Goal: Task Accomplishment & Management: Manage account settings

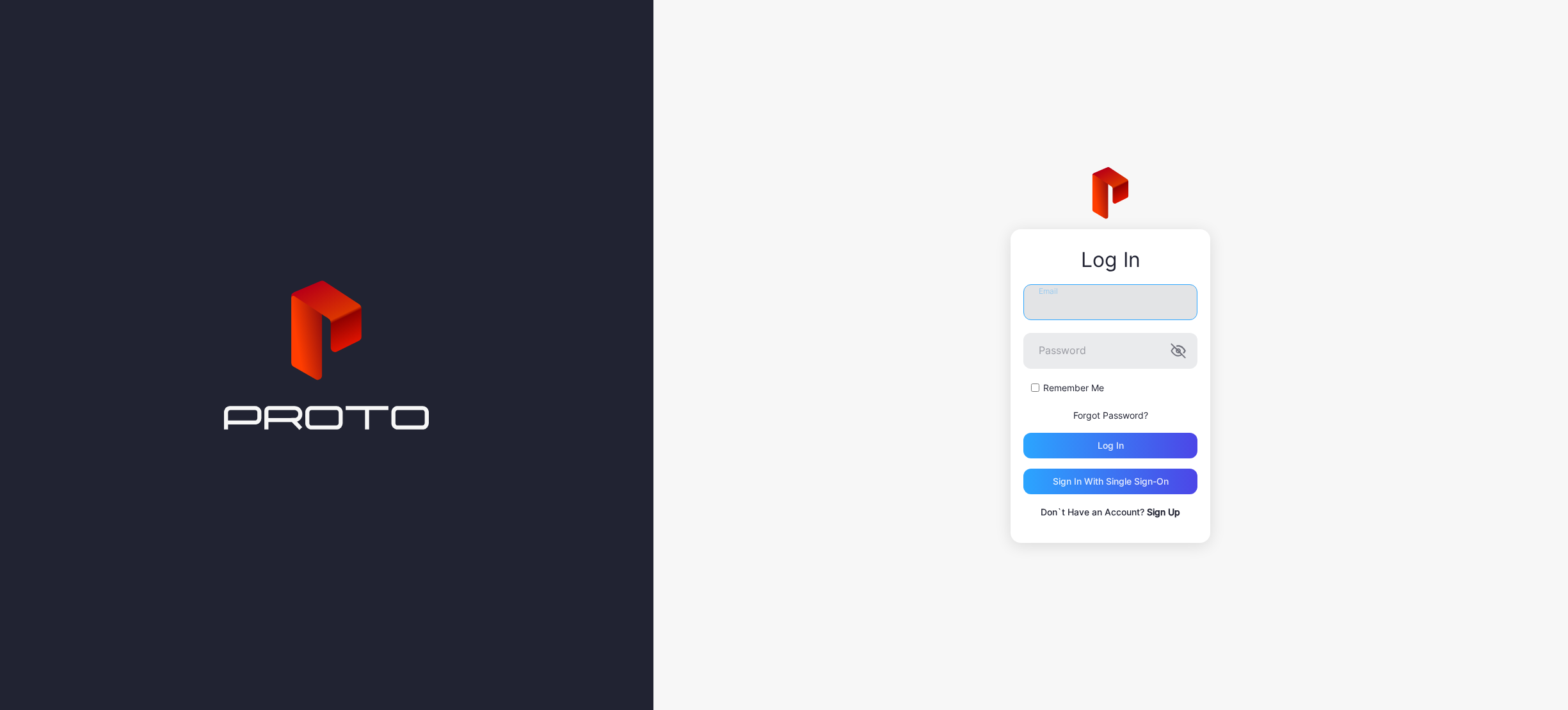
click at [1084, 305] on input "Email" at bounding box center [1111, 303] width 174 height 36
paste input "**********"
type input "**********"
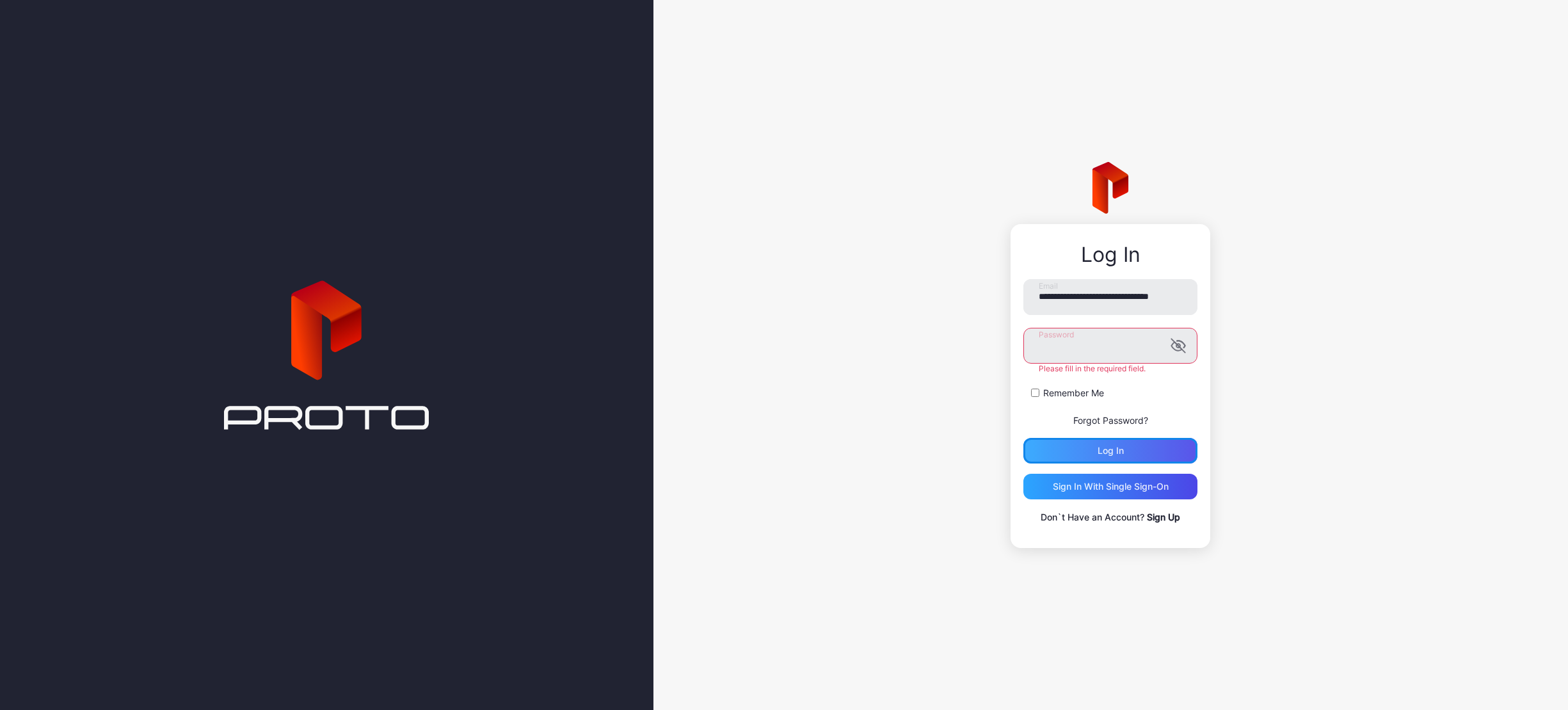
click at [1152, 450] on div "Log in" at bounding box center [1111, 450] width 174 height 26
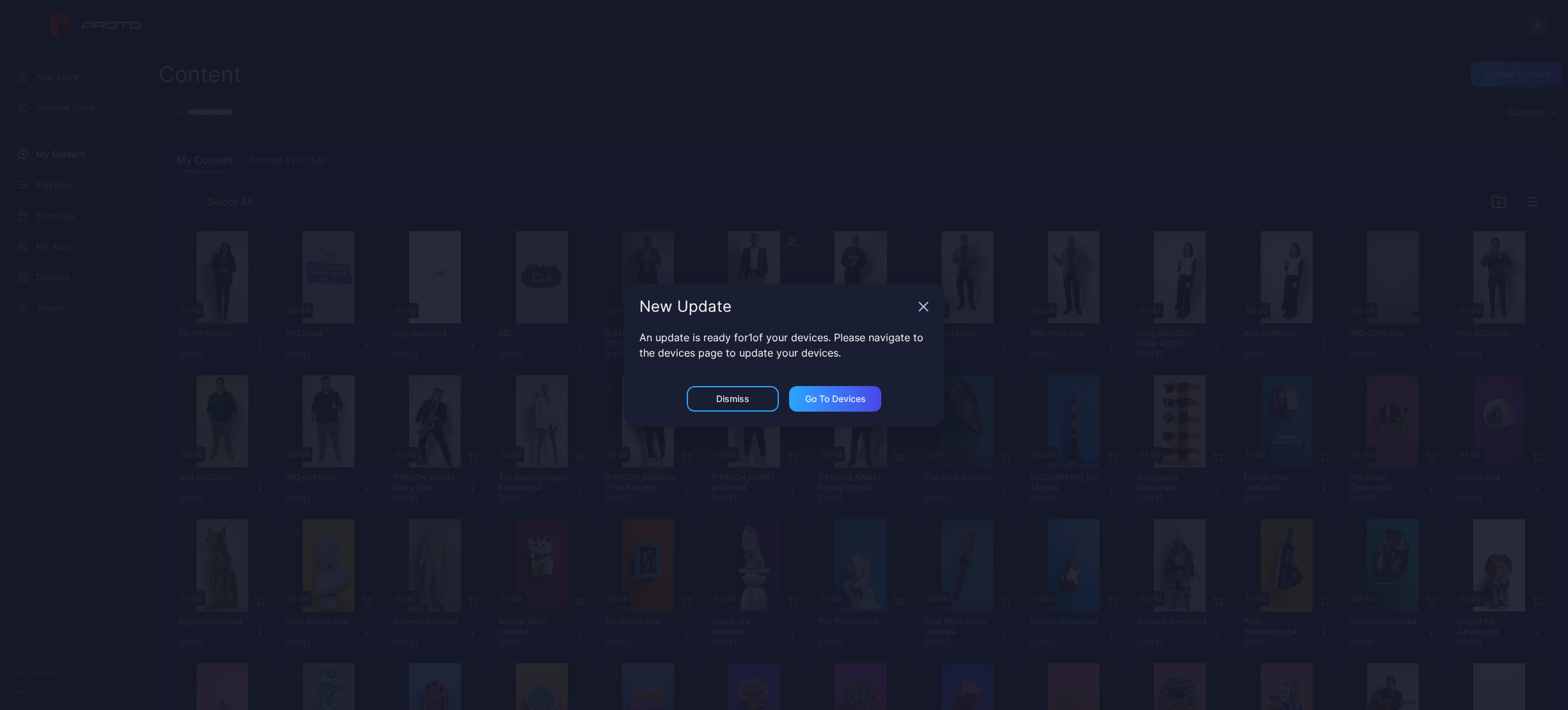
click at [926, 310] on icon "button" at bounding box center [924, 307] width 11 height 11
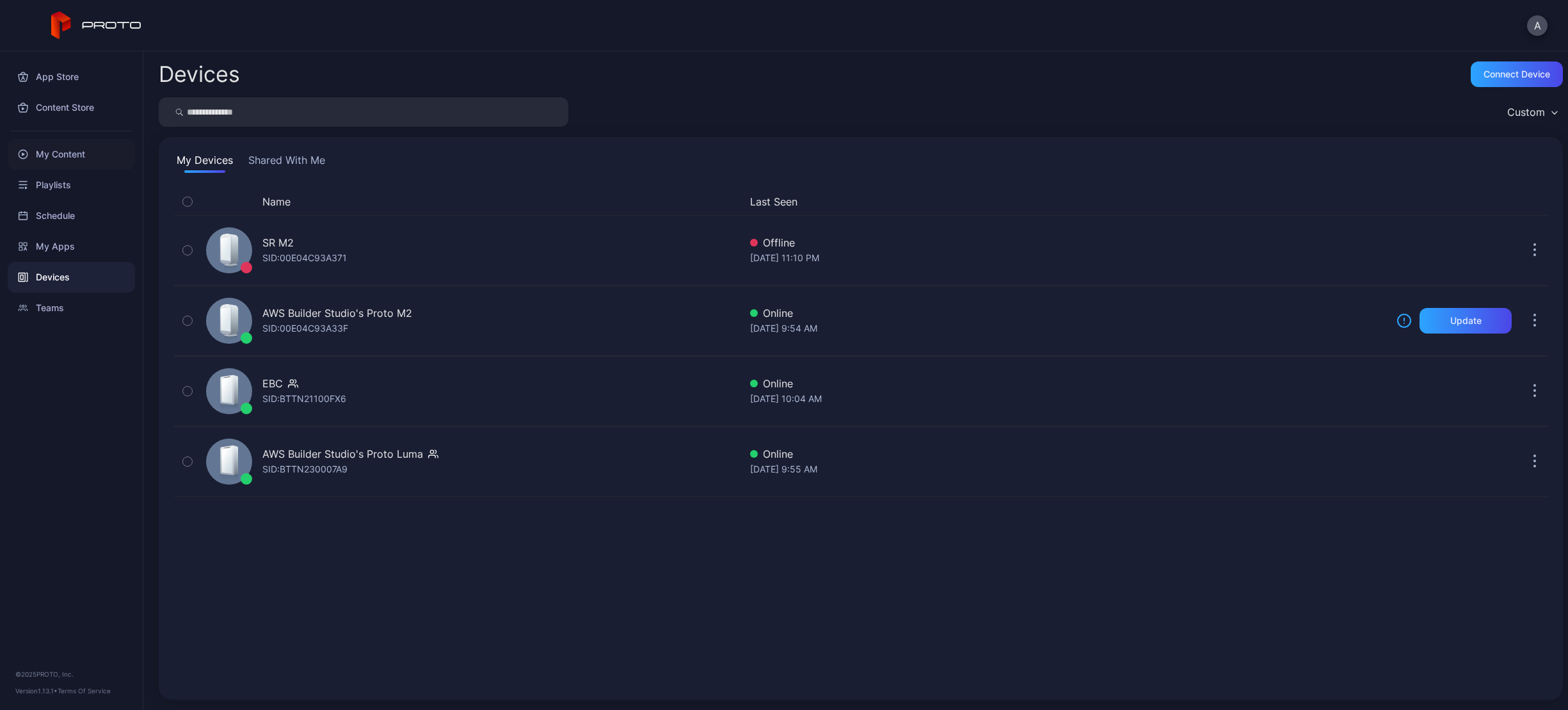
click at [93, 157] on div "My Content" at bounding box center [71, 154] width 127 height 31
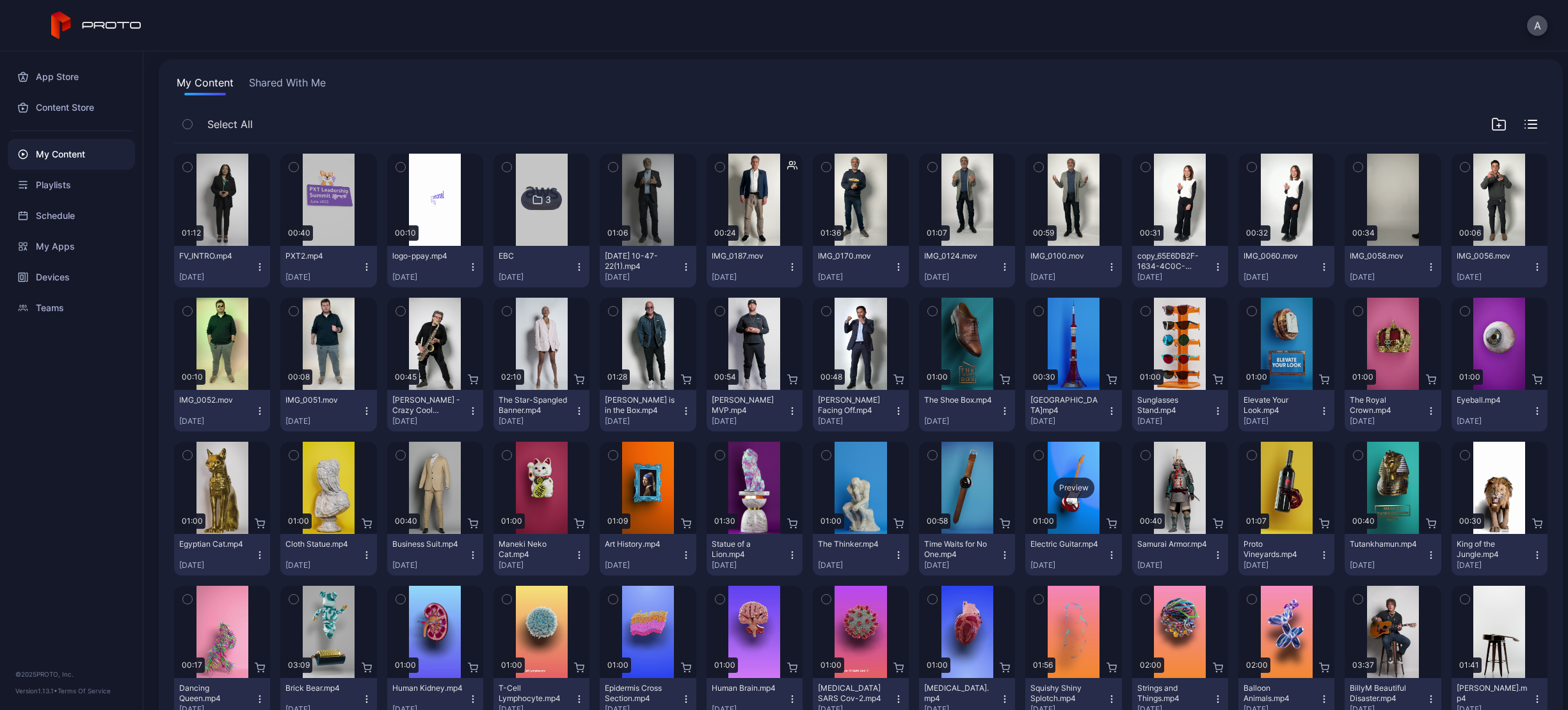
scroll to position [72, 0]
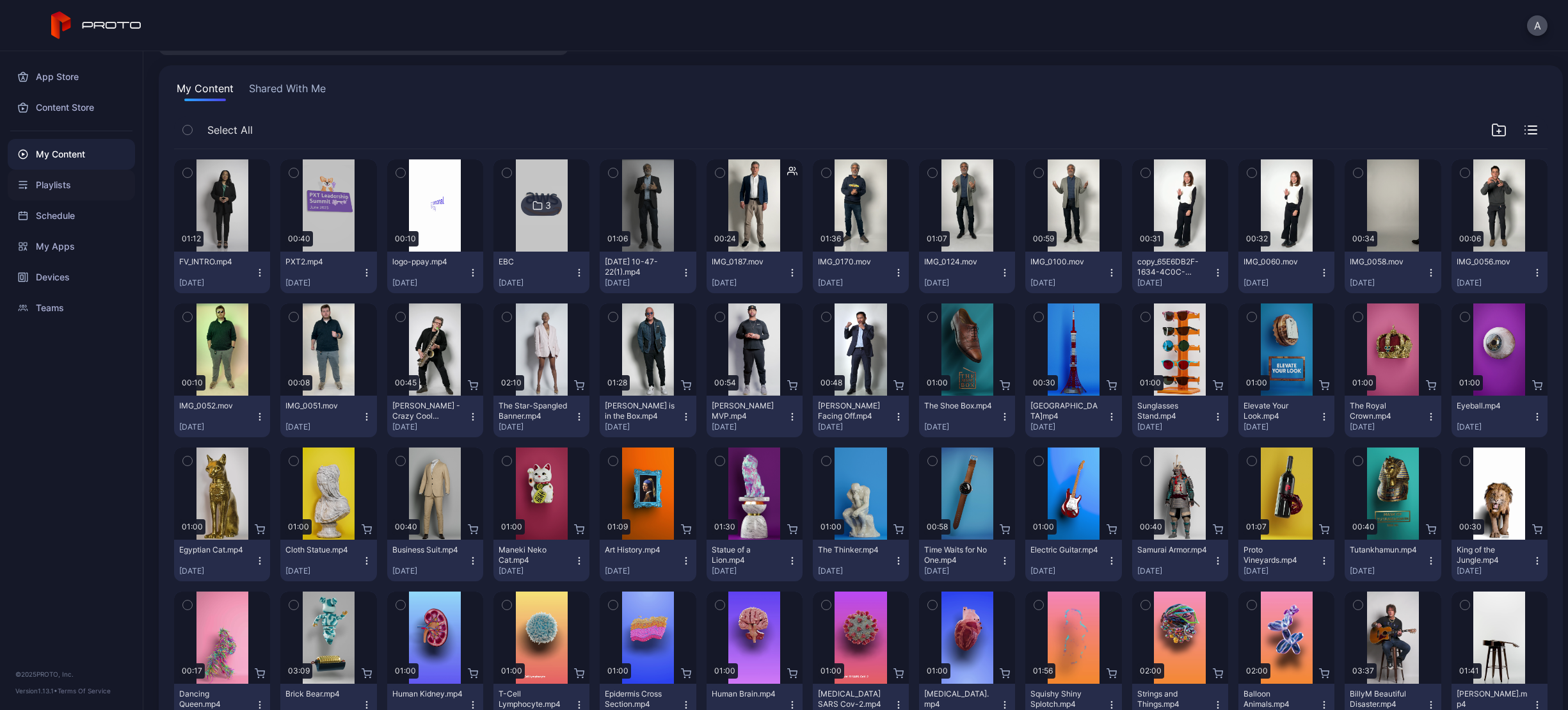
click at [90, 190] on div "Playlists" at bounding box center [71, 185] width 127 height 31
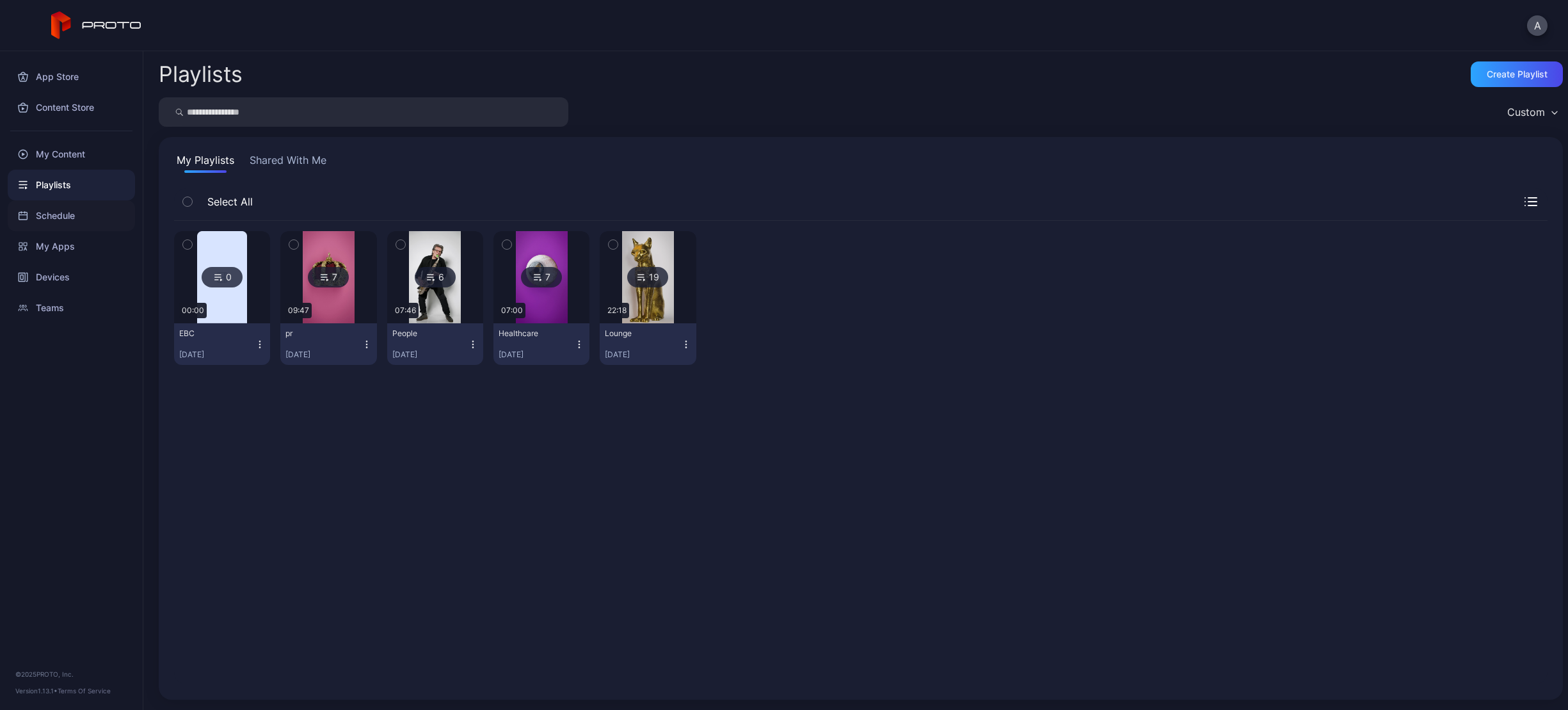
click at [104, 222] on div "Schedule" at bounding box center [71, 215] width 127 height 31
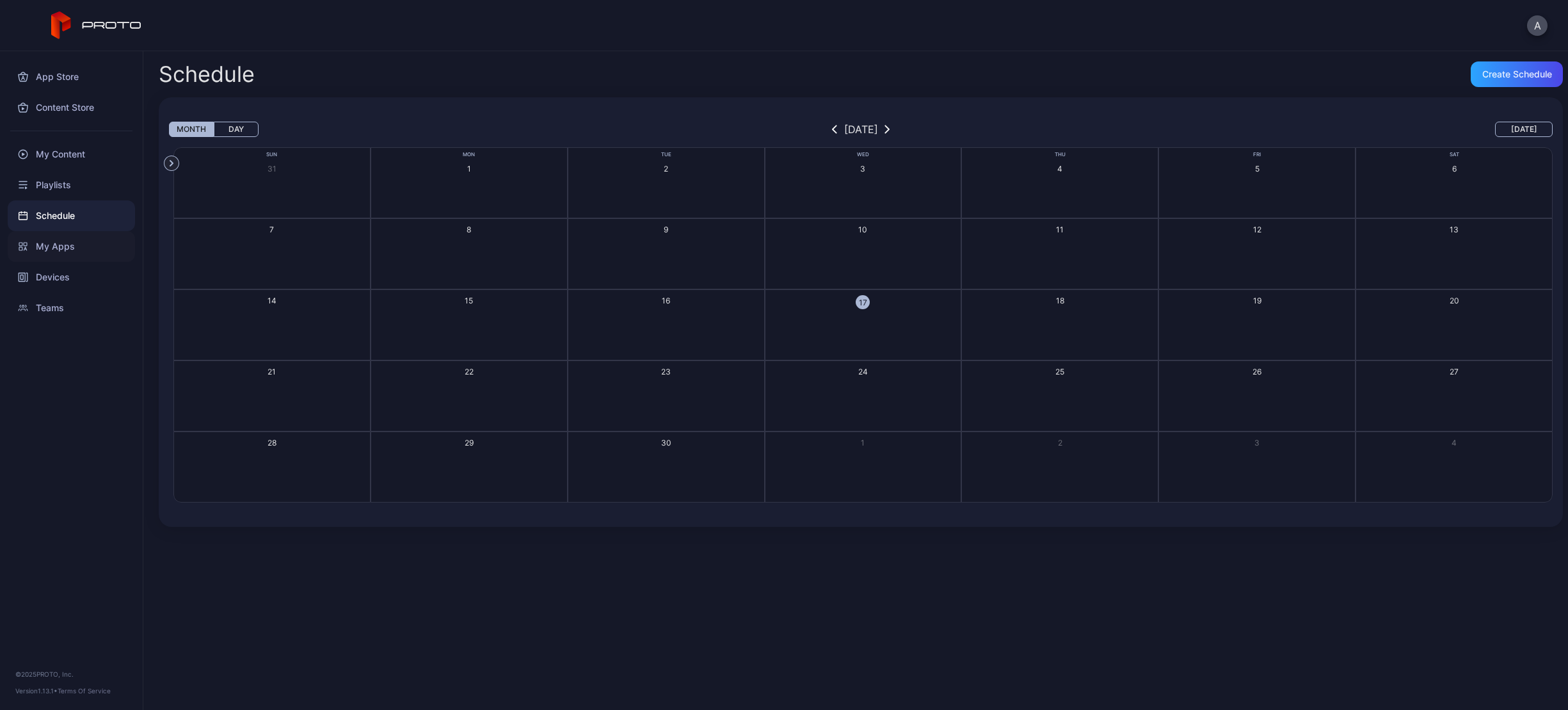
click at [72, 248] on div "My Apps" at bounding box center [71, 246] width 127 height 31
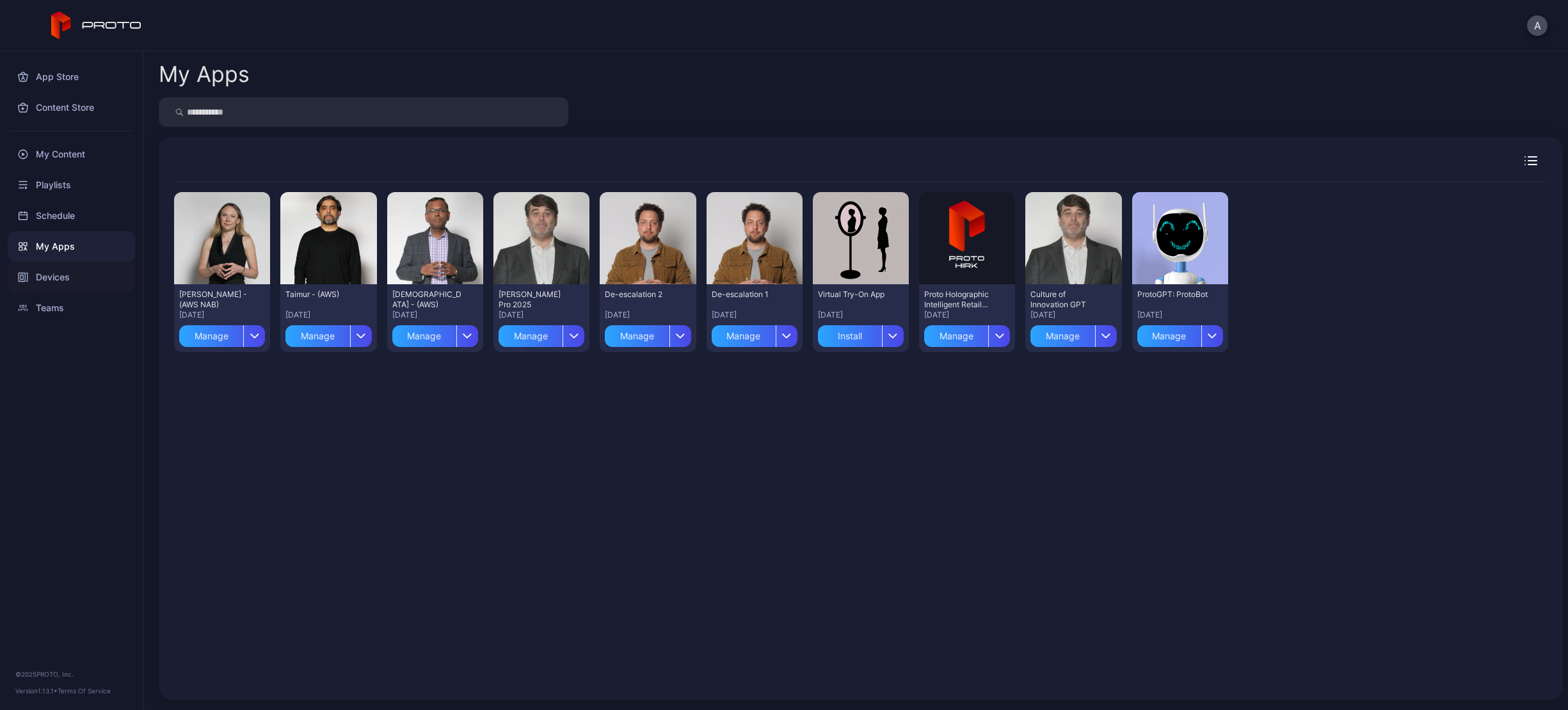
click at [91, 272] on div "Devices" at bounding box center [71, 277] width 127 height 31
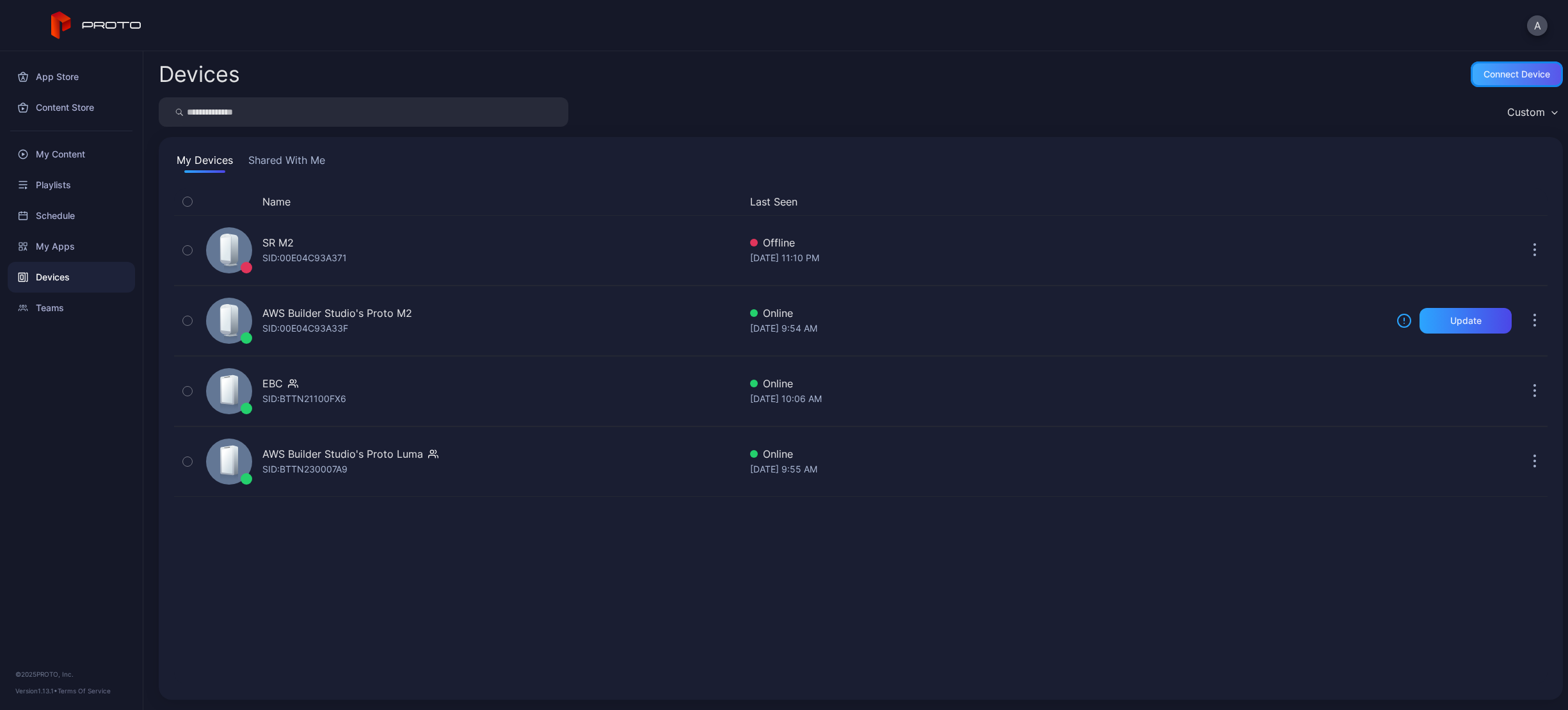
click at [1499, 78] on div "Connect device" at bounding box center [1516, 75] width 67 height 11
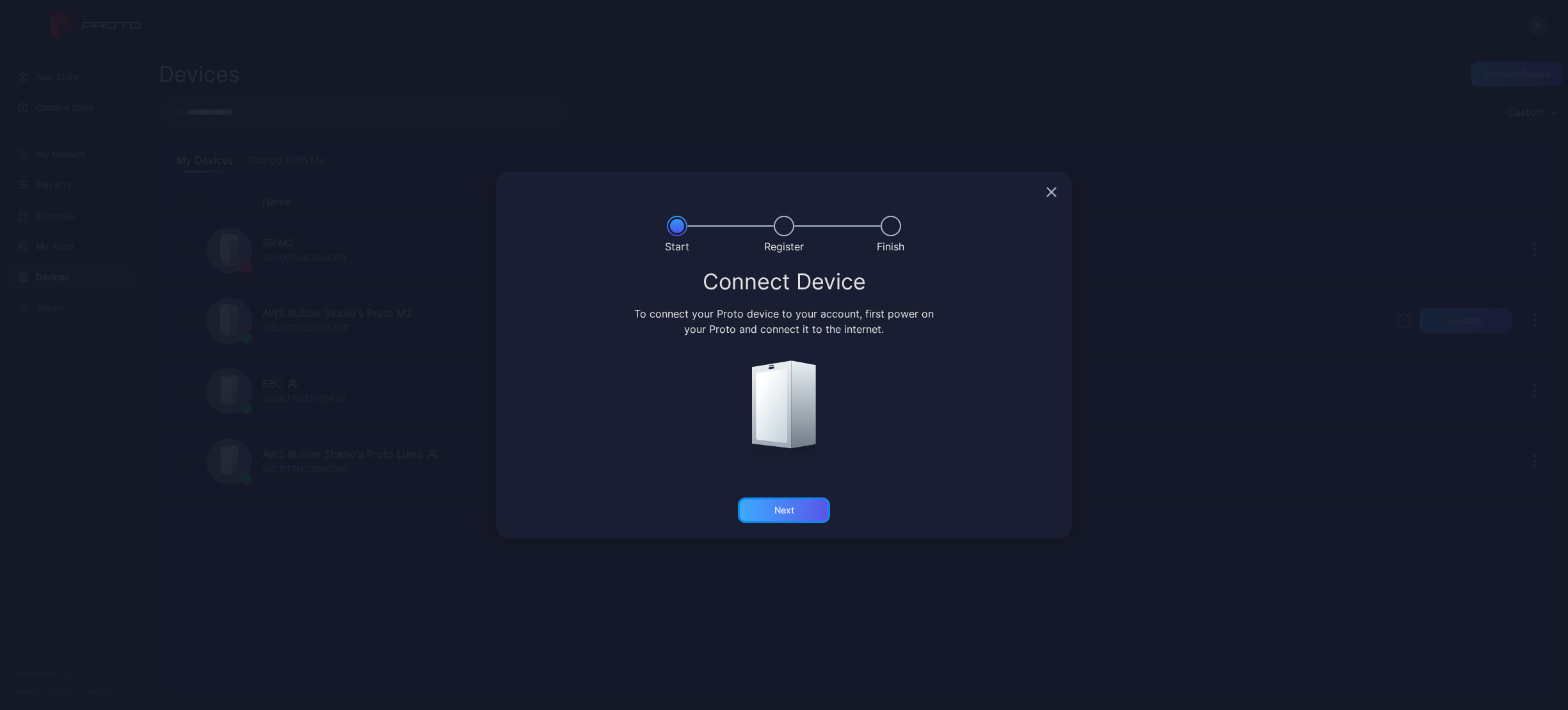
click at [790, 513] on div "Next" at bounding box center [784, 511] width 20 height 11
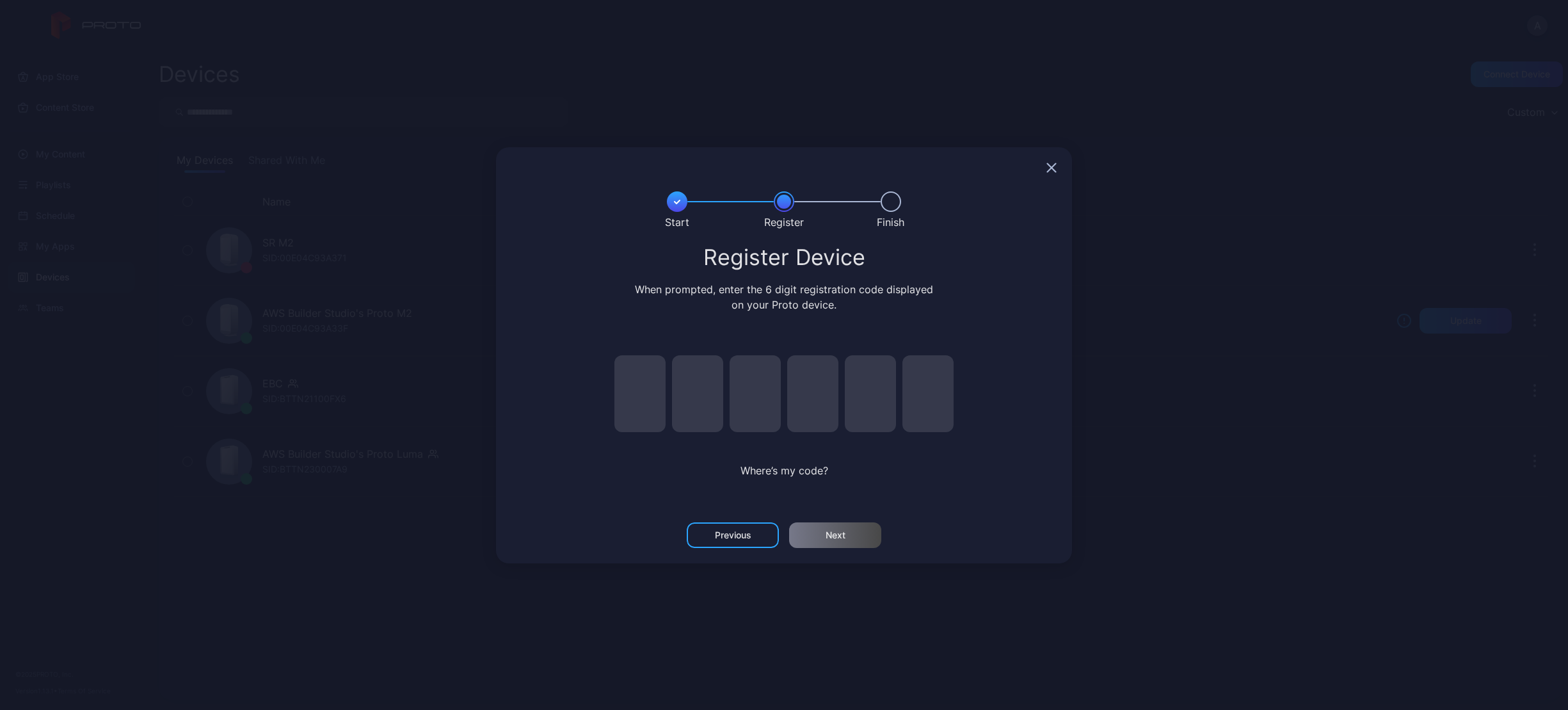
click at [1053, 172] on icon "button" at bounding box center [1052, 168] width 11 height 11
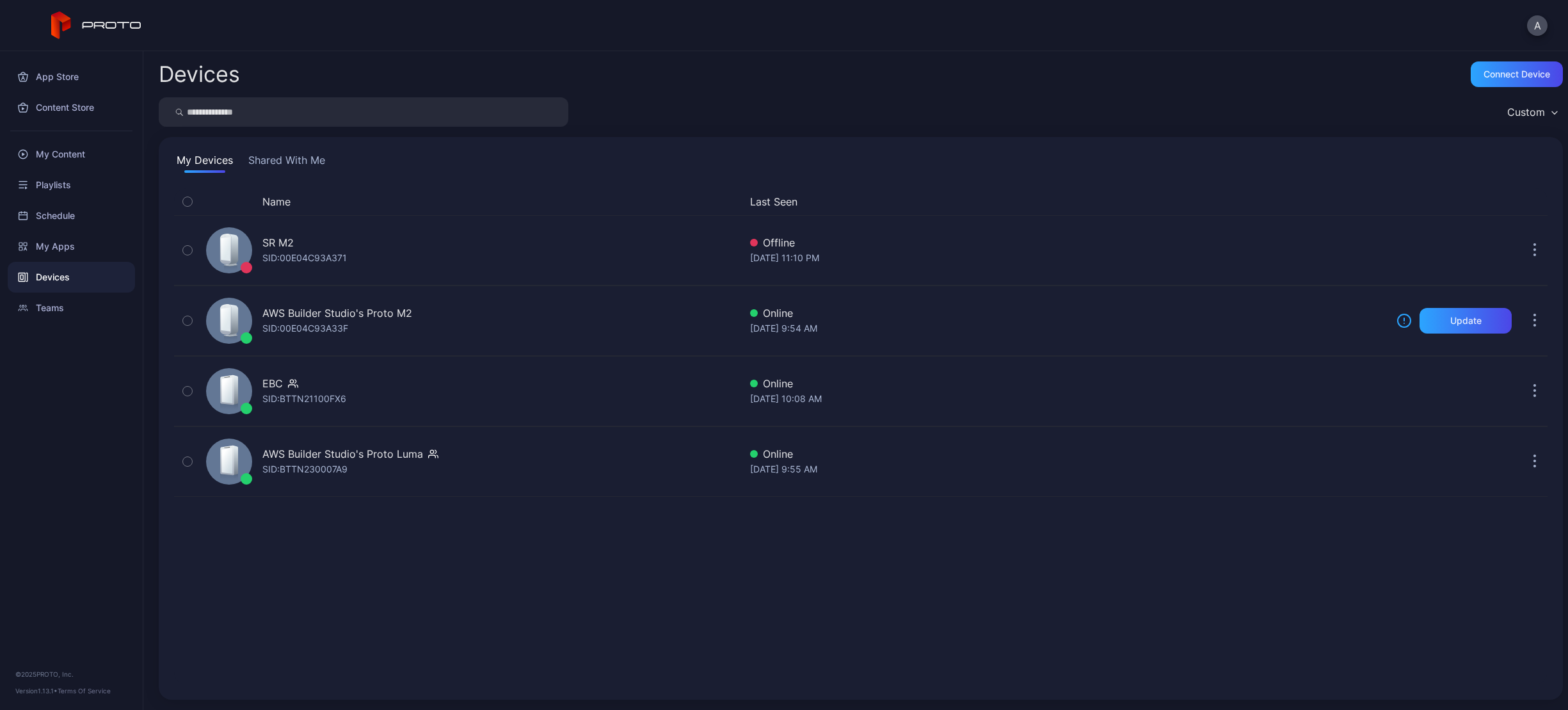
click at [293, 157] on button "Shared With Me" at bounding box center [286, 162] width 82 height 20
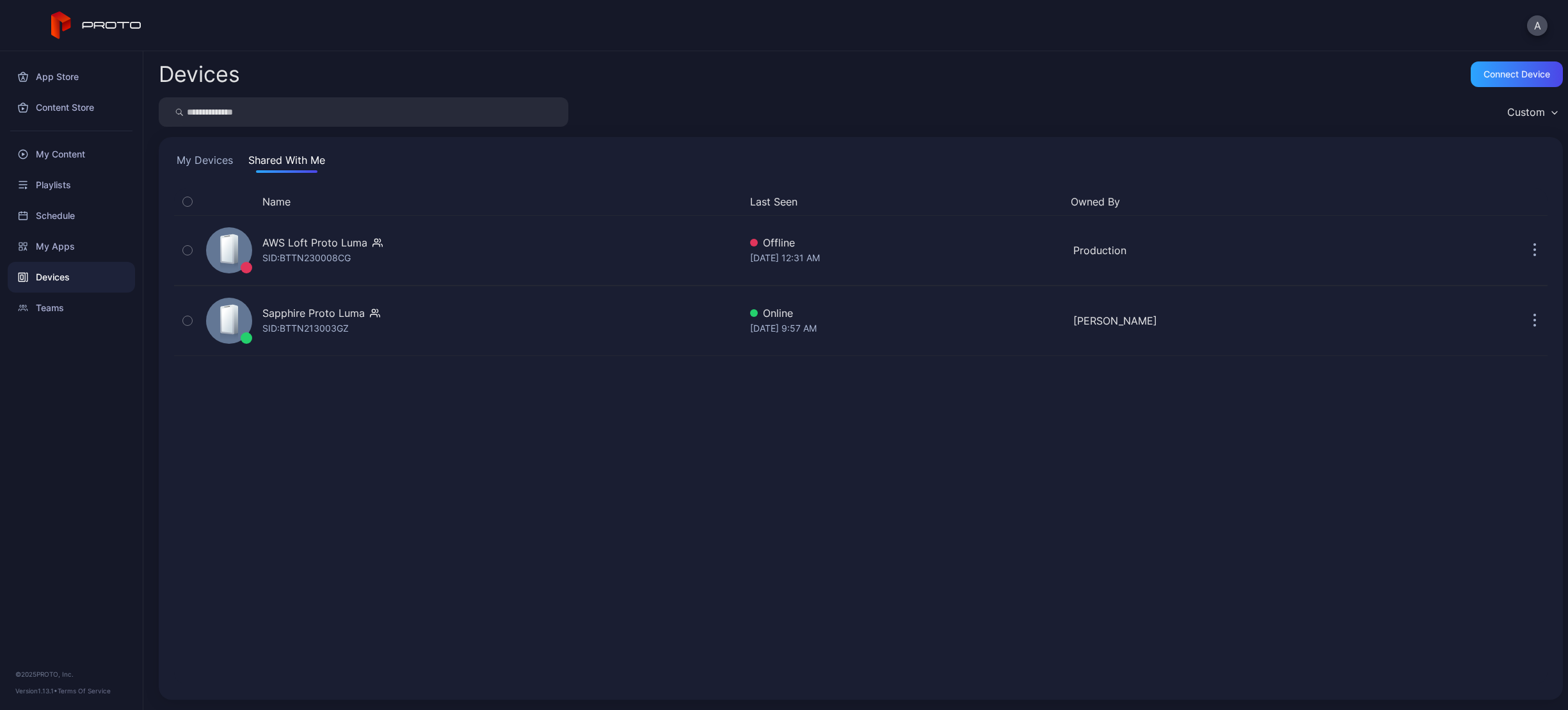
click at [207, 163] on button "My Devices" at bounding box center [205, 162] width 61 height 20
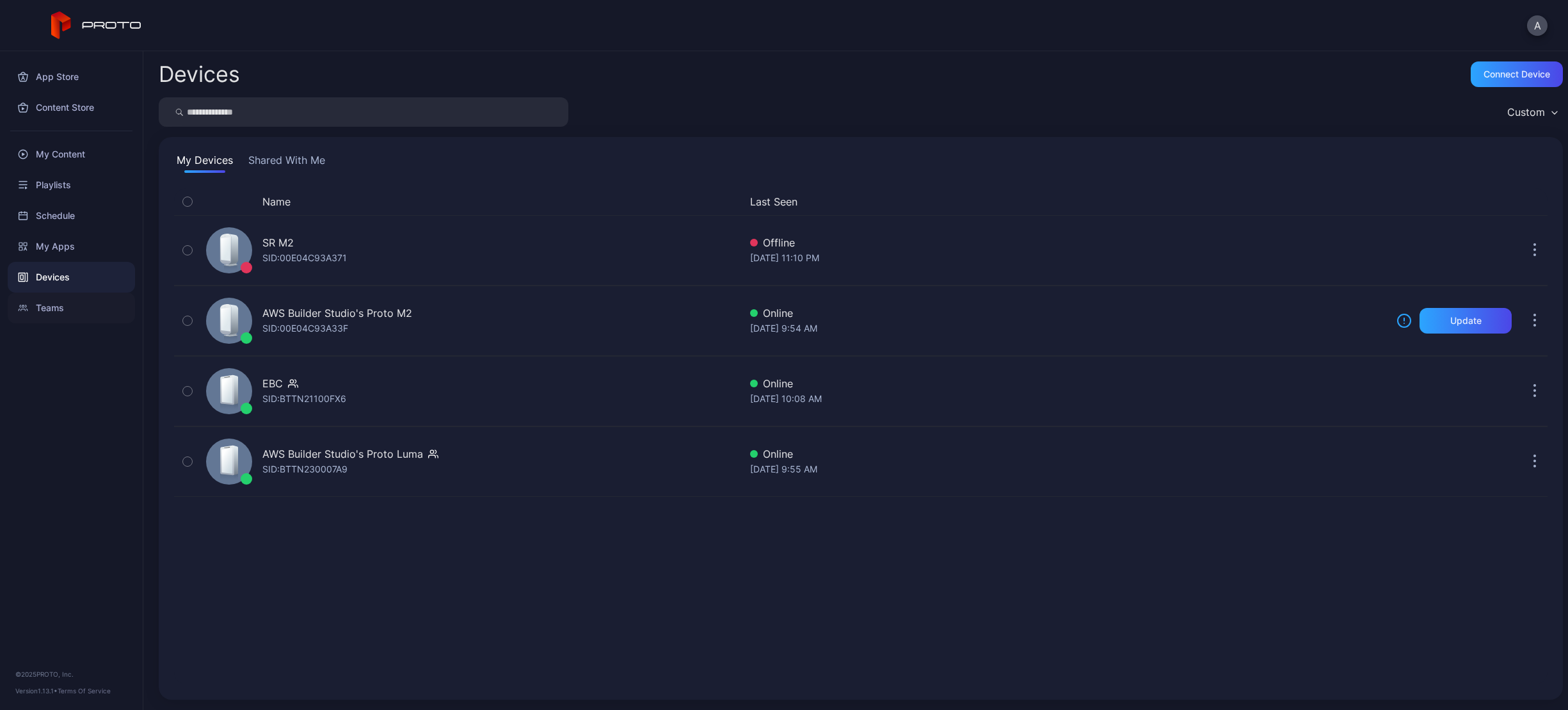
click at [74, 309] on div "Teams" at bounding box center [71, 308] width 127 height 31
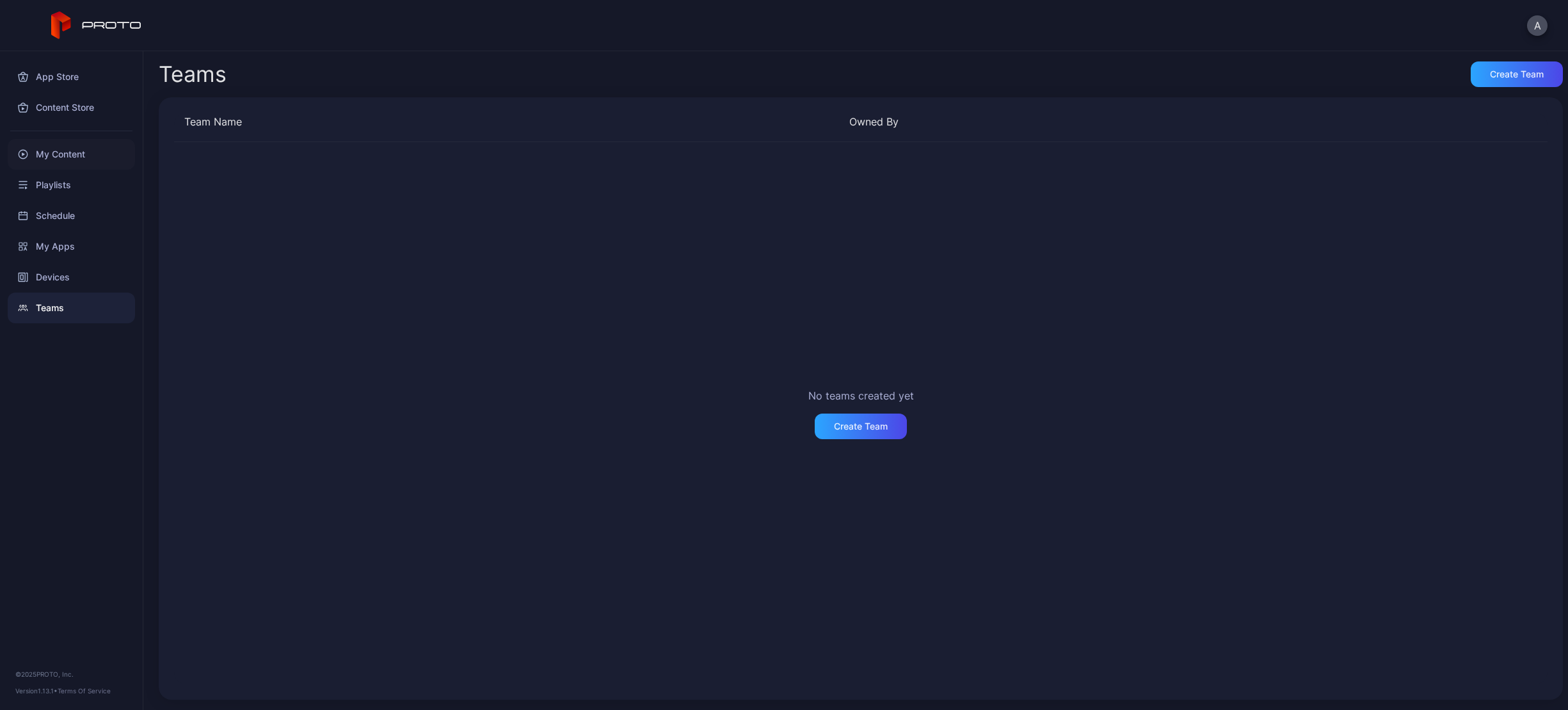
click at [100, 162] on div "My Content" at bounding box center [71, 154] width 127 height 31
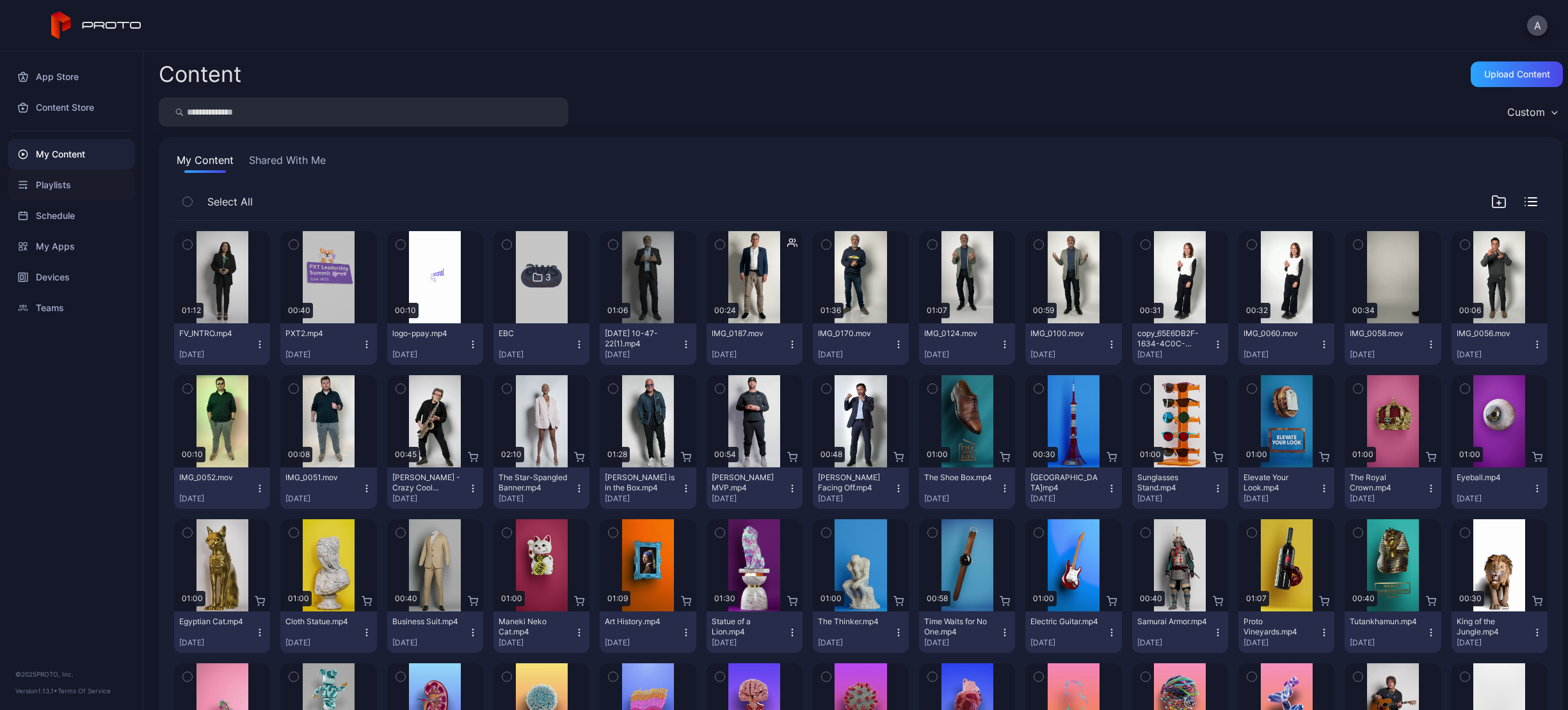
click at [92, 189] on div "Playlists" at bounding box center [71, 185] width 127 height 31
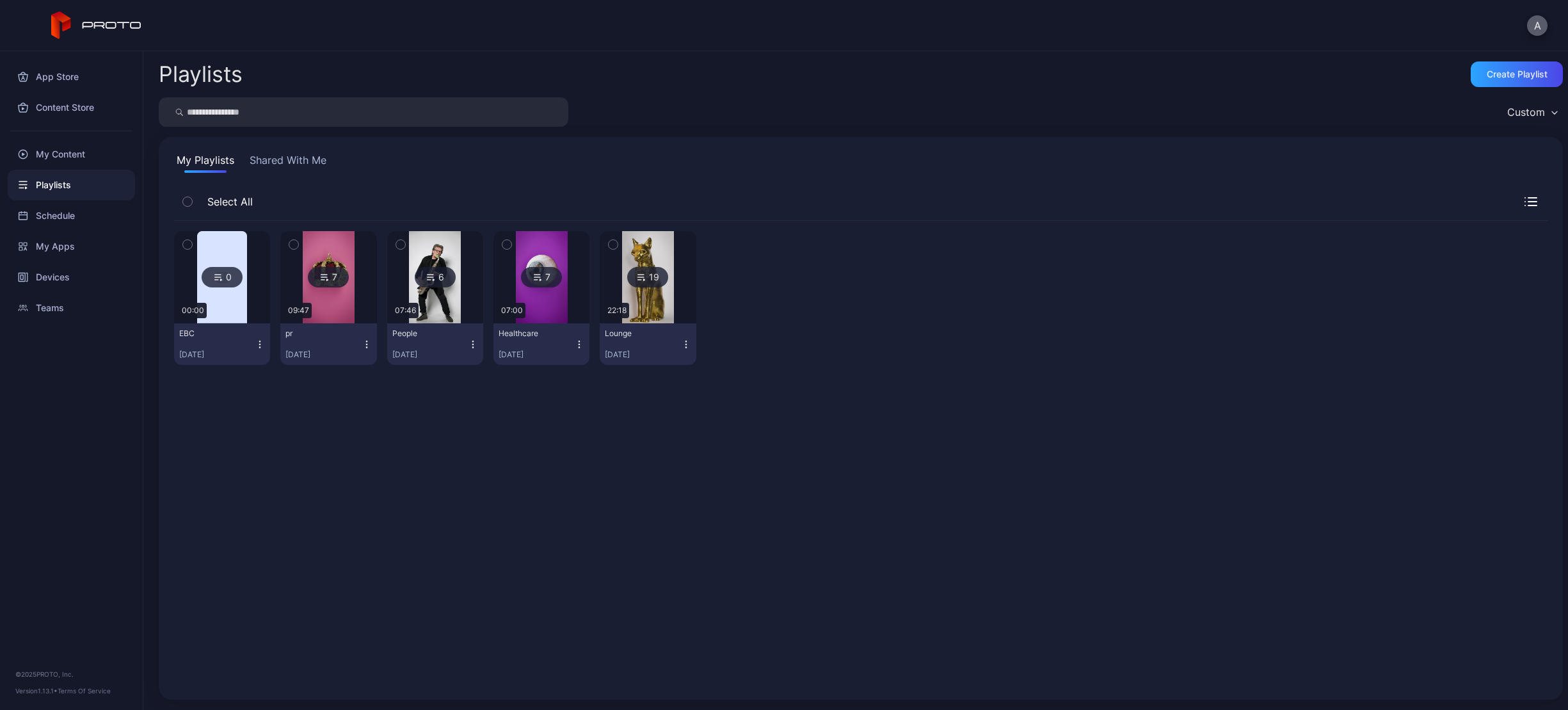
click at [1540, 27] on button "A" at bounding box center [1537, 25] width 20 height 20
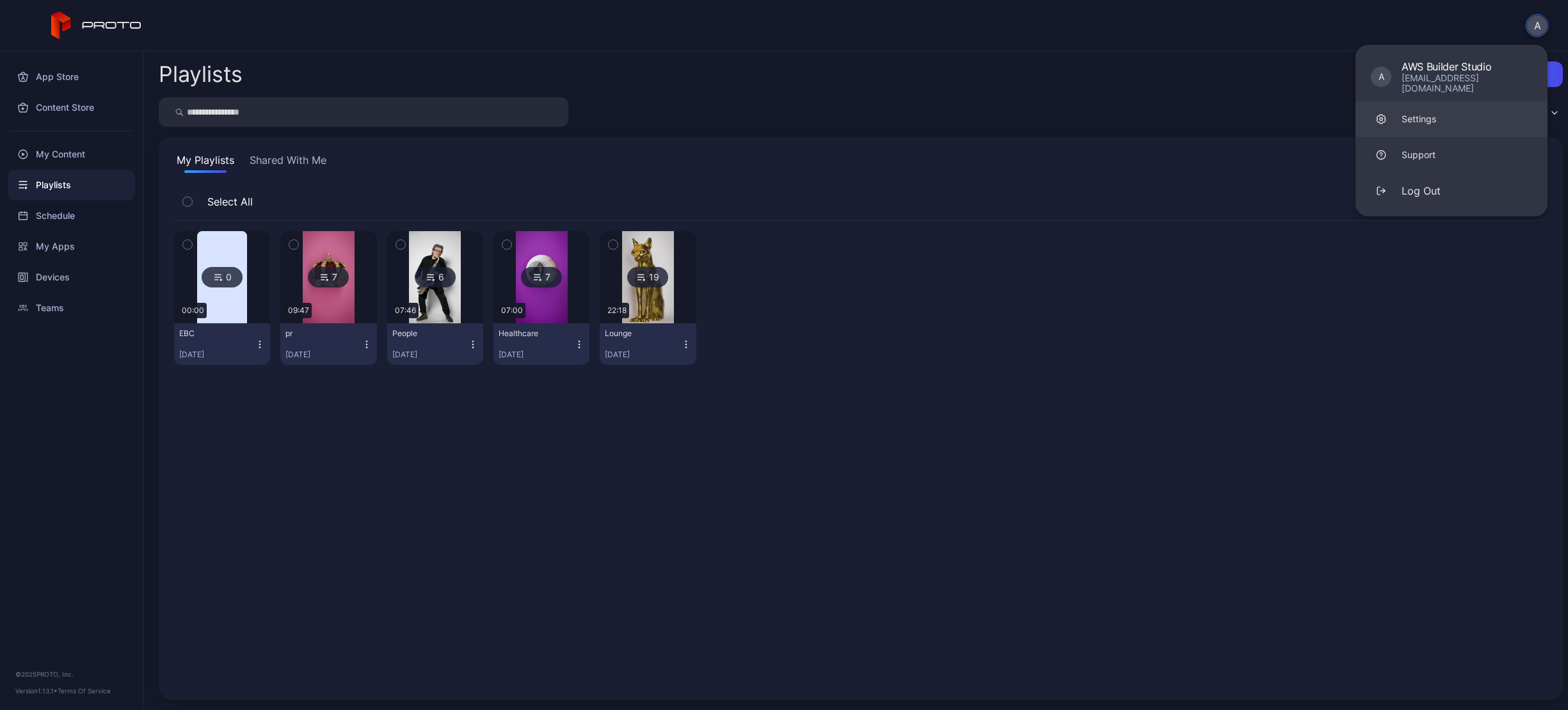
click at [1453, 120] on link "Settings" at bounding box center [1451, 119] width 192 height 36
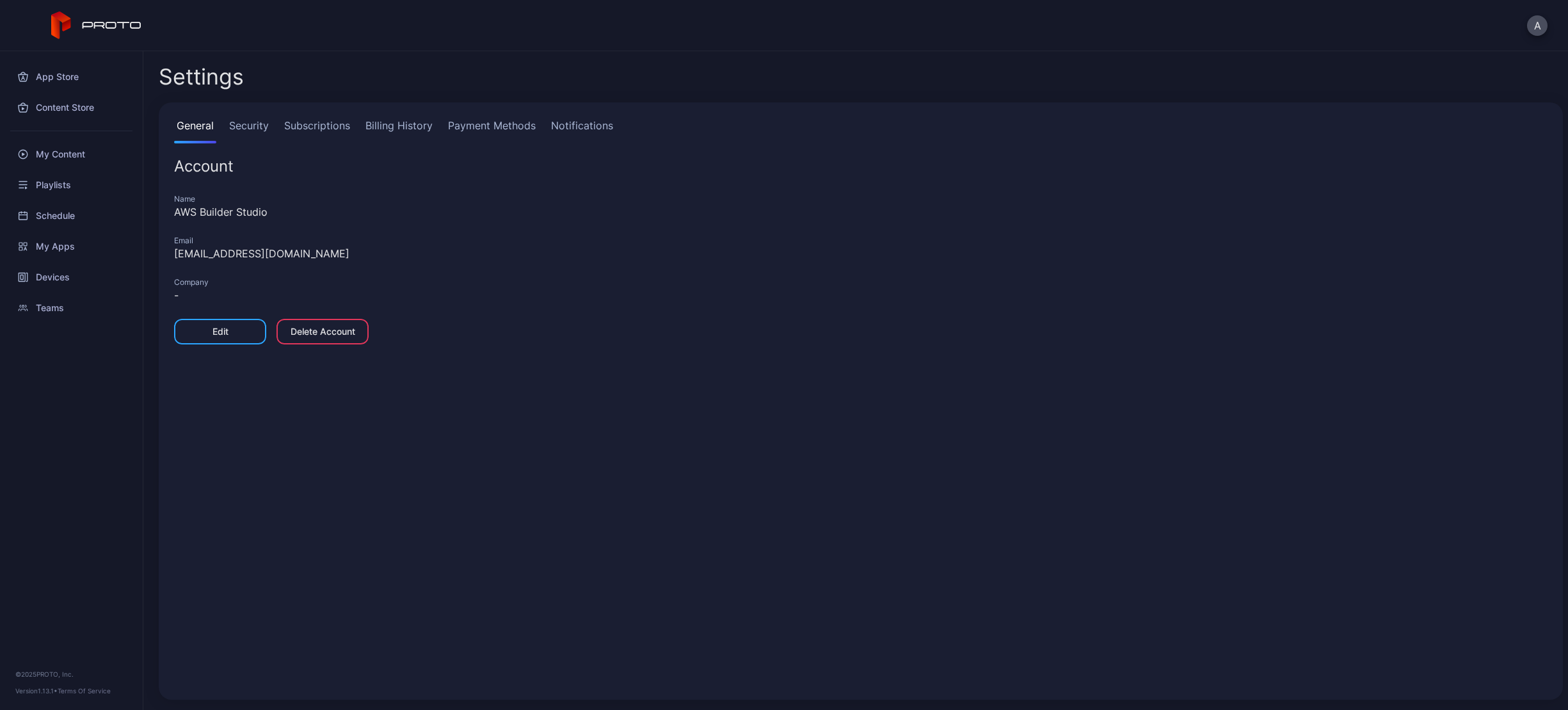
click at [395, 125] on link "Billing History" at bounding box center [398, 130] width 72 height 26
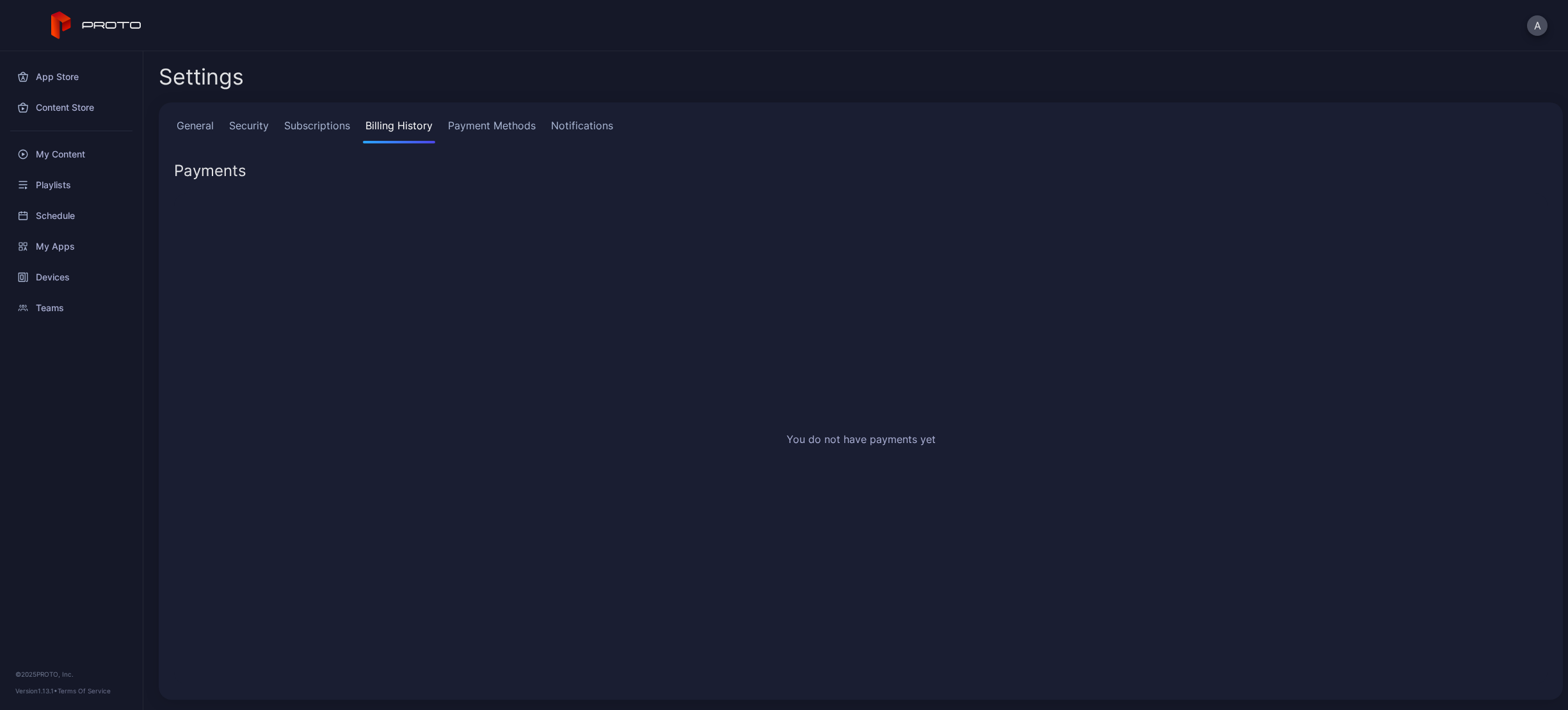
click at [485, 131] on link "Payment Methods" at bounding box center [492, 130] width 92 height 26
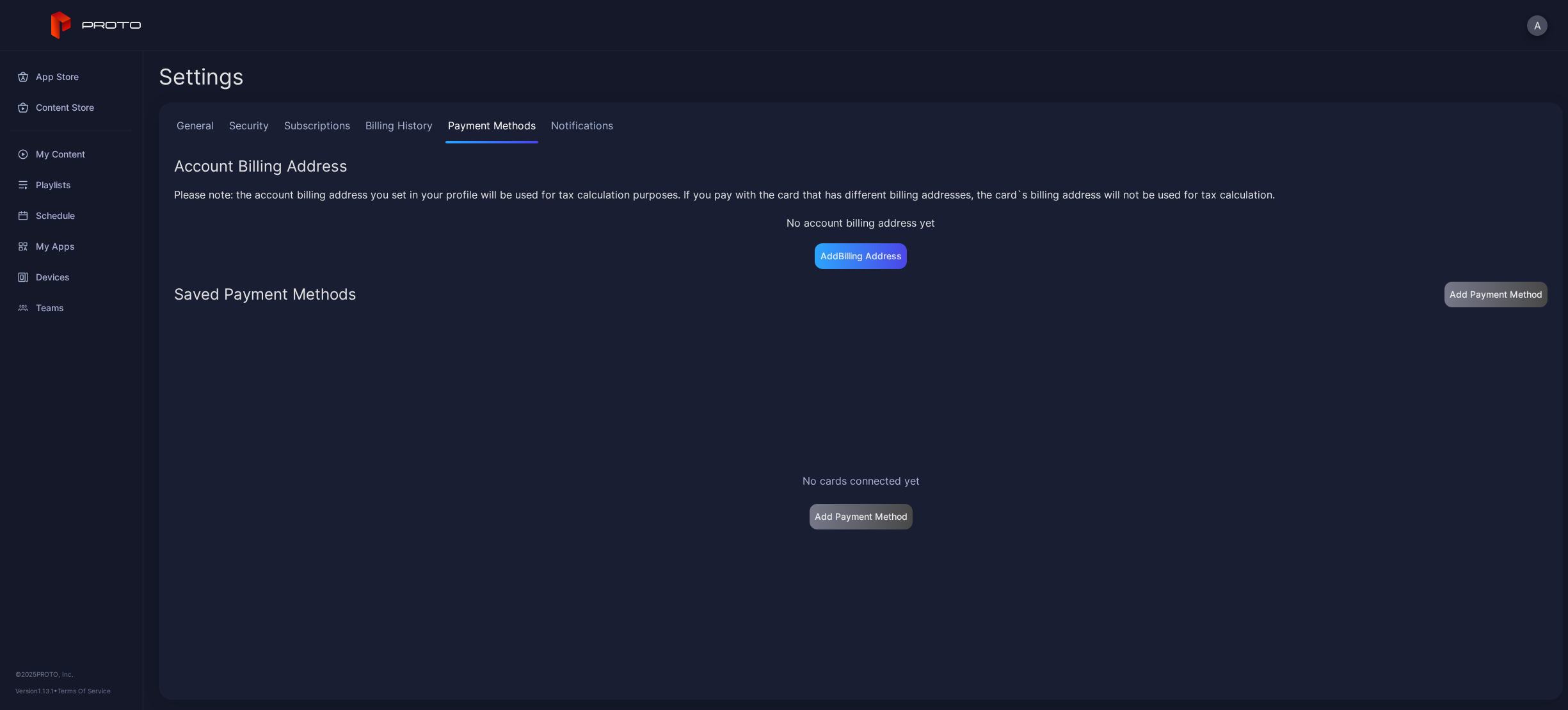
click at [315, 121] on link "Subscriptions" at bounding box center [318, 130] width 71 height 26
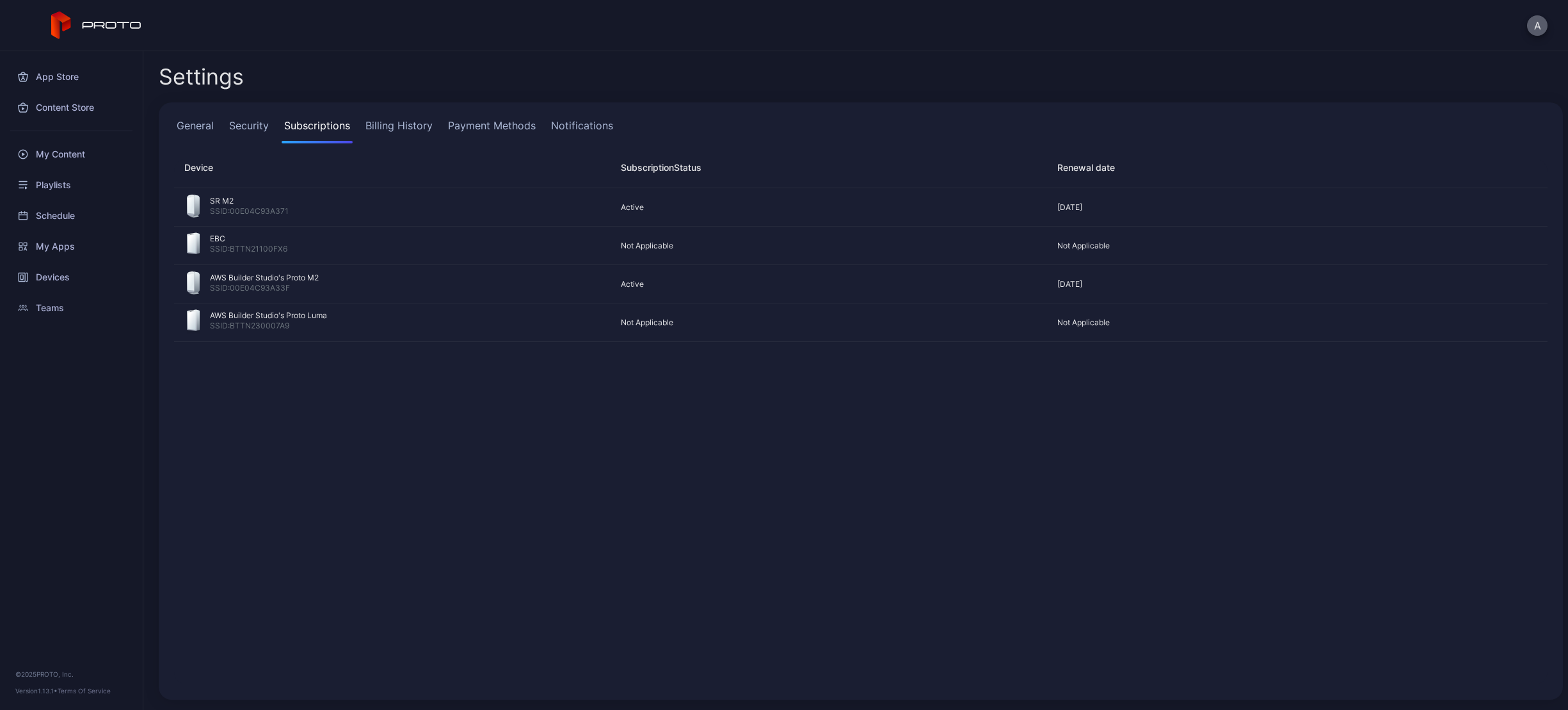
click at [1540, 28] on button "A" at bounding box center [1537, 25] width 20 height 20
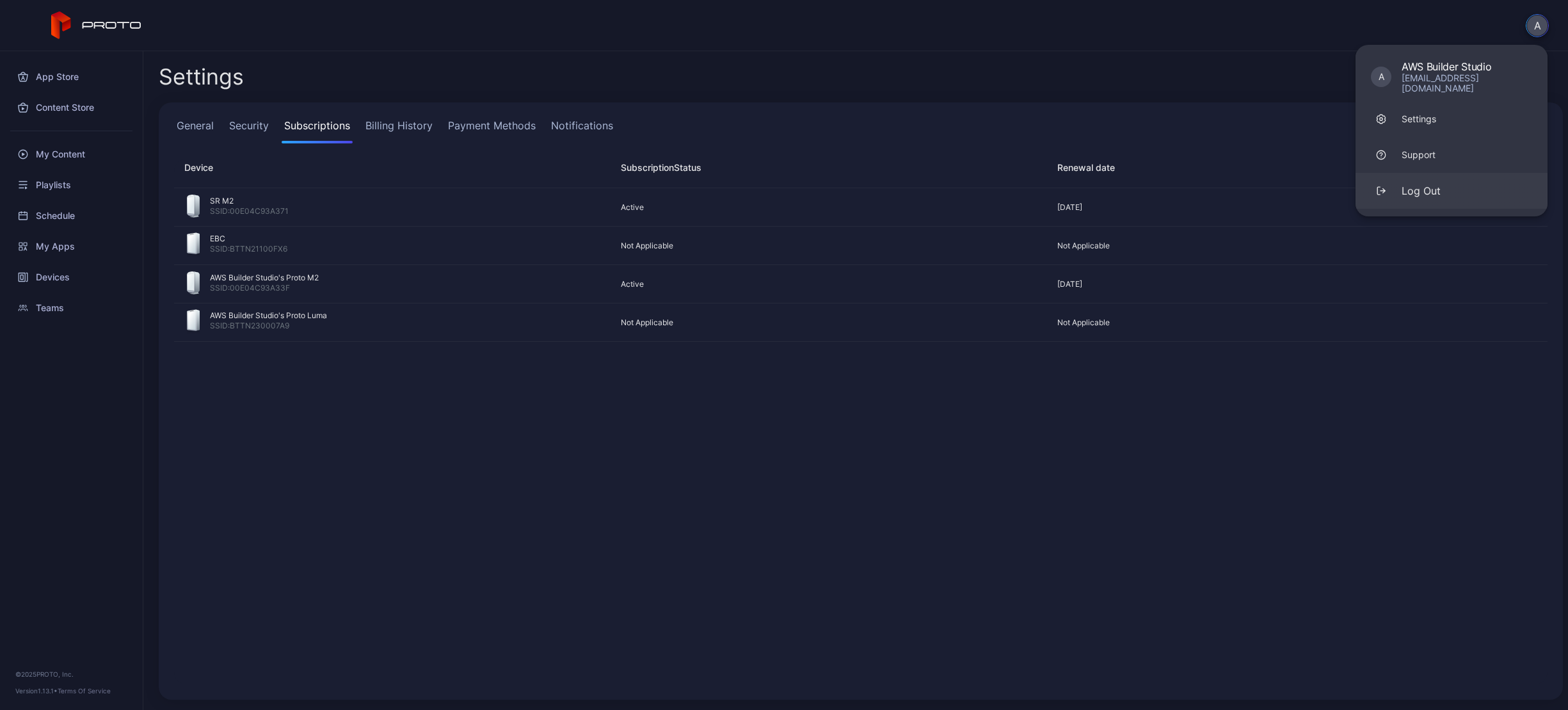
click at [1444, 193] on button "Log Out" at bounding box center [1451, 190] width 192 height 36
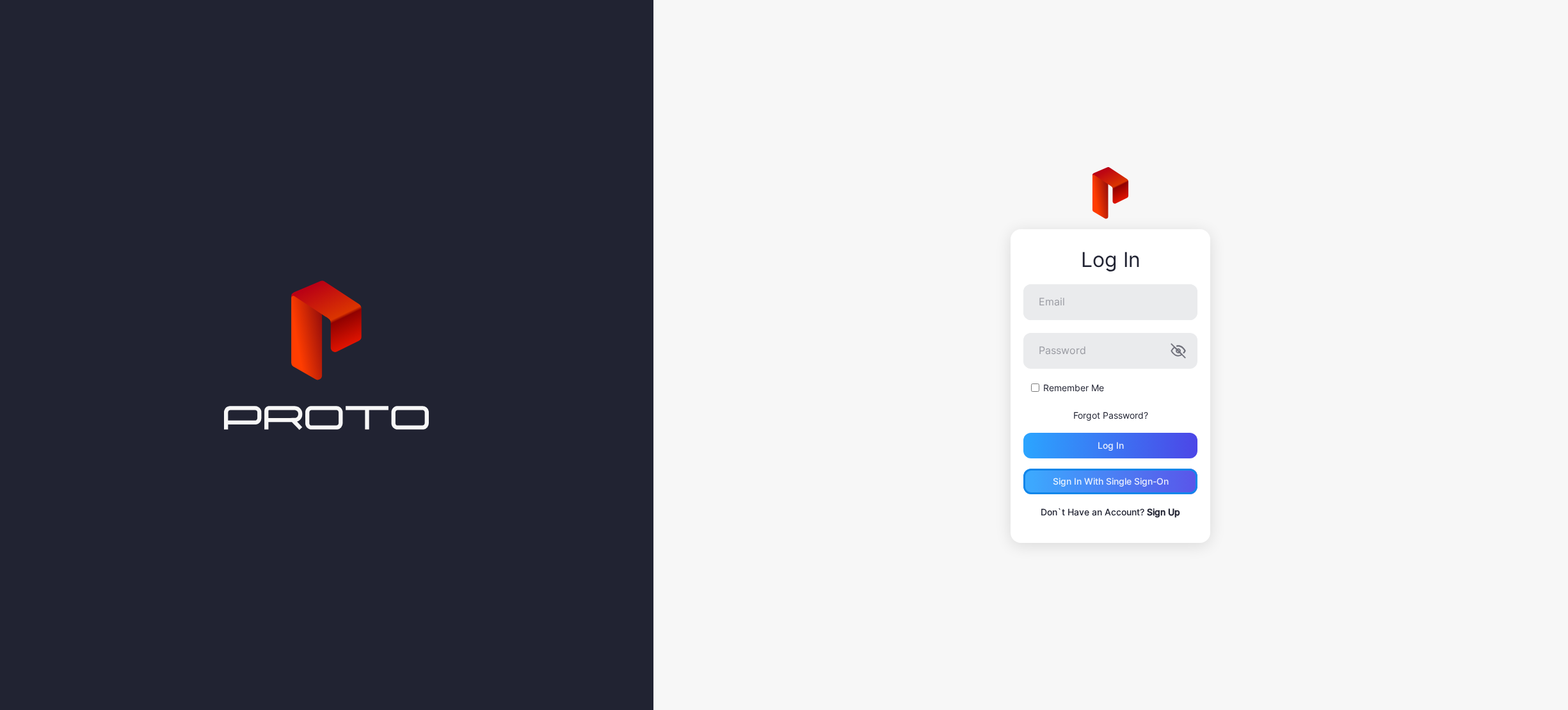
click at [1105, 484] on div "Sign in With Single Sign-On" at bounding box center [1111, 481] width 116 height 11
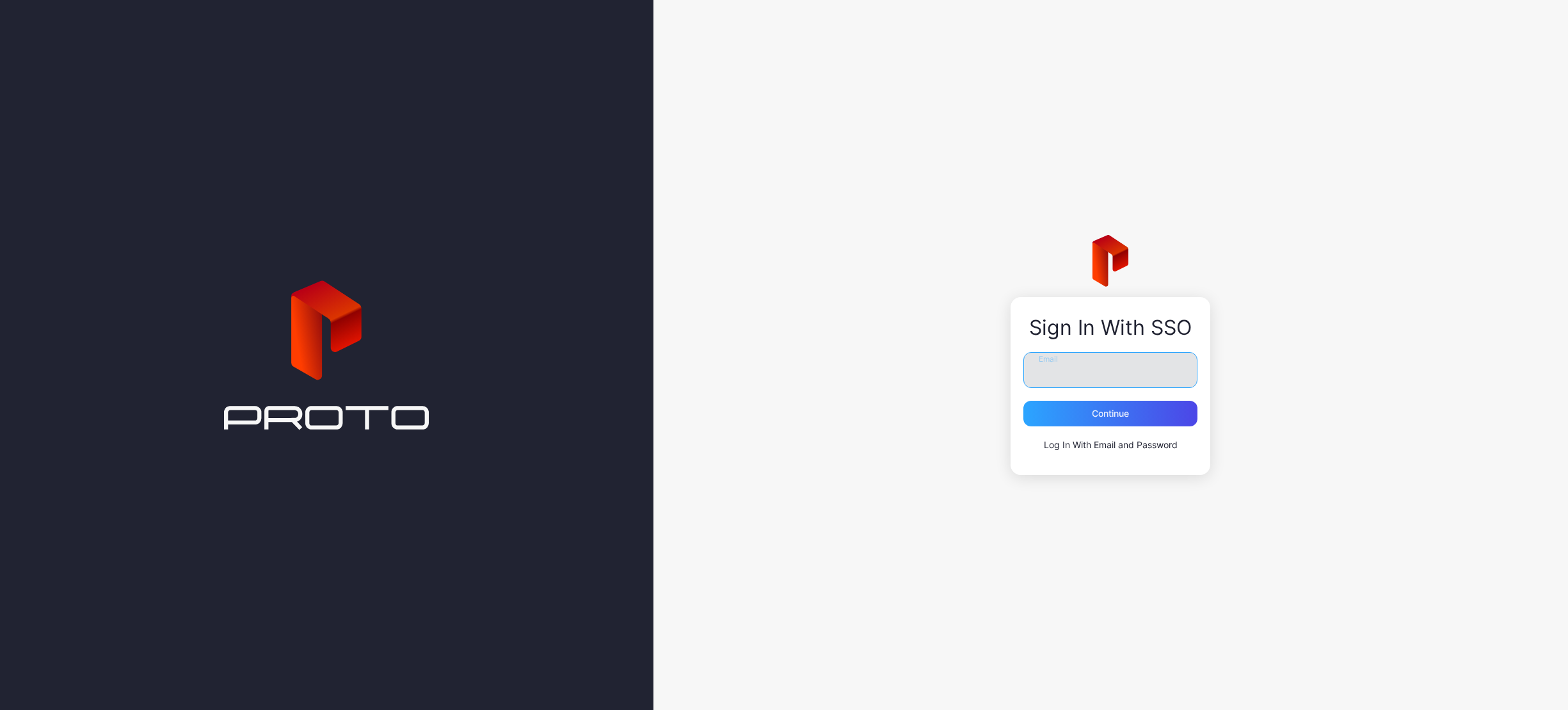
click at [1107, 357] on input "Email" at bounding box center [1111, 370] width 174 height 36
type input "**********"
click at [1114, 416] on div "Continue" at bounding box center [1111, 414] width 37 height 11
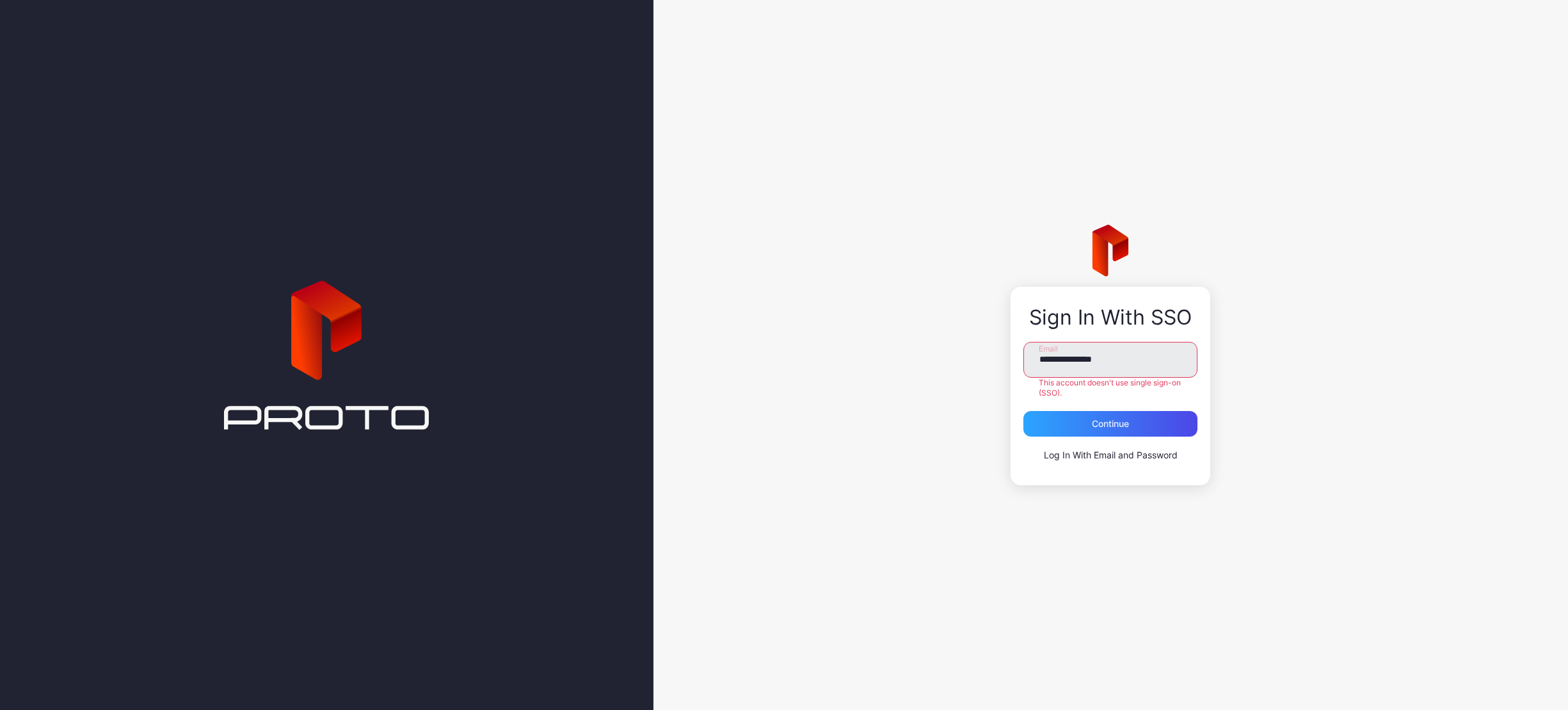
click at [1083, 458] on link "Log In With Email and Password" at bounding box center [1111, 455] width 133 height 11
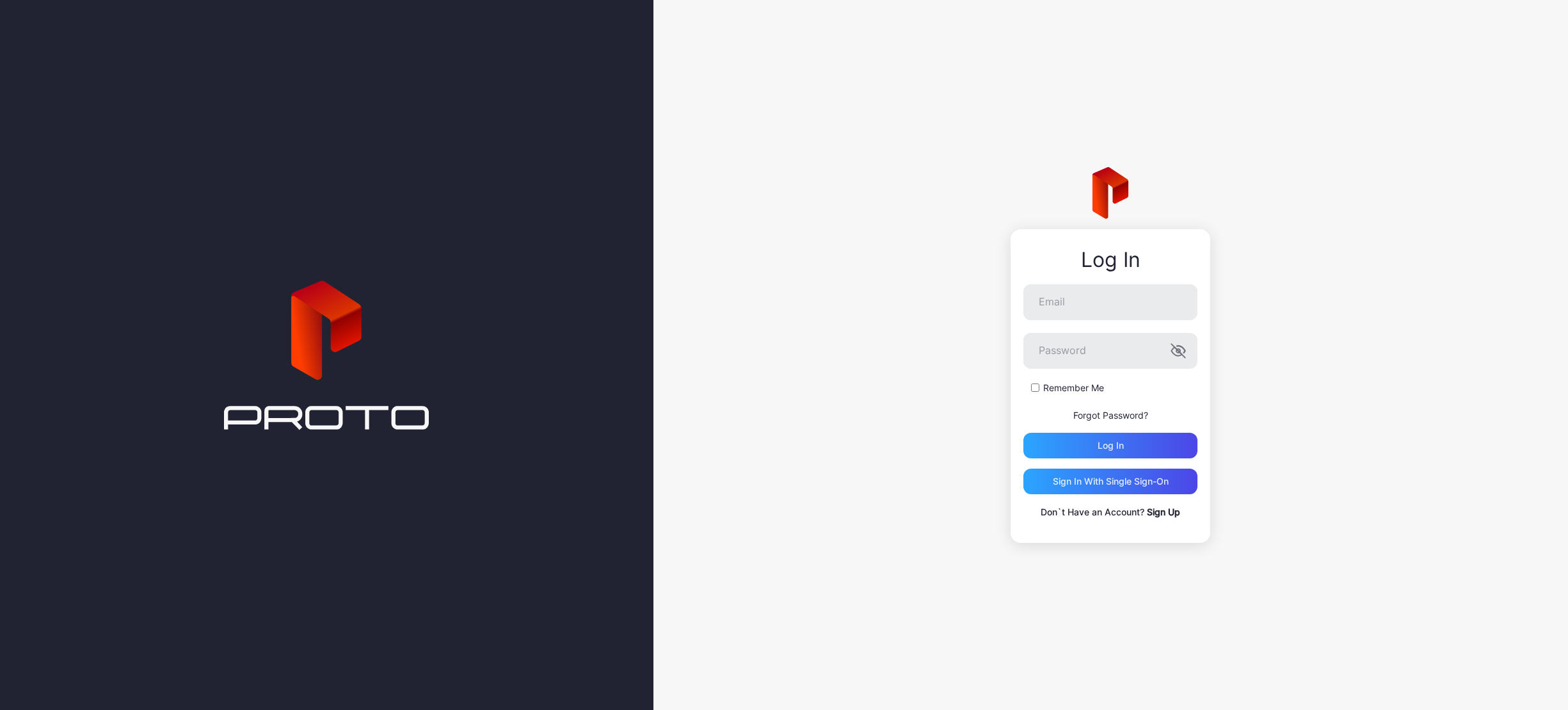
click at [1133, 514] on p "Don`t Have an Account? Sign Up" at bounding box center [1111, 512] width 174 height 15
click at [1051, 511] on p "Don`t Have an Account? Sign Up" at bounding box center [1111, 512] width 174 height 15
click at [1089, 516] on p "Don`t Have an Account? Sign Up" at bounding box center [1111, 512] width 174 height 15
click at [1112, 510] on p "Don`t Have an Account? Sign Up" at bounding box center [1111, 512] width 174 height 15
click at [1161, 515] on link "Sign Up" at bounding box center [1163, 512] width 33 height 11
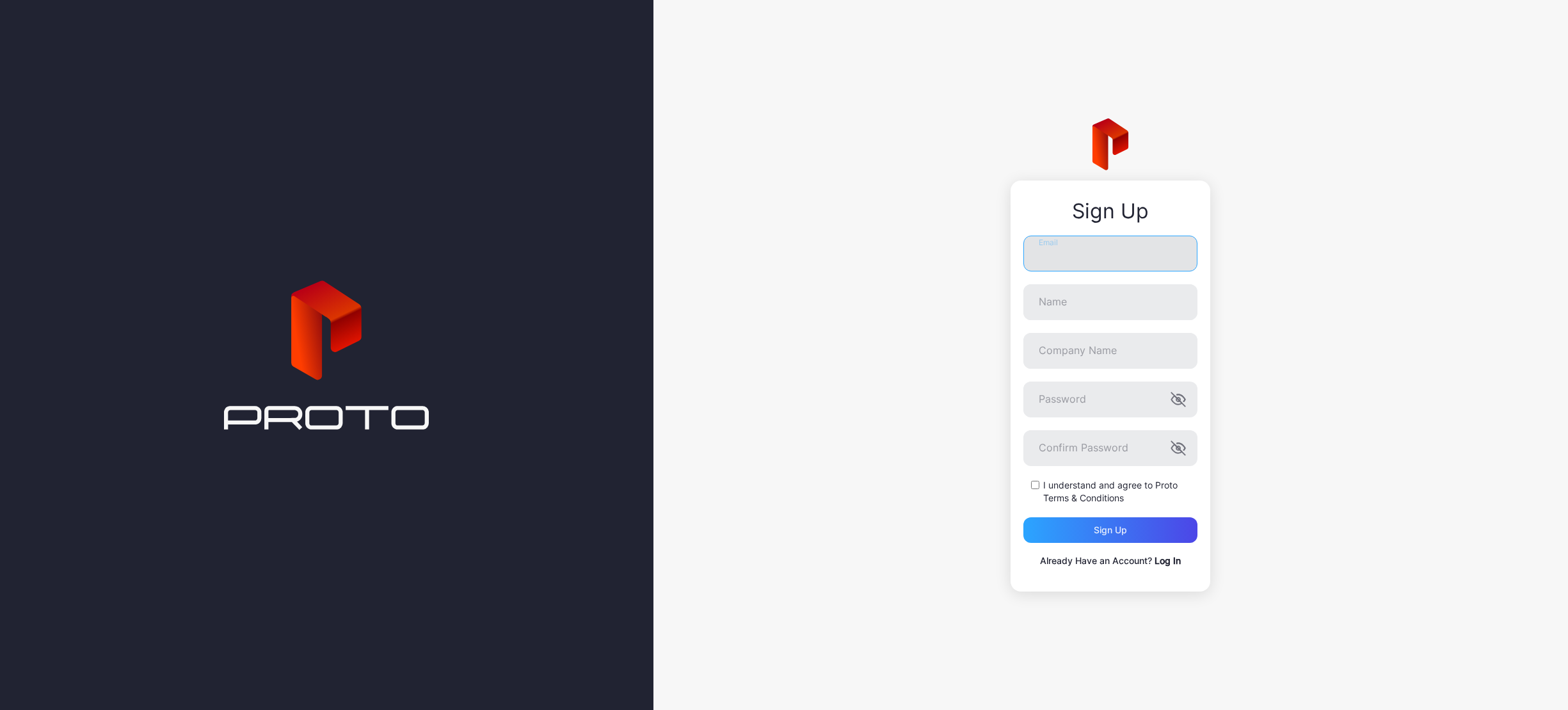
click at [1071, 256] on input "Email" at bounding box center [1111, 254] width 174 height 36
type input "**********"
type input "*******"
type input "**********"
click at [1177, 399] on label "Password" at bounding box center [1111, 399] width 174 height 36
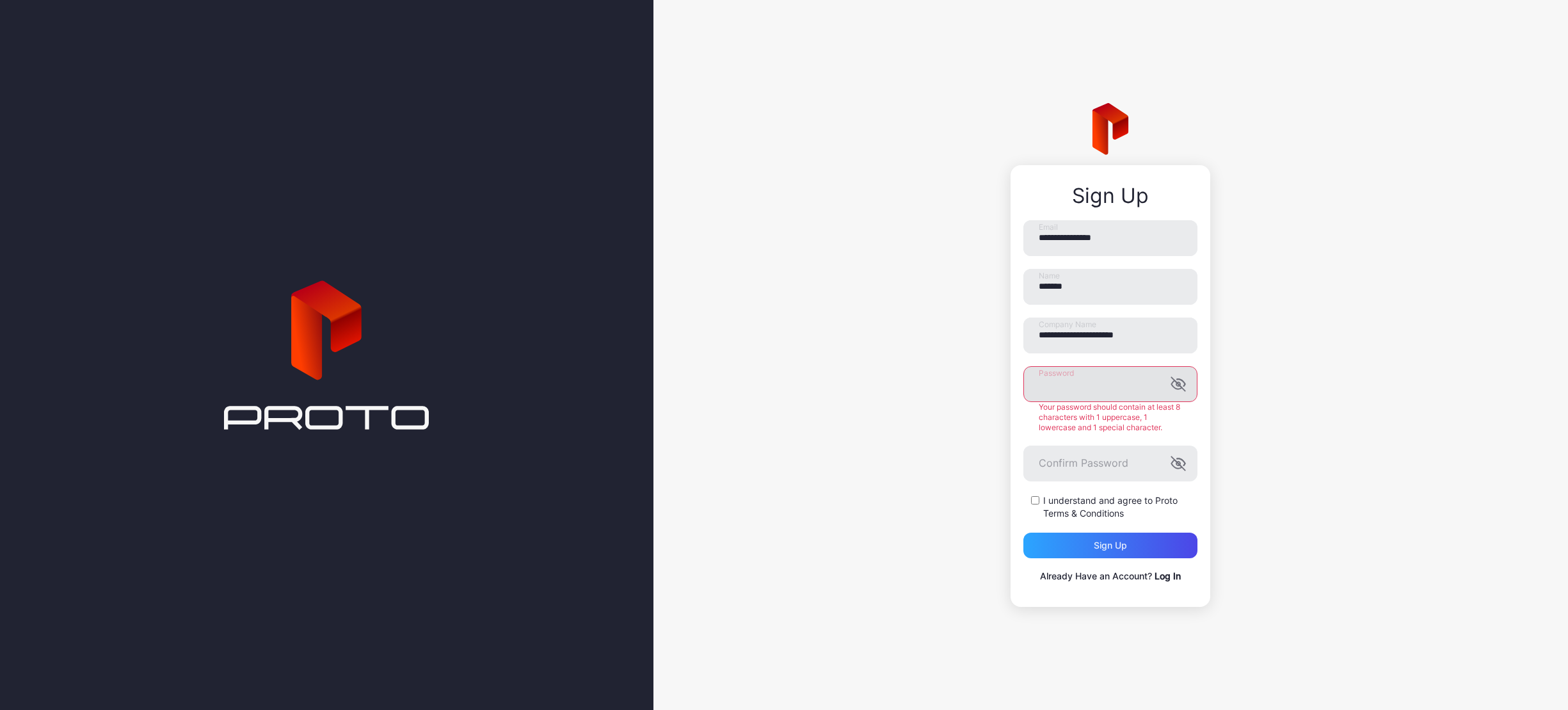
click at [1182, 386] on icon "button" at bounding box center [1178, 383] width 15 height 15
click at [1070, 506] on label "I understand and agree to Proto Terms & Conditions" at bounding box center [1120, 507] width 154 height 26
click at [1132, 542] on div "Sign up" at bounding box center [1111, 545] width 174 height 26
click at [1120, 543] on button "Sign up" at bounding box center [1111, 545] width 174 height 26
click at [1159, 430] on div "Your password should contain at least 8 characters with 1 uppercase, 1 lowercas…" at bounding box center [1111, 417] width 174 height 31
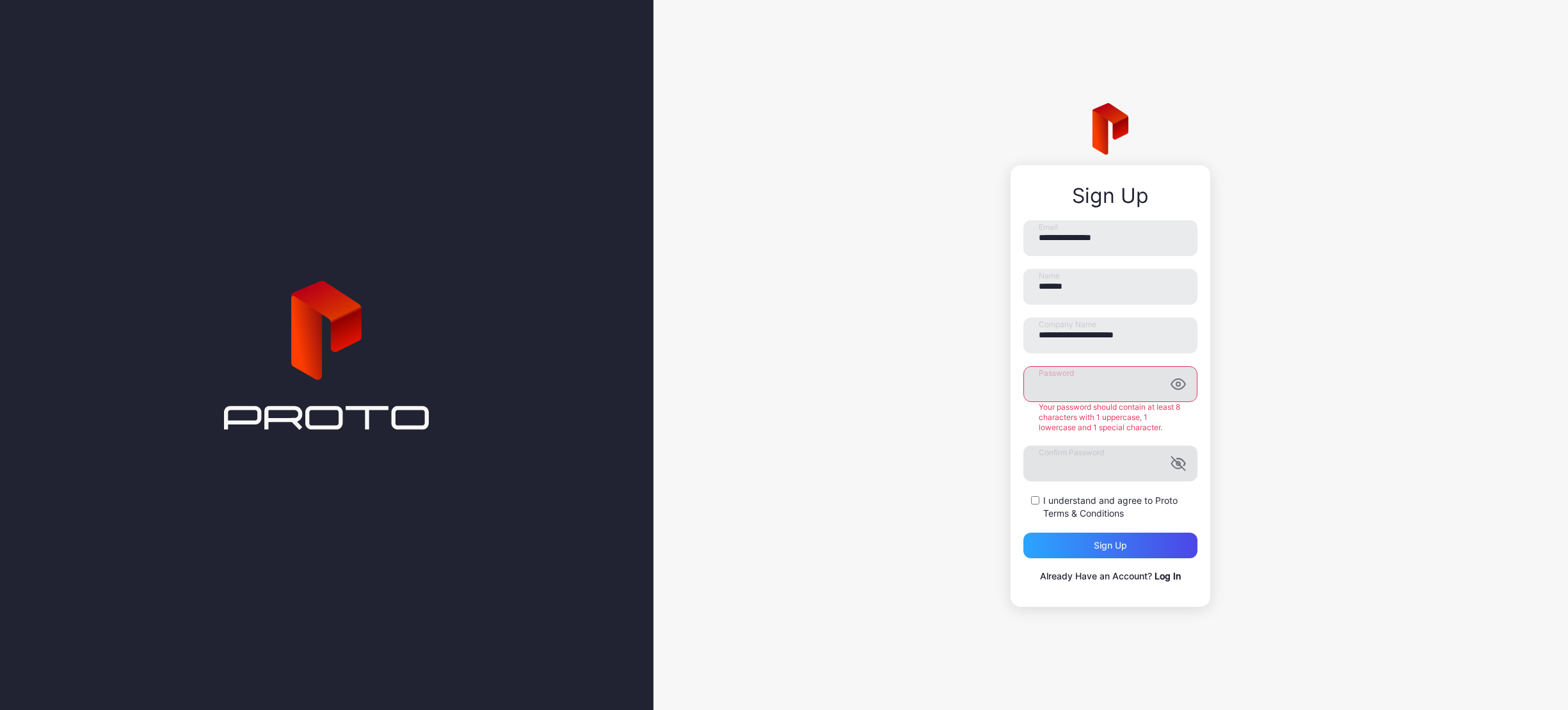
click at [1181, 463] on icon "button" at bounding box center [1178, 463] width 15 height 15
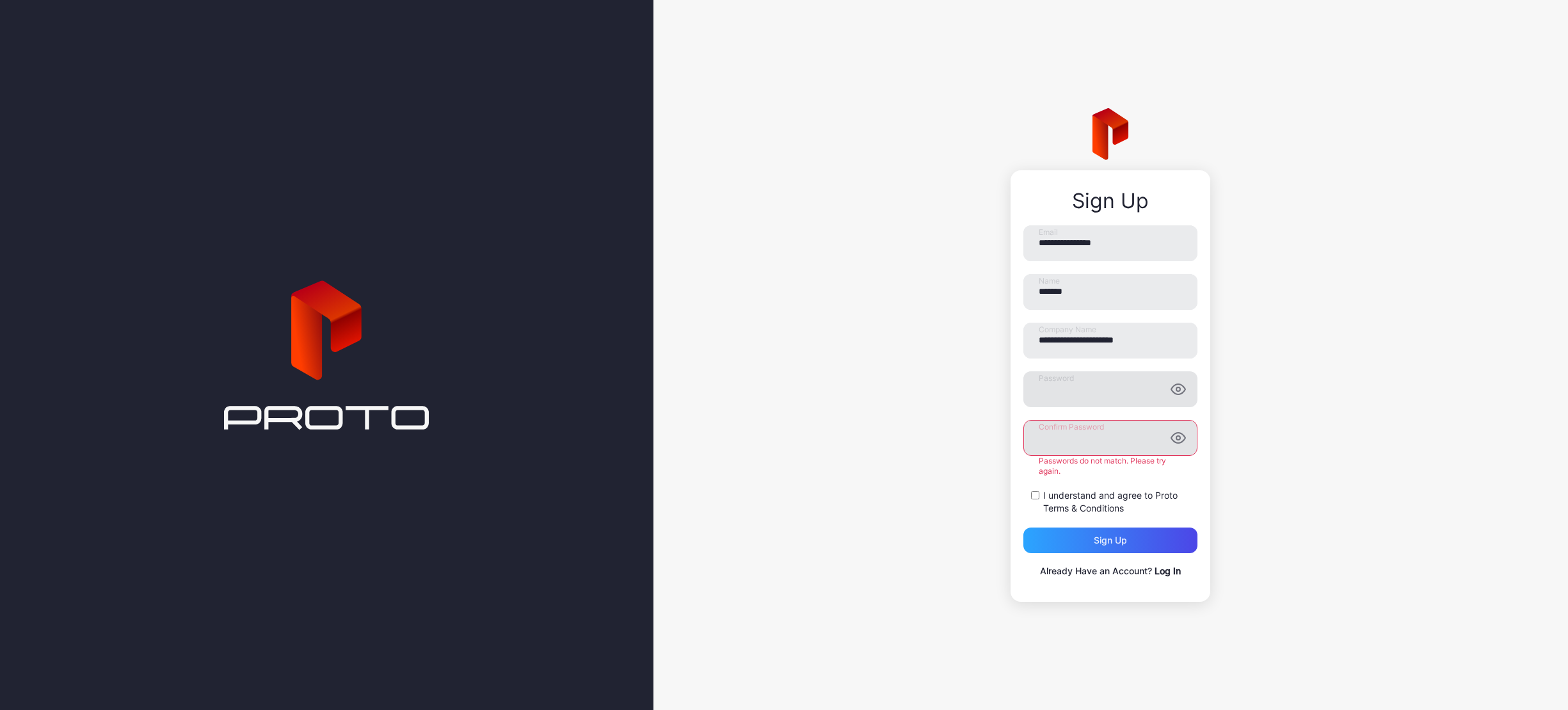
click at [1121, 464] on div "Confirm Password Passwords do not match. Please try again." at bounding box center [1111, 448] width 174 height 56
click at [1116, 536] on div "Sign up" at bounding box center [1110, 541] width 33 height 11
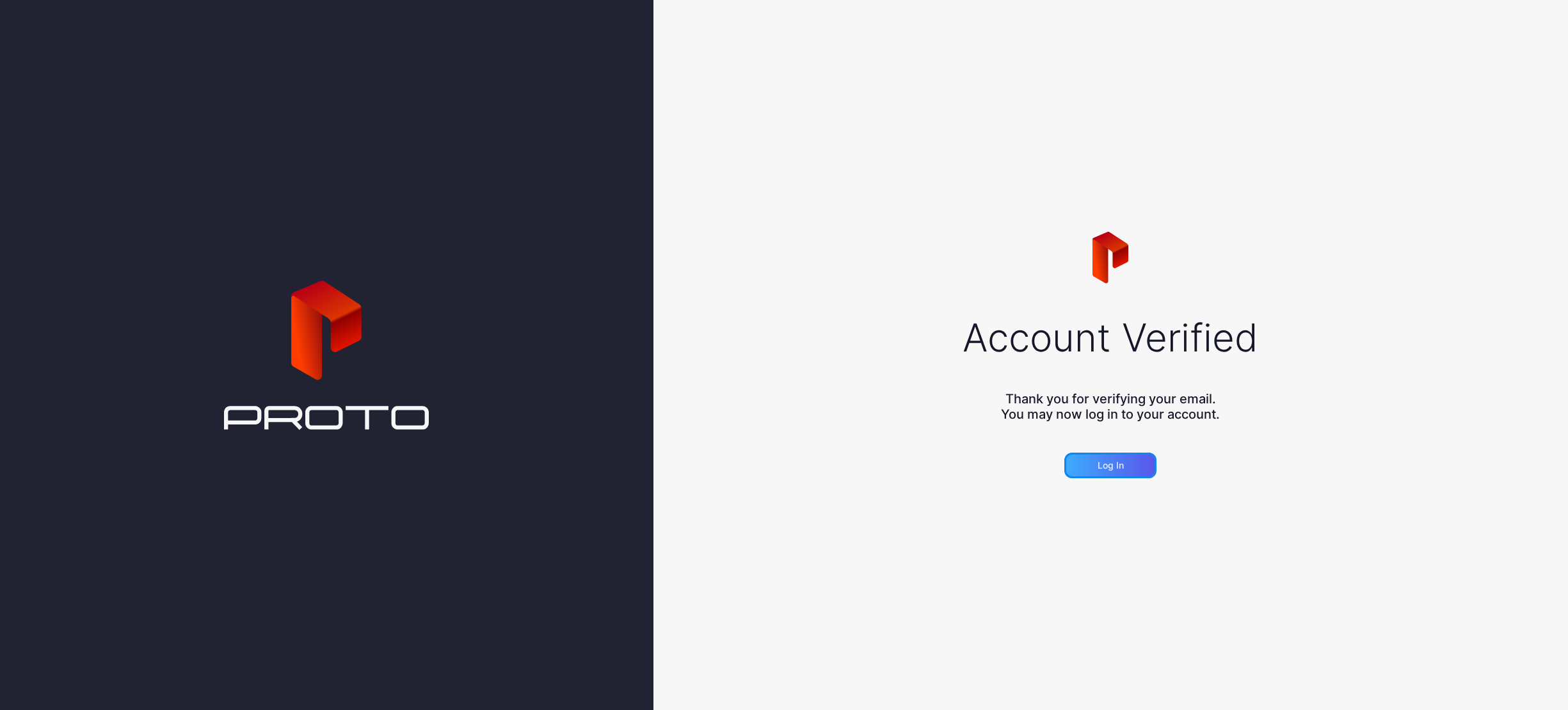
click at [1112, 474] on div "Log in" at bounding box center [1111, 465] width 92 height 26
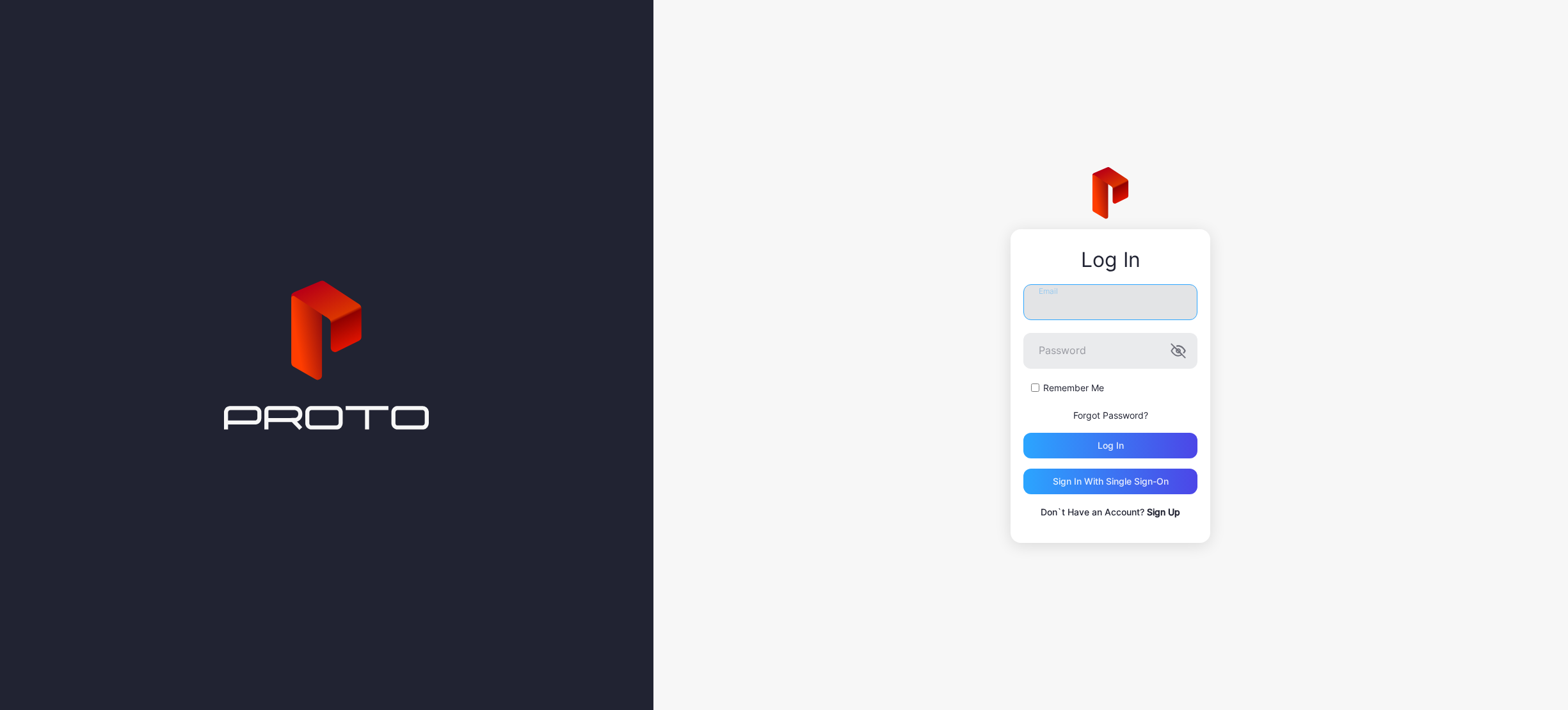
click at [1065, 305] on input "Email" at bounding box center [1111, 303] width 174 height 36
type input "**********"
click at [1024, 383] on div "Remember Me" at bounding box center [1111, 388] width 174 height 12
click at [1041, 390] on div "Remember Me" at bounding box center [1111, 388] width 174 height 12
click at [1119, 447] on div "Log in" at bounding box center [1111, 446] width 27 height 11
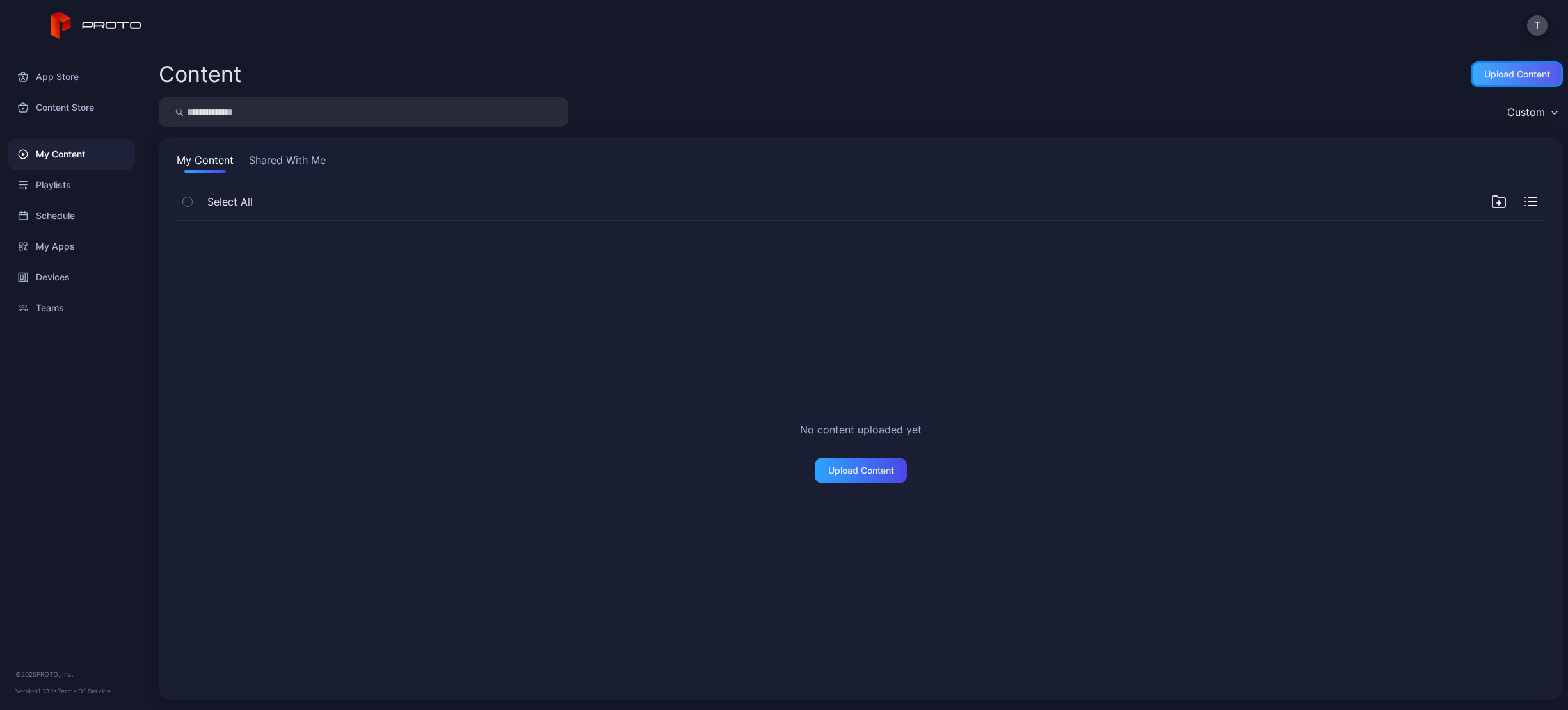
click at [1487, 70] on div "Upload Content" at bounding box center [1517, 75] width 66 height 11
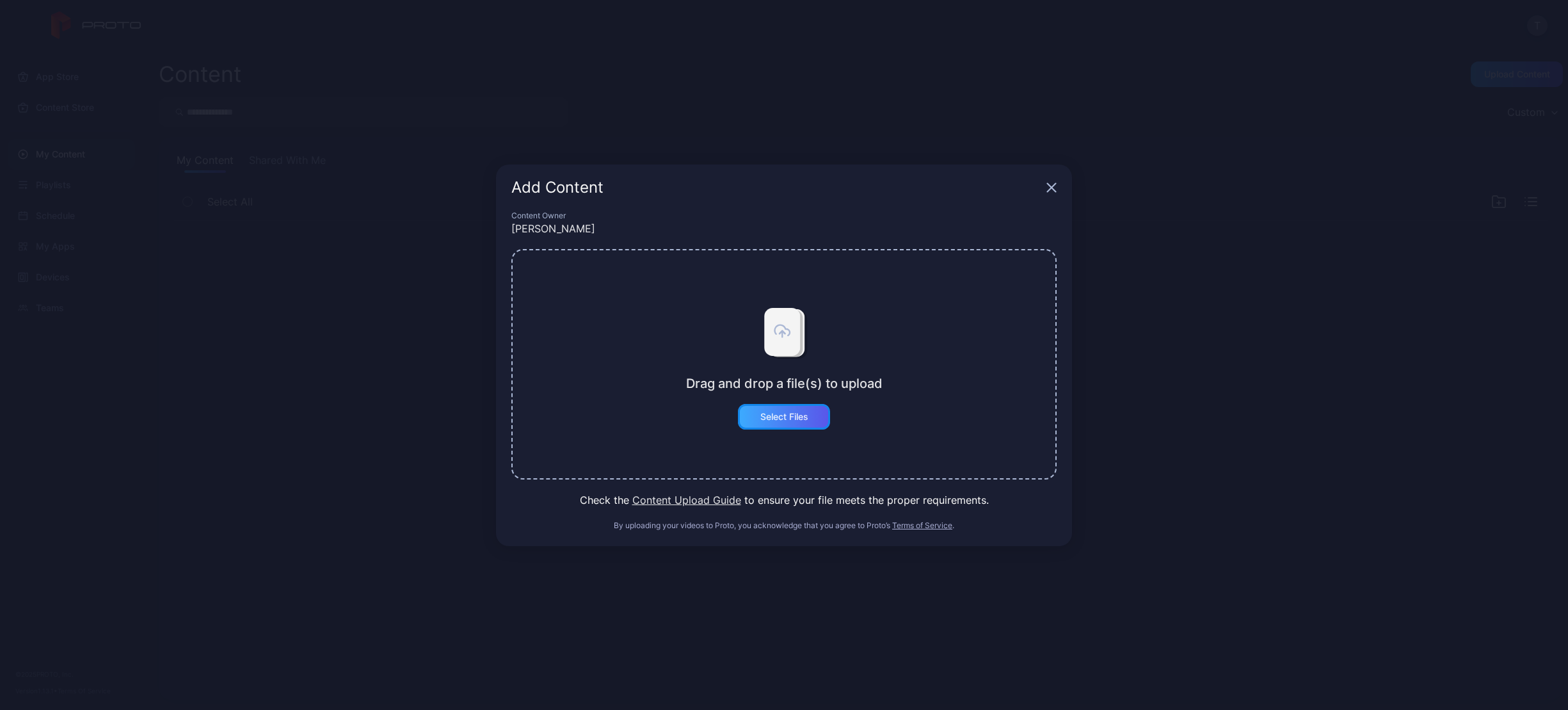
click at [784, 418] on div "Select Files" at bounding box center [784, 417] width 48 height 11
click at [1051, 189] on icon "button" at bounding box center [1052, 188] width 11 height 11
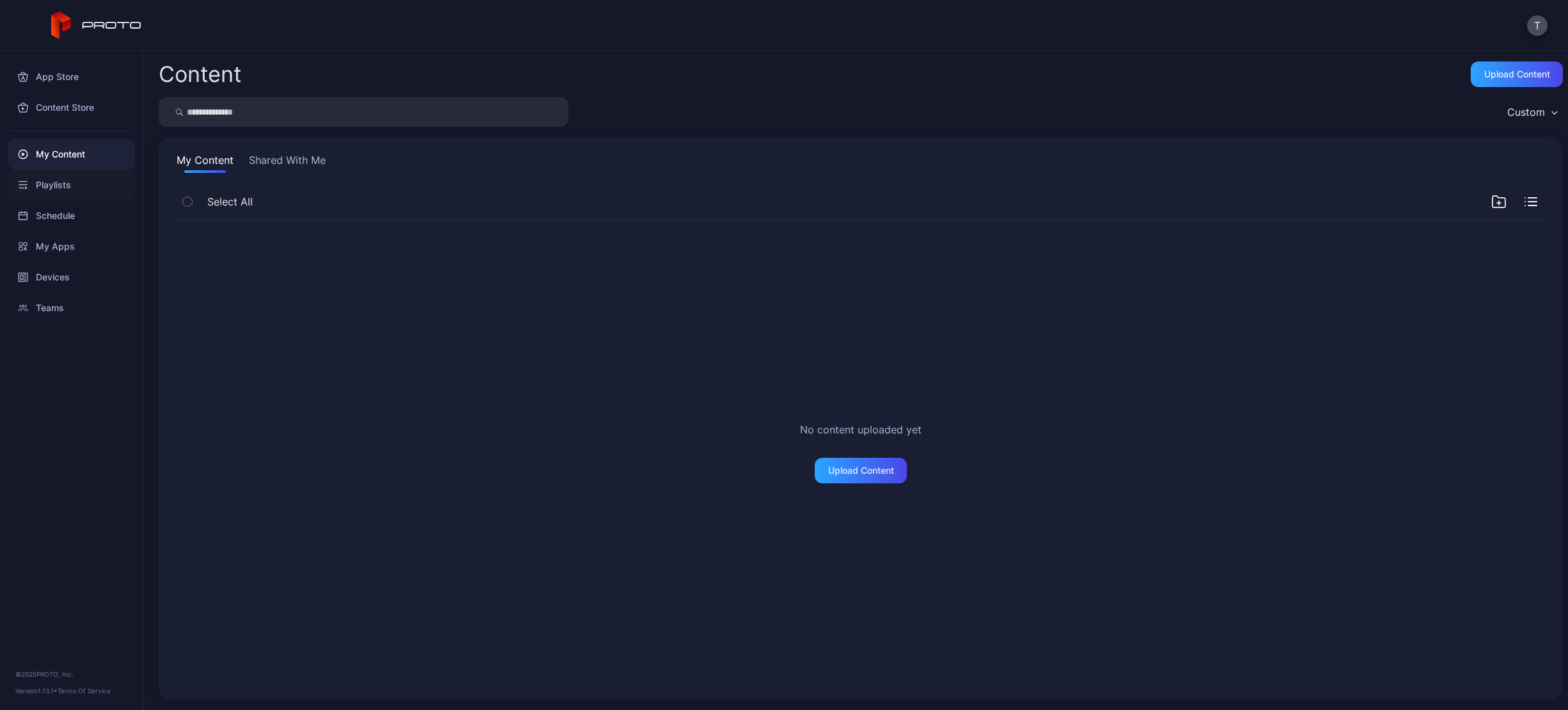
click at [47, 185] on div "Playlists" at bounding box center [71, 185] width 127 height 31
click at [79, 240] on div "My Apps" at bounding box center [71, 246] width 127 height 31
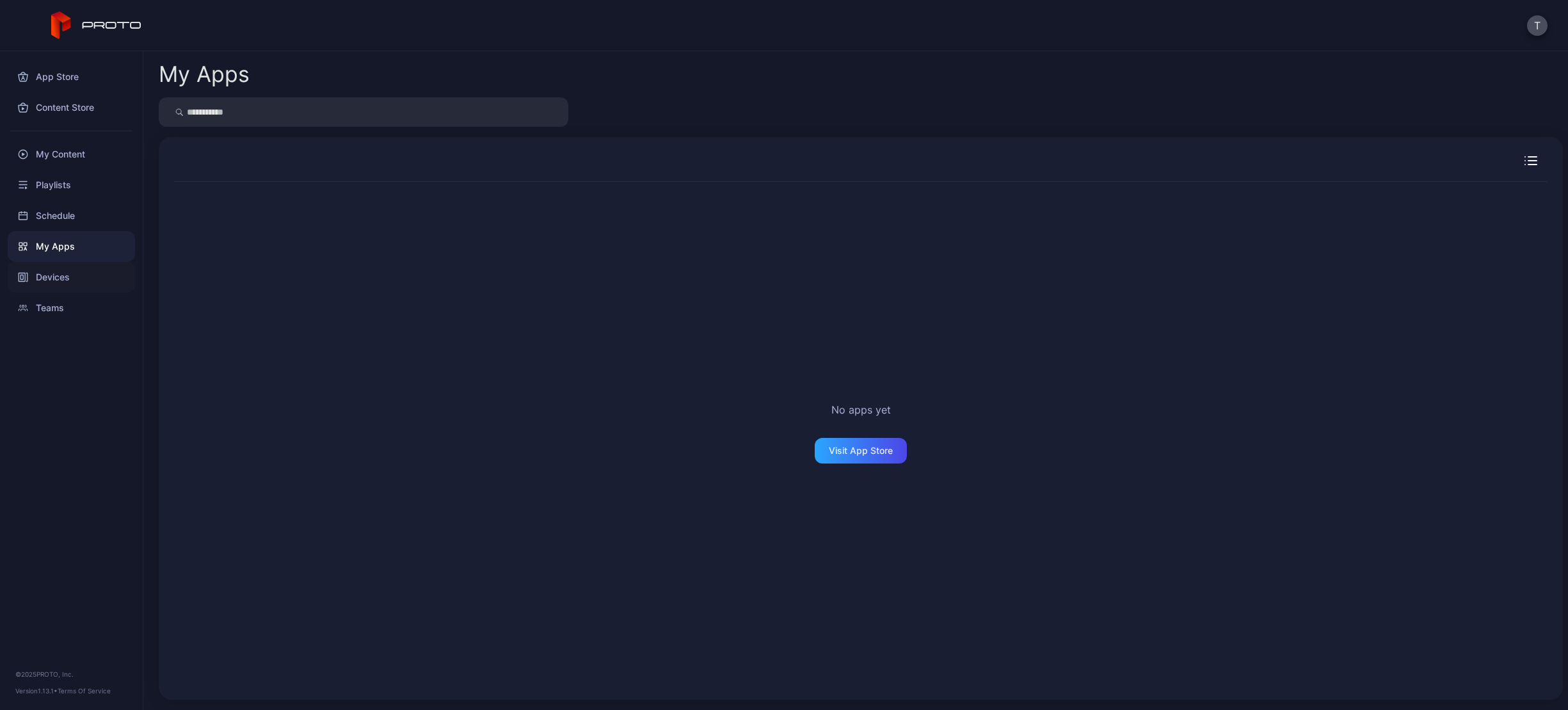
click at [81, 280] on div "Devices" at bounding box center [71, 277] width 127 height 31
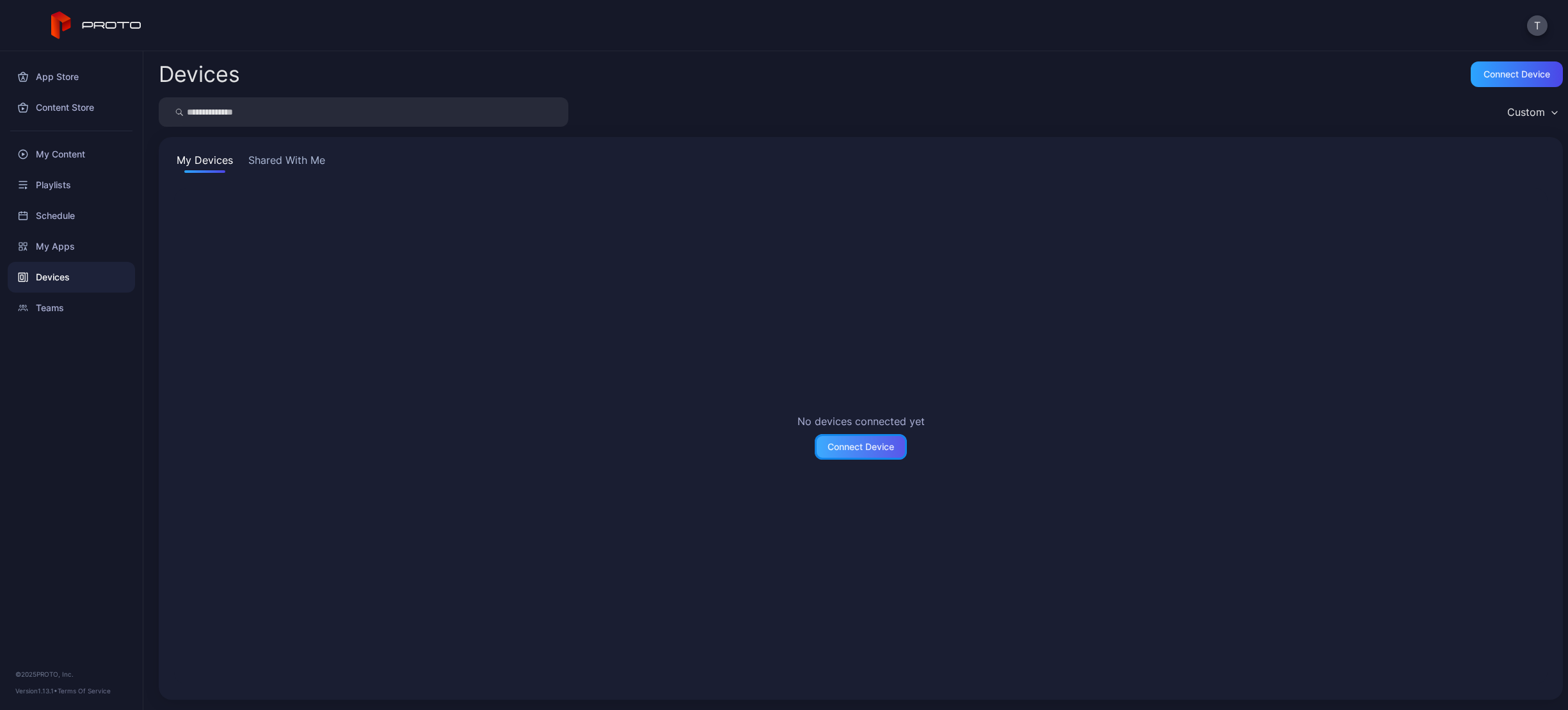
click at [857, 440] on div "Connect Device" at bounding box center [861, 447] width 92 height 26
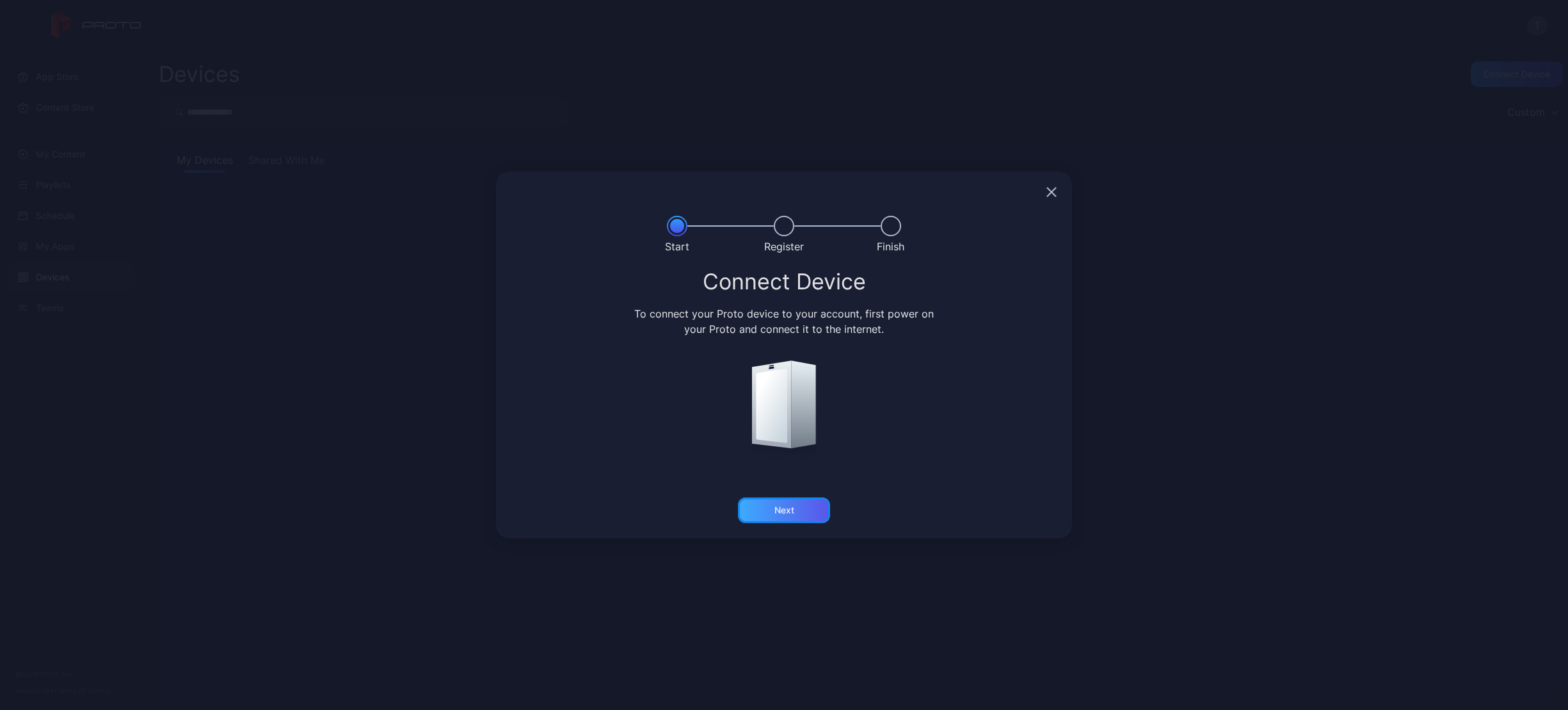
click at [799, 512] on div "Next" at bounding box center [784, 510] width 92 height 26
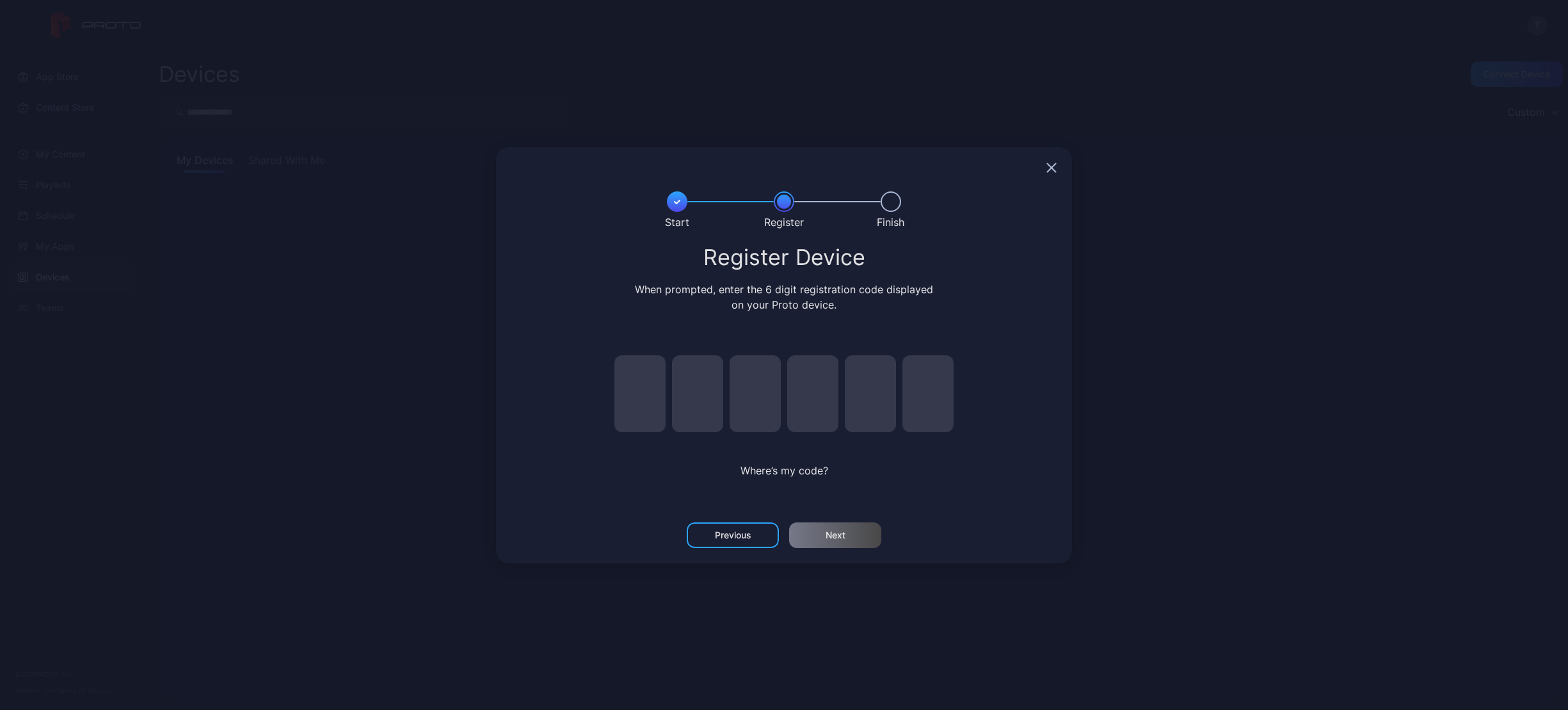
click at [841, 292] on div "When prompted, enter the 6 digit registration code displayed on your Proto devi…" at bounding box center [784, 297] width 304 height 31
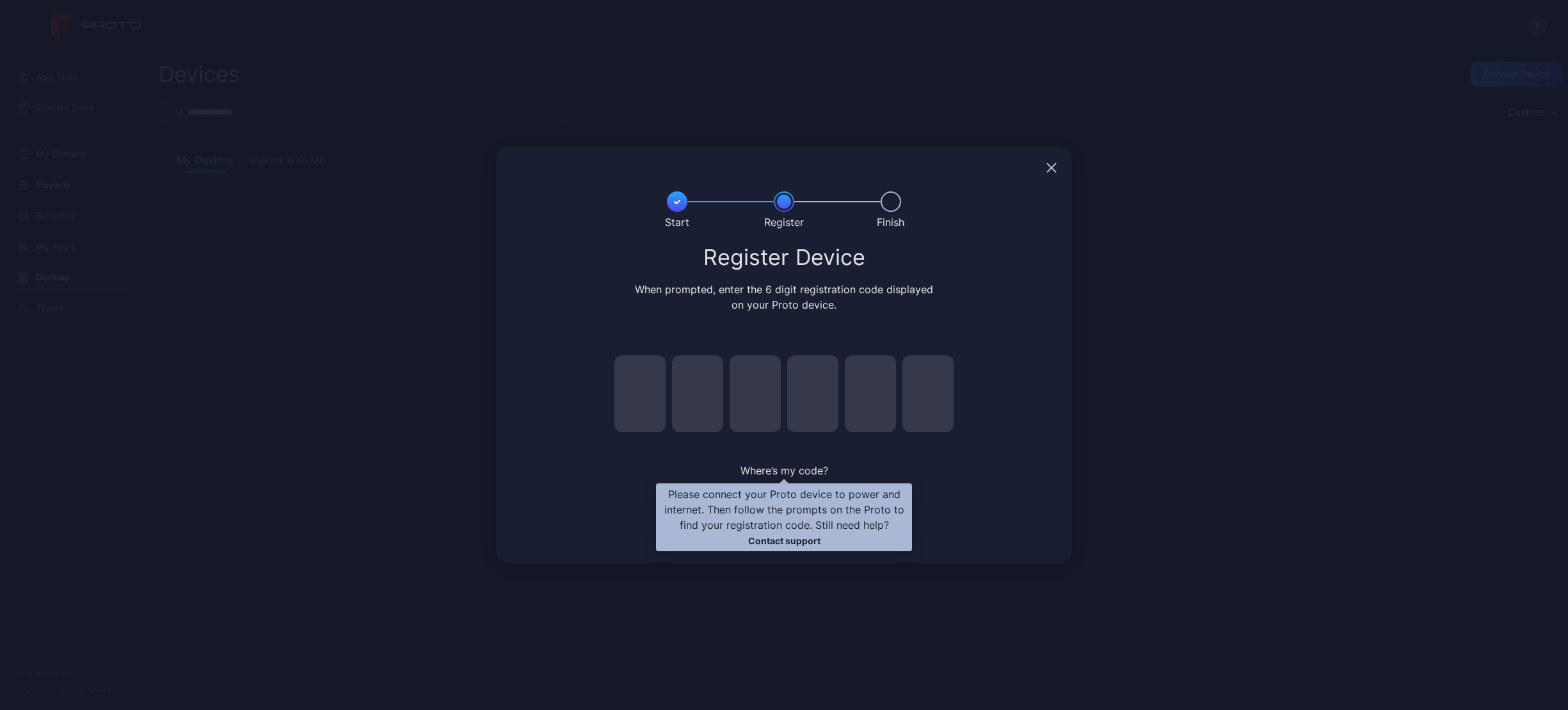
click at [789, 472] on span "Where’s my code?" at bounding box center [784, 471] width 88 height 12
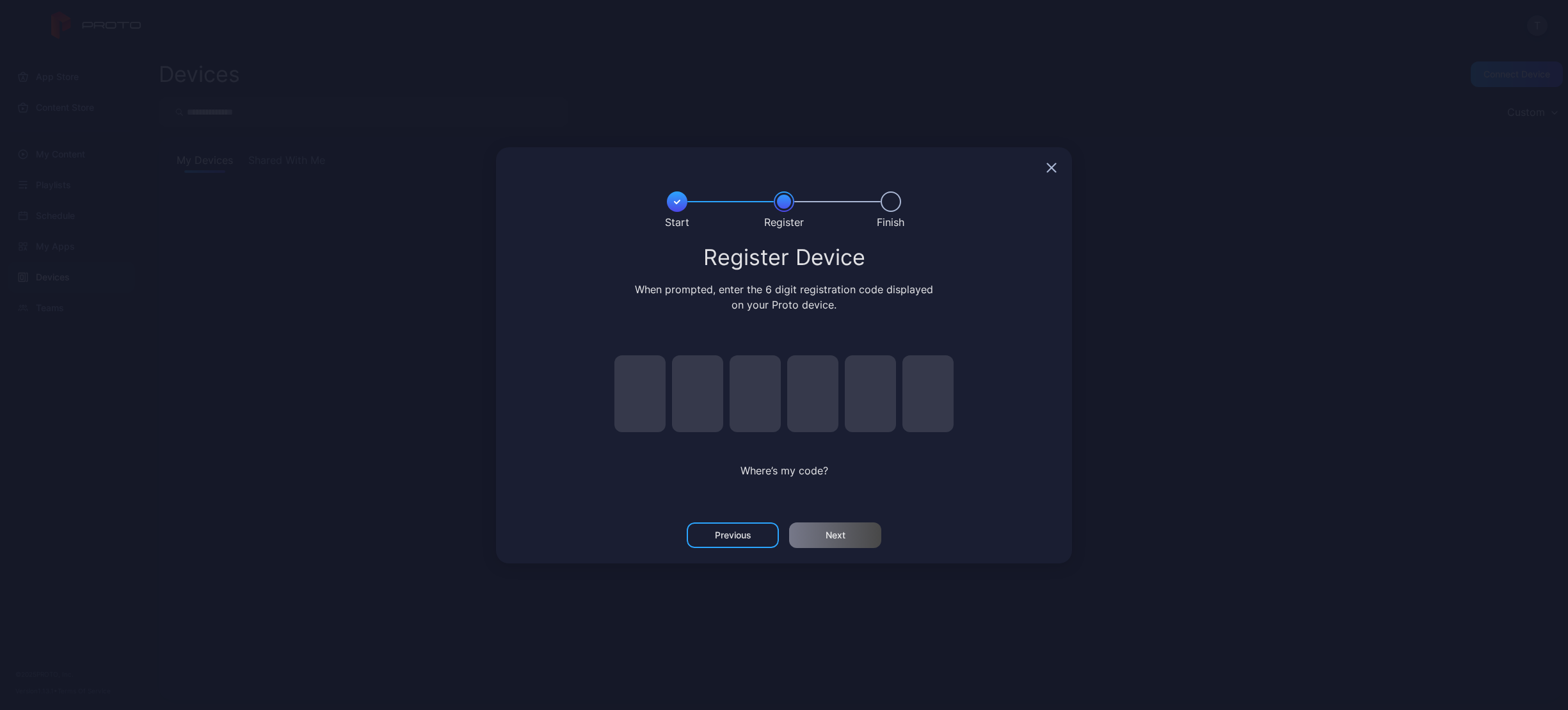
click at [895, 211] on div "Finish" at bounding box center [890, 210] width 97 height 38
click at [649, 385] on input "pin code 1 of 6" at bounding box center [640, 393] width 52 height 77
click at [858, 259] on div "Register Device" at bounding box center [784, 257] width 545 height 23
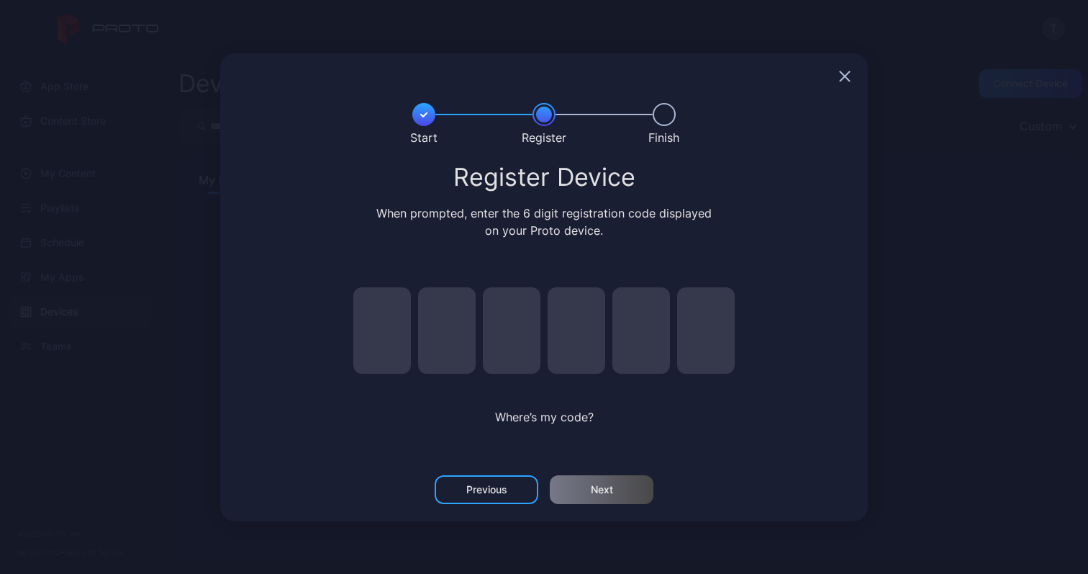
click at [550, 408] on div "Where’s my code?" at bounding box center [543, 416] width 417 height 17
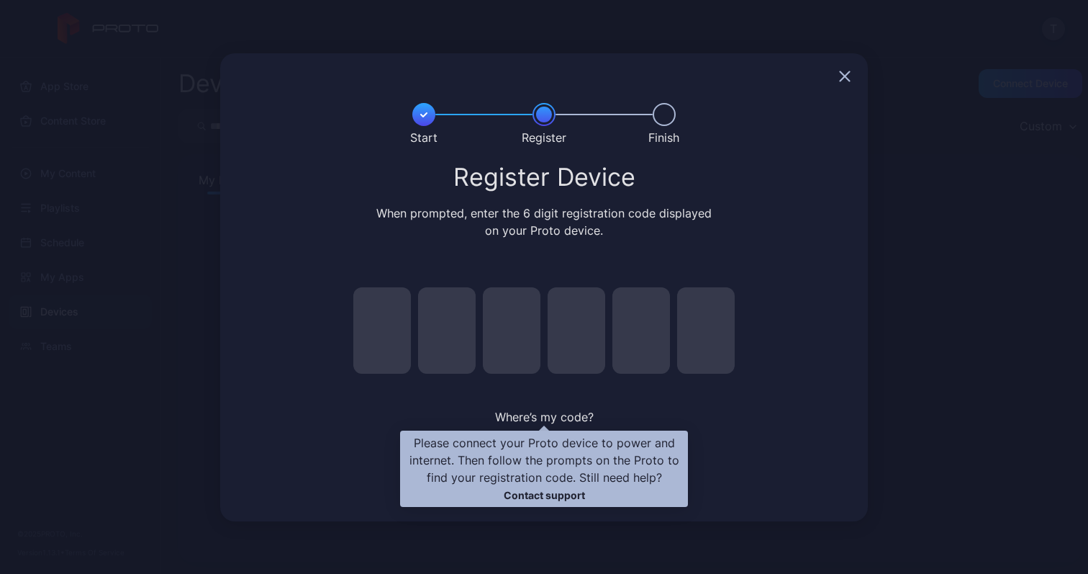
click at [550, 414] on span "Where’s my code?" at bounding box center [544, 416] width 99 height 14
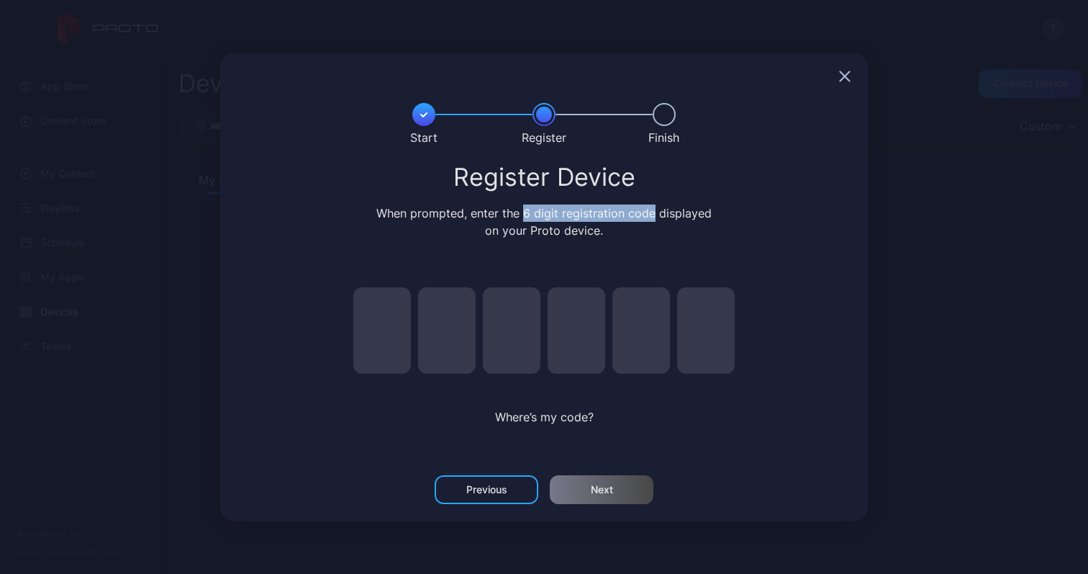
drag, startPoint x: 525, startPoint y: 212, endPoint x: 655, endPoint y: 211, distance: 130.2
click at [655, 211] on div "When prompted, enter the 6 digit registration code displayed on your Proto devi…" at bounding box center [544, 221] width 342 height 35
copy div "6 digit registration code"
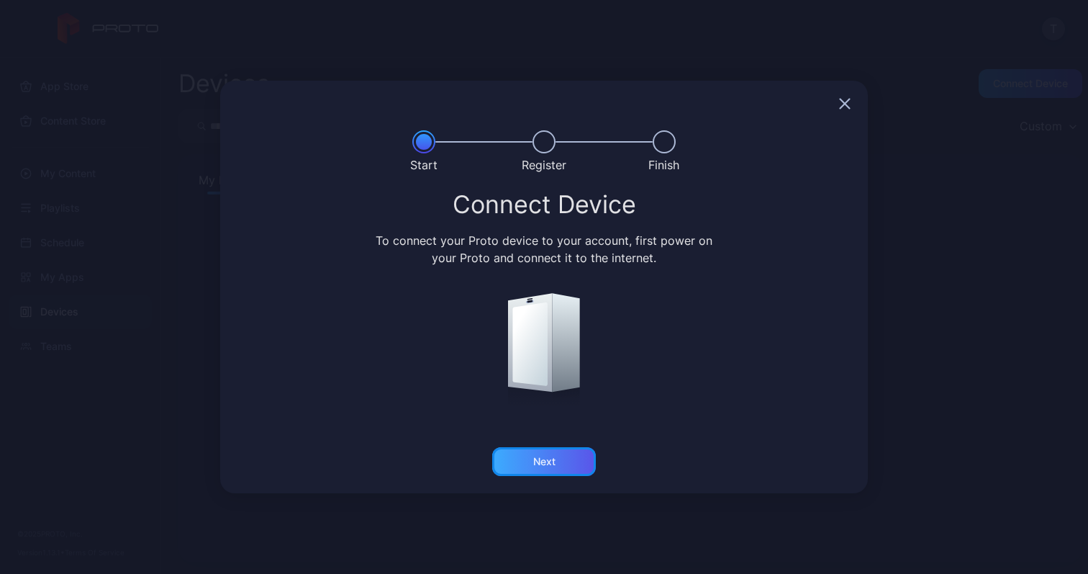
click at [547, 463] on div "Next" at bounding box center [544, 462] width 22 height 12
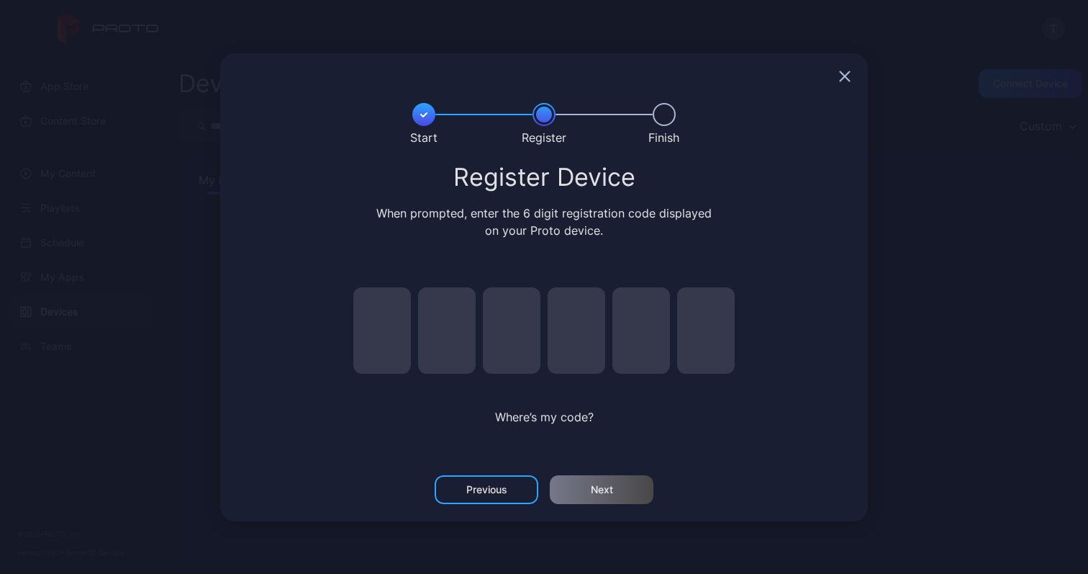
click at [848, 78] on icon "button" at bounding box center [844, 75] width 9 height 9
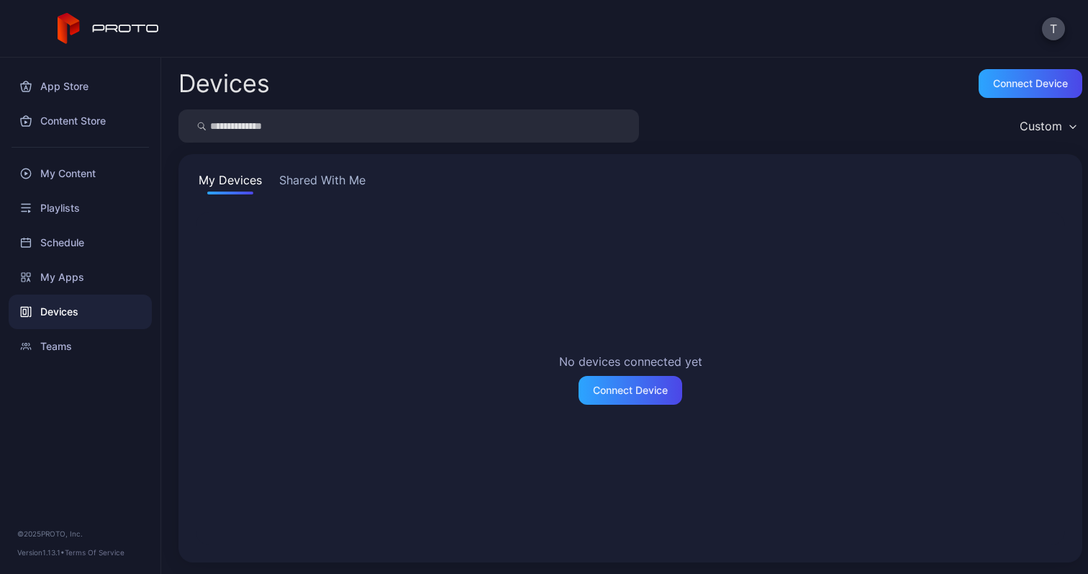
click at [1049, 126] on div "Custom" at bounding box center [1047, 126] width 70 height 22
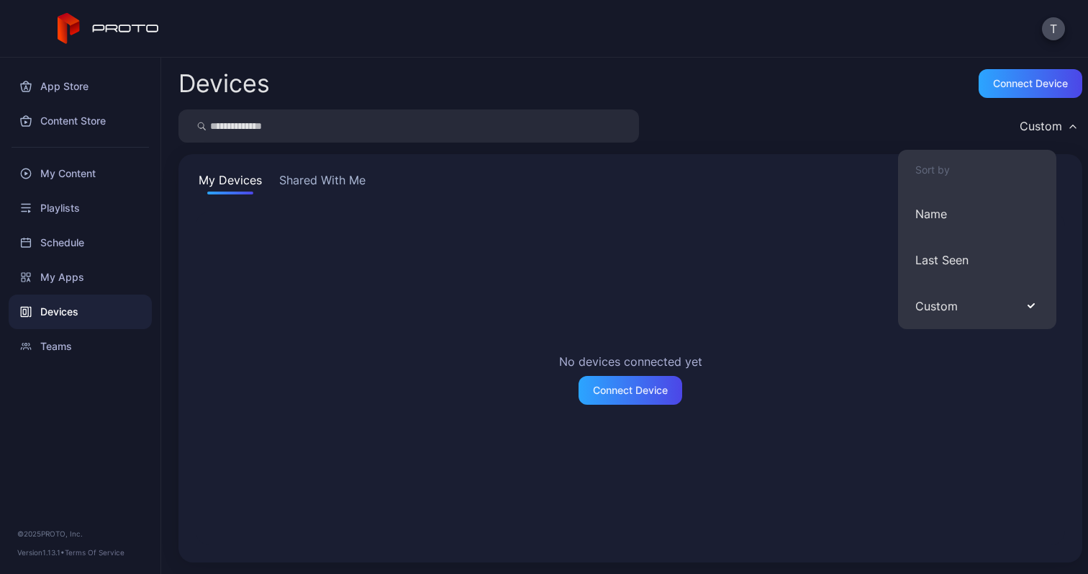
click at [910, 121] on div "Custom" at bounding box center [630, 125] width 904 height 33
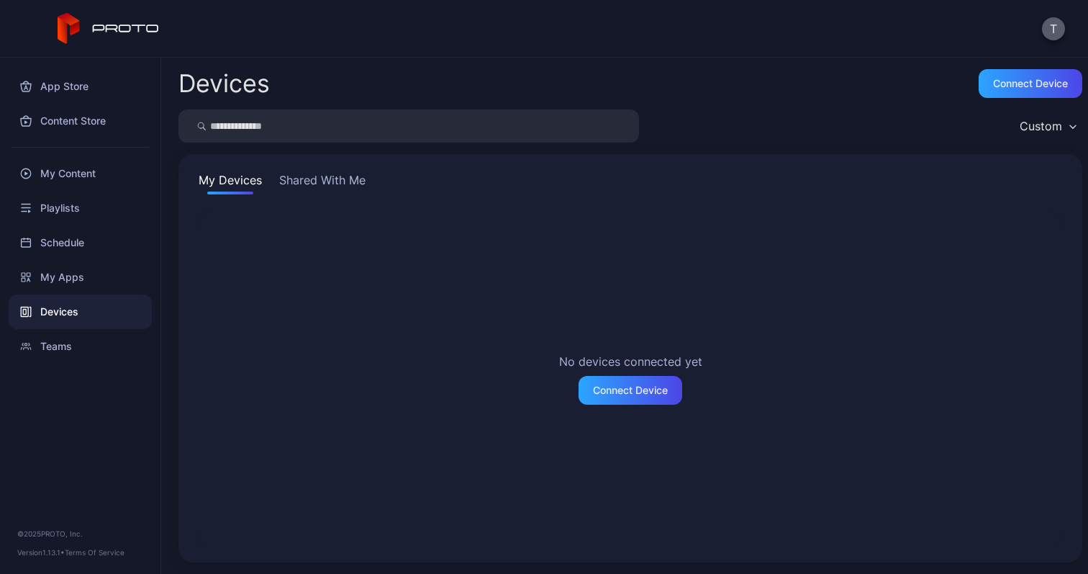
click at [1054, 24] on button "T" at bounding box center [1053, 28] width 23 height 23
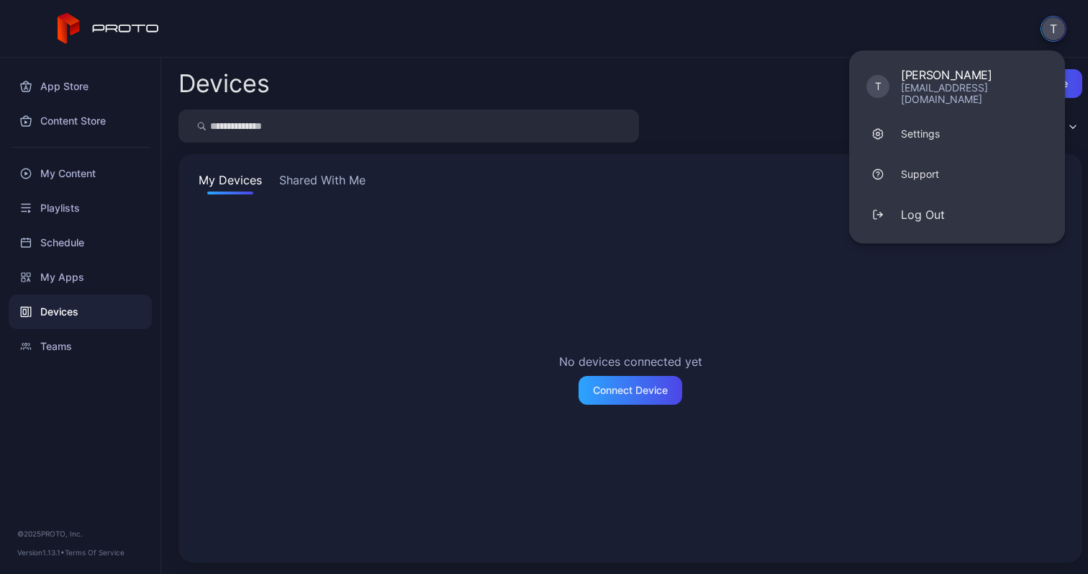
click at [781, 122] on div "Custom" at bounding box center [630, 125] width 904 height 33
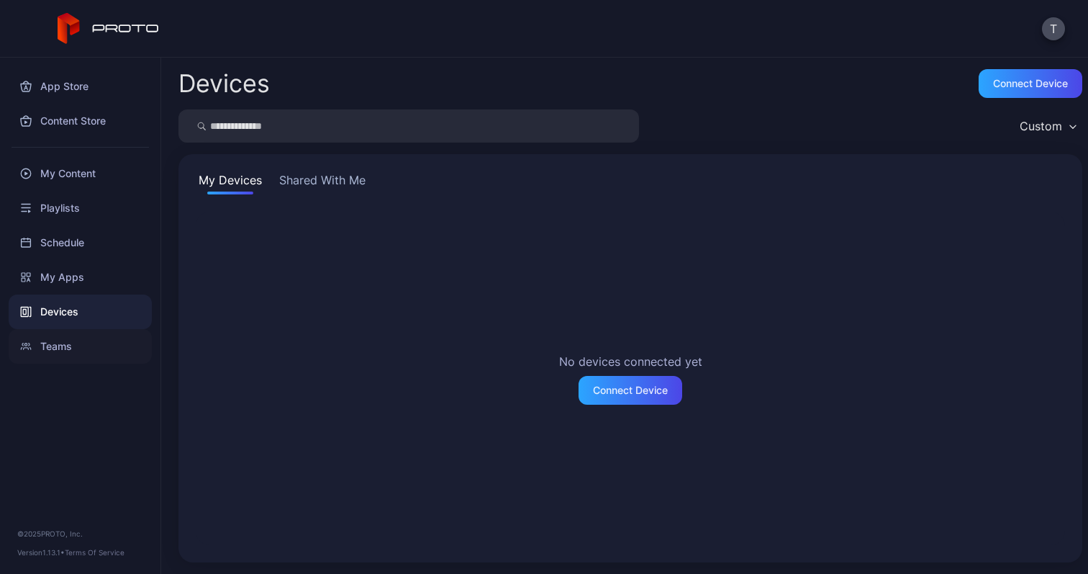
click at [72, 352] on div "Teams" at bounding box center [80, 346] width 143 height 35
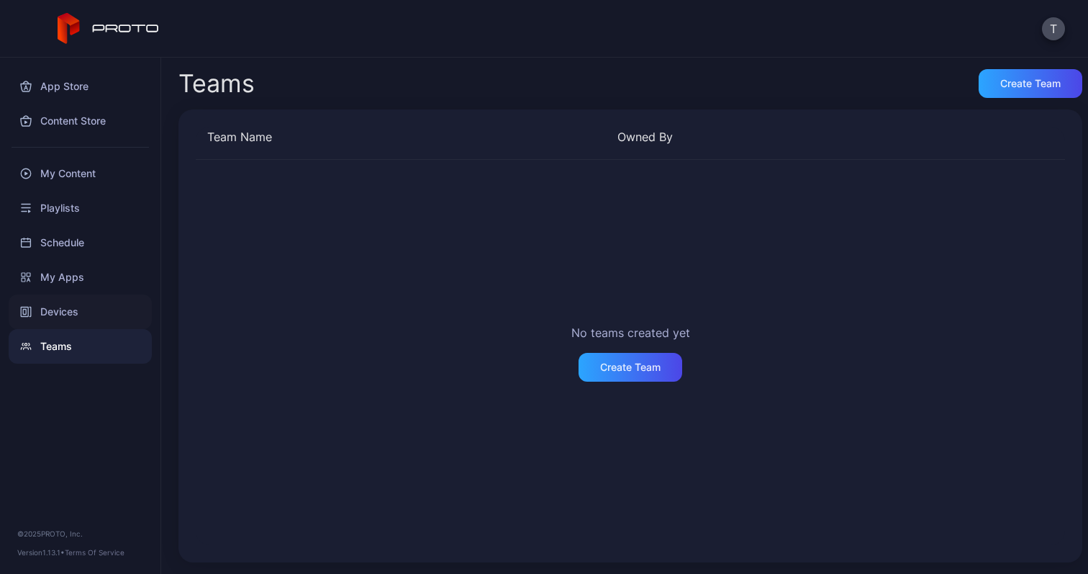
click at [83, 310] on div "Devices" at bounding box center [80, 311] width 143 height 35
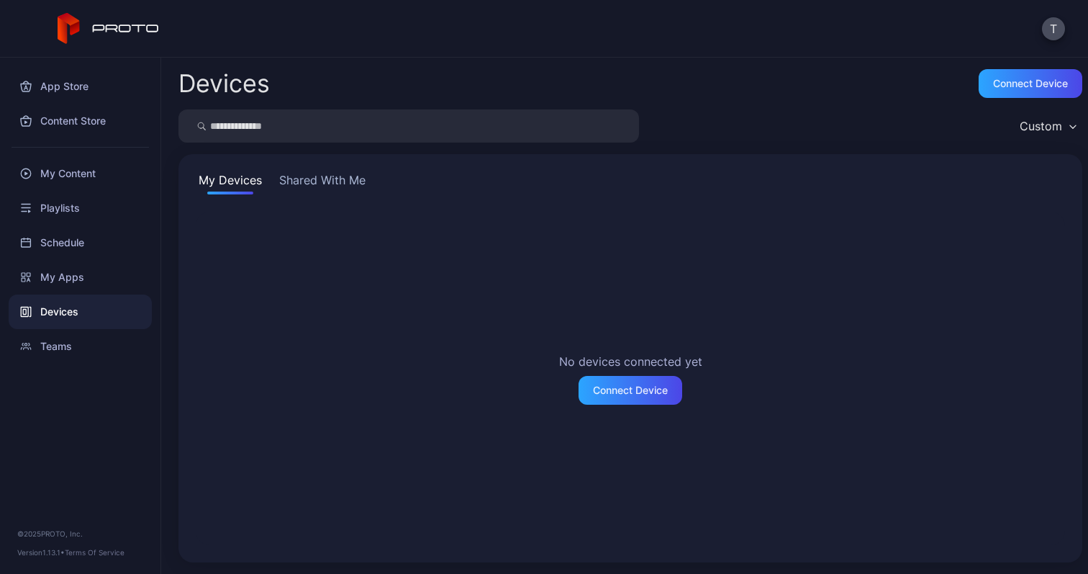
click at [314, 177] on button "Shared With Me" at bounding box center [322, 182] width 92 height 23
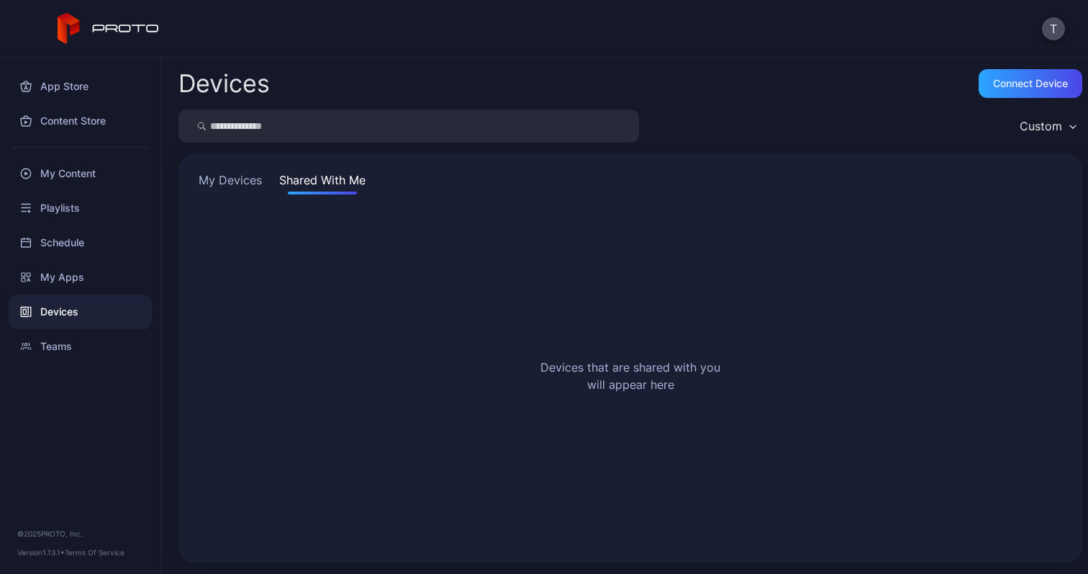
click at [243, 181] on button "My Devices" at bounding box center [230, 182] width 69 height 23
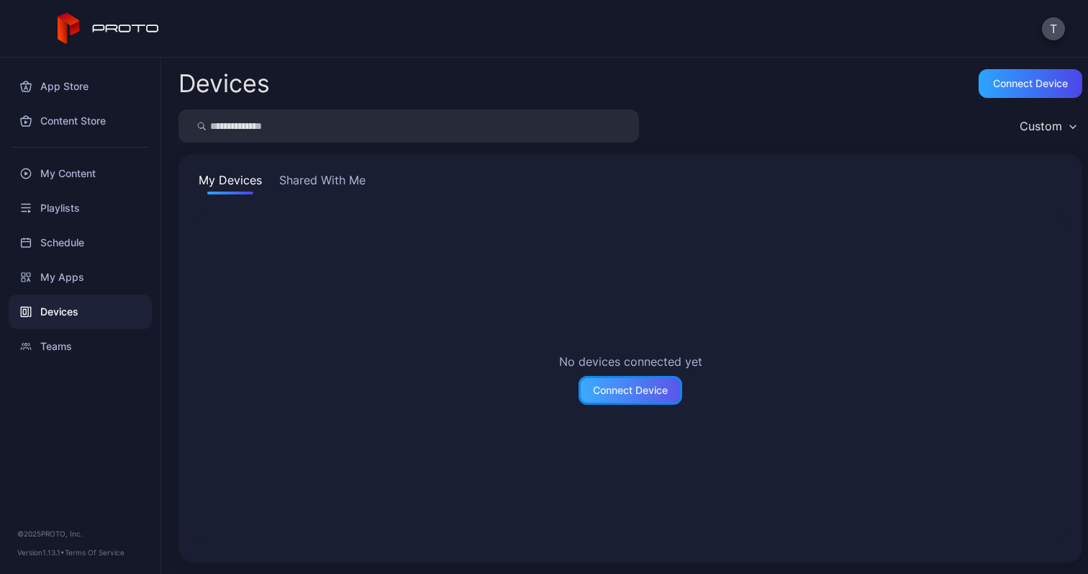
click at [621, 395] on div "Connect Device" at bounding box center [630, 390] width 75 height 12
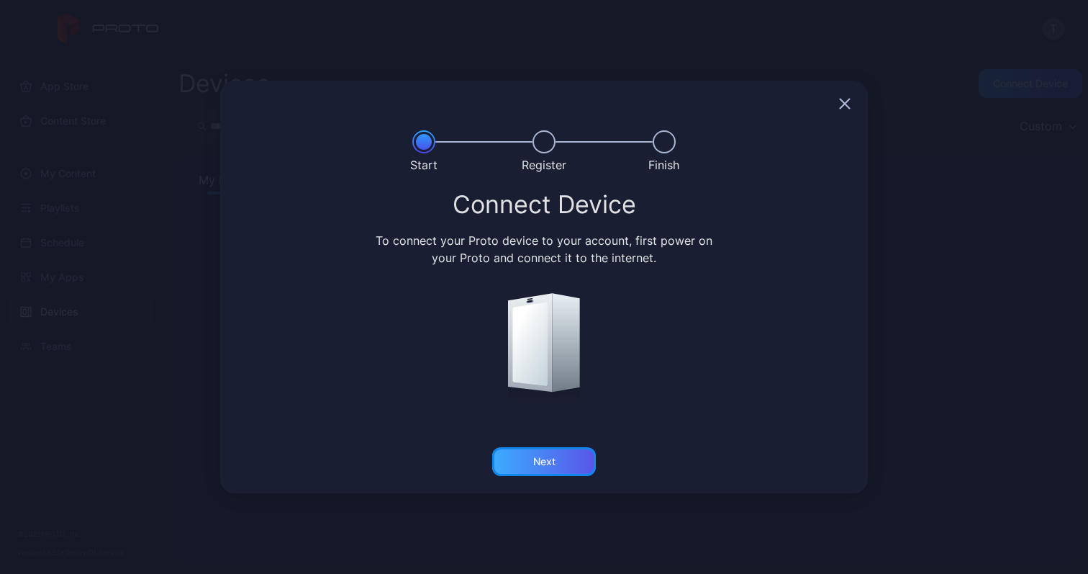
click at [563, 464] on div "Next" at bounding box center [544, 461] width 104 height 29
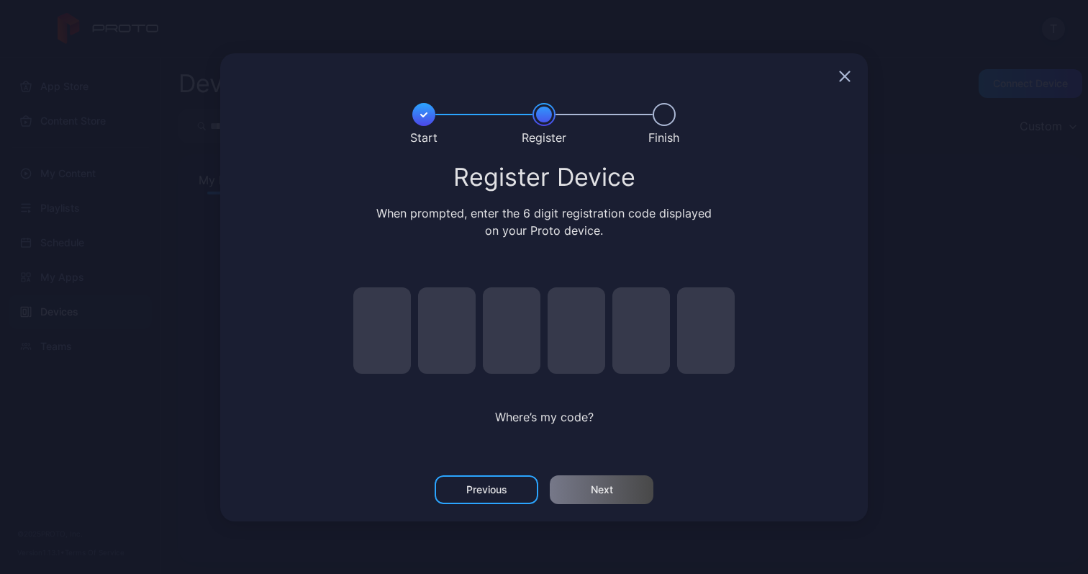
click at [846, 73] on icon "button" at bounding box center [845, 77] width 12 height 12
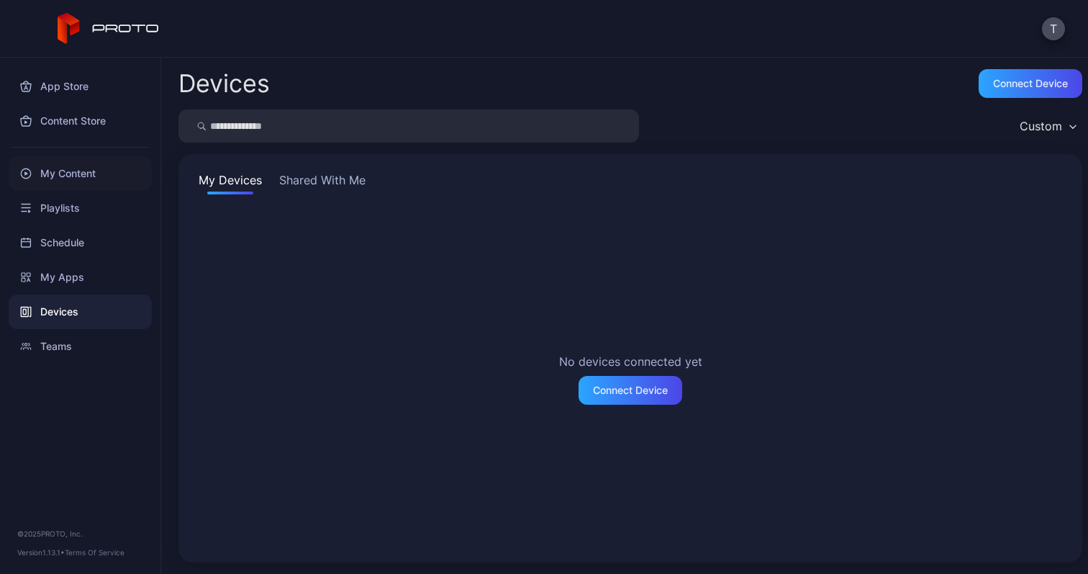
click at [99, 183] on div "My Content" at bounding box center [80, 173] width 143 height 35
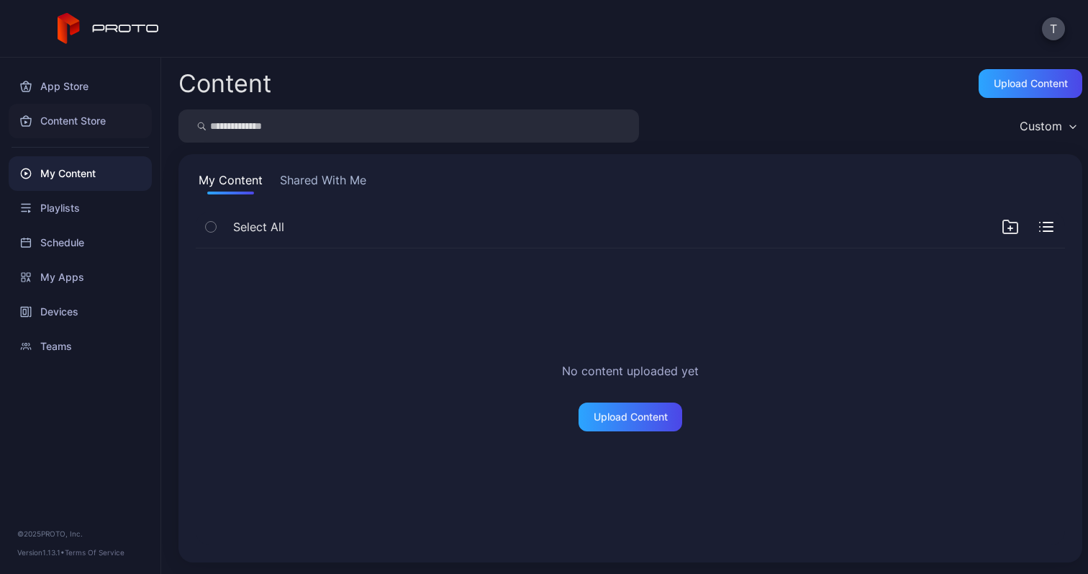
click at [103, 122] on div "Content Store" at bounding box center [80, 121] width 143 height 35
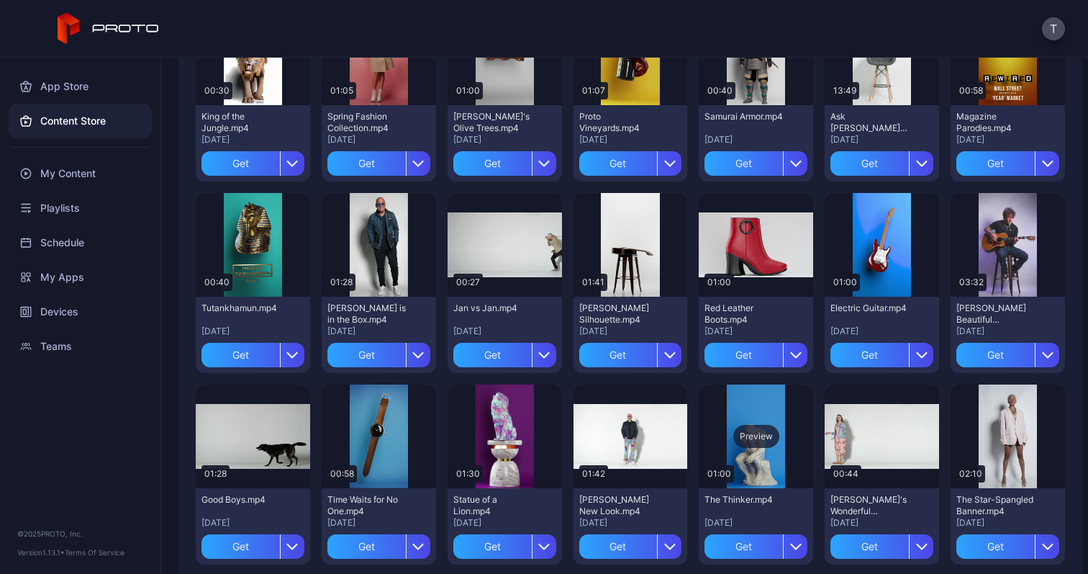
scroll to position [943, 0]
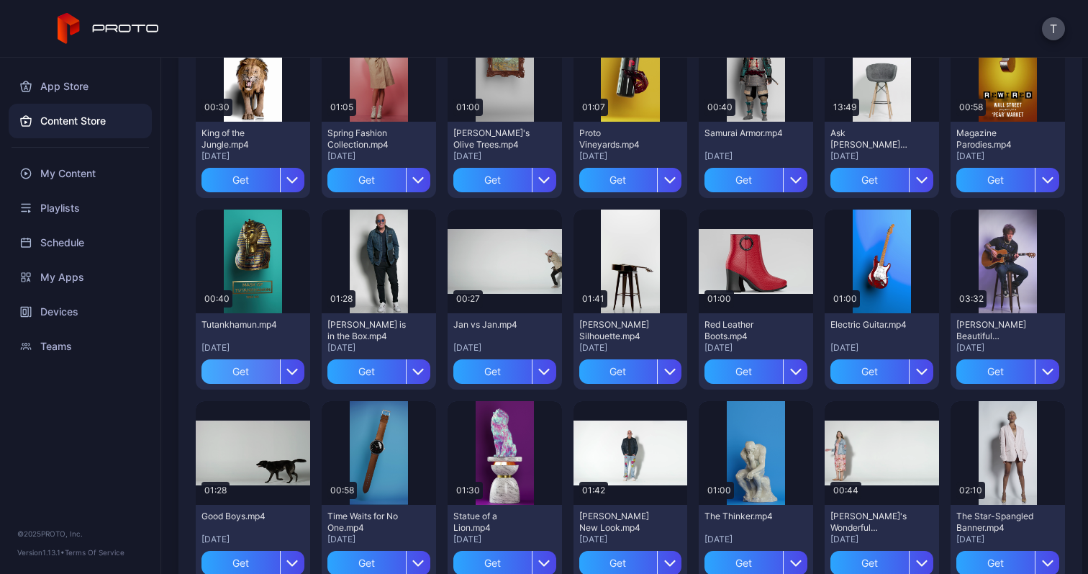
click at [245, 369] on div "Get" at bounding box center [240, 371] width 78 height 24
click at [261, 373] on div "My Content" at bounding box center [252, 372] width 55 height 12
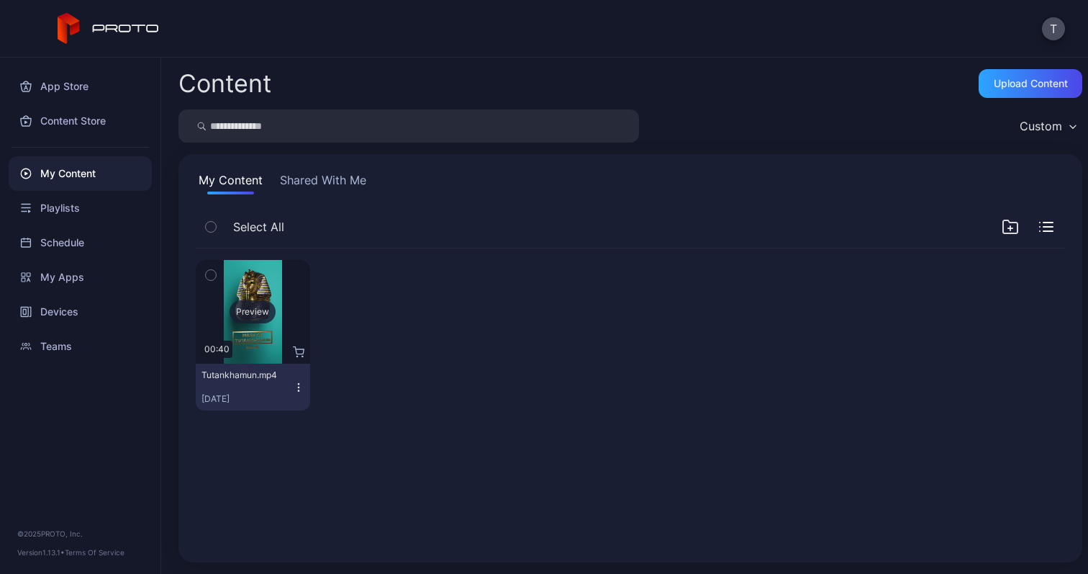
click at [253, 320] on div "Preview" at bounding box center [253, 311] width 46 height 23
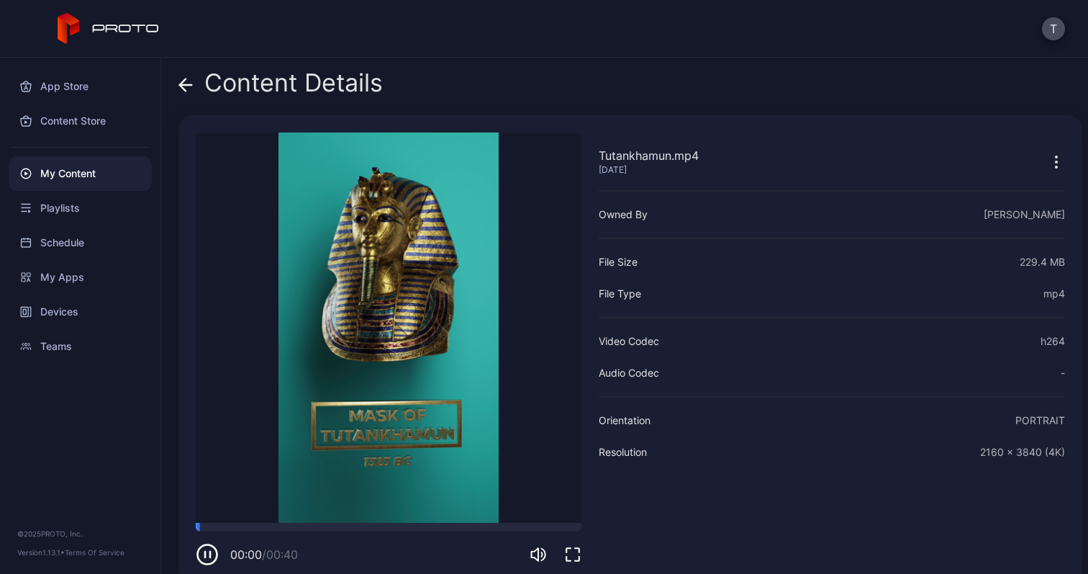
scroll to position [21, 0]
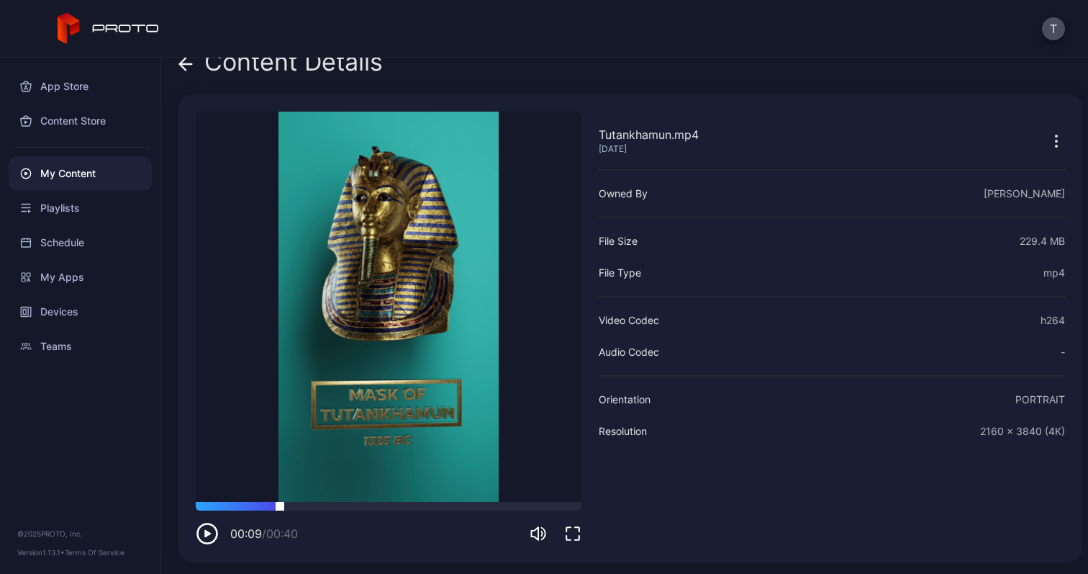
click at [280, 505] on div at bounding box center [389, 506] width 386 height 9
click at [340, 504] on div at bounding box center [389, 506] width 386 height 9
click at [415, 504] on div at bounding box center [389, 506] width 386 height 9
click at [456, 498] on video "Sorry, your browser doesn‘t support embedded videos" at bounding box center [389, 307] width 386 height 390
click at [94, 204] on div "Playlists" at bounding box center [80, 208] width 143 height 35
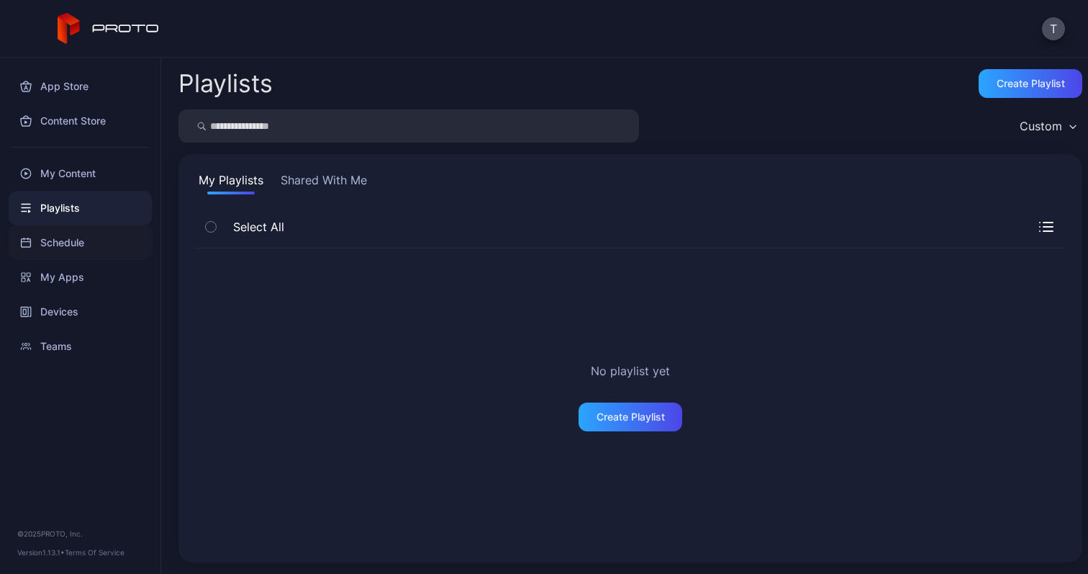
click at [94, 244] on div "Schedule" at bounding box center [80, 242] width 143 height 35
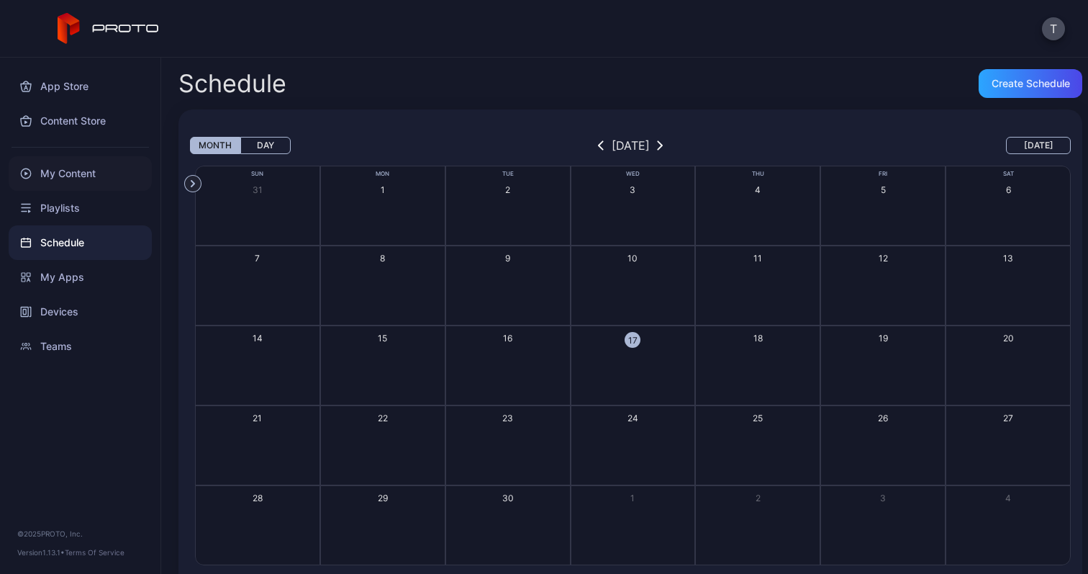
click at [100, 168] on div "My Content" at bounding box center [80, 173] width 143 height 35
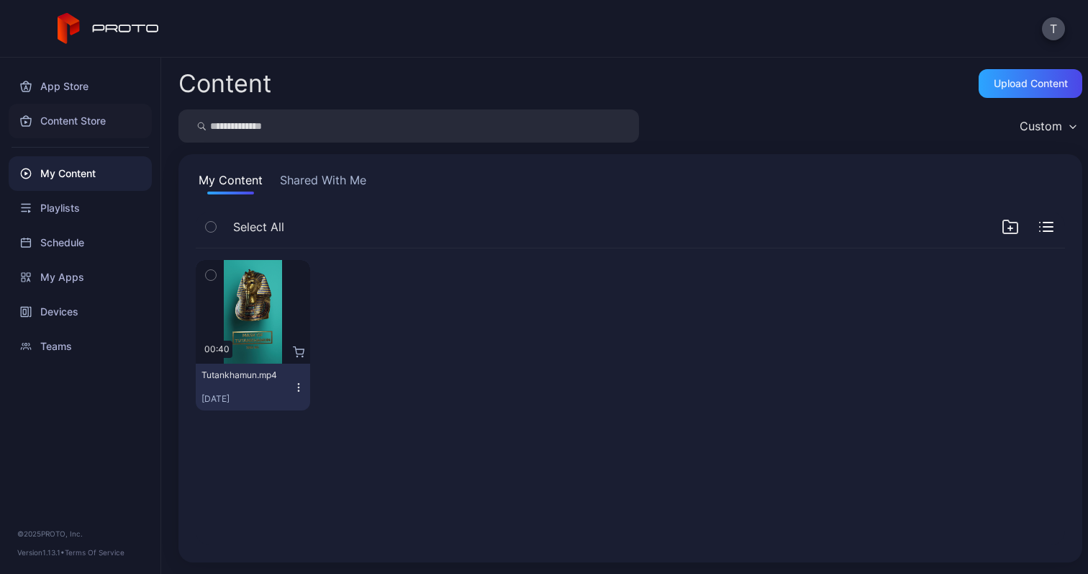
click at [104, 119] on div "Content Store" at bounding box center [80, 121] width 143 height 35
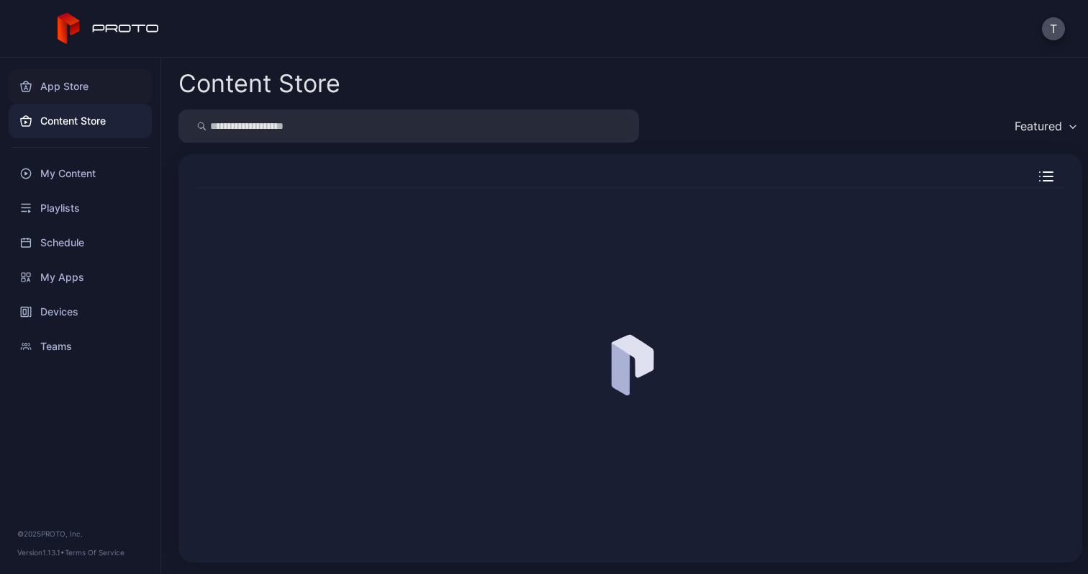
click at [102, 87] on div "App Store" at bounding box center [80, 86] width 143 height 35
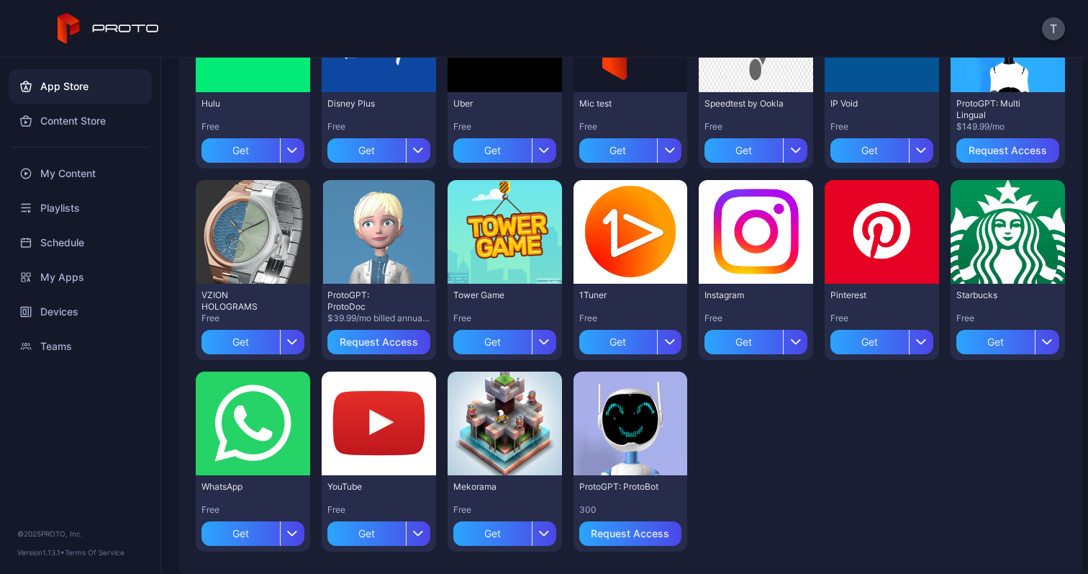
scroll to position [432, 0]
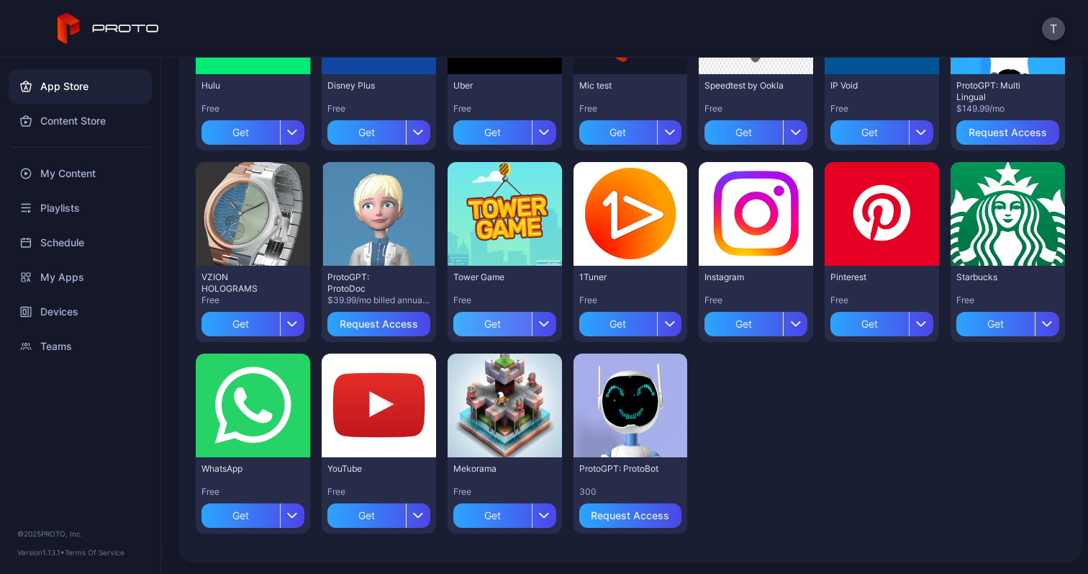
click at [488, 316] on div "Get" at bounding box center [492, 324] width 78 height 24
click at [502, 322] on div "My Apps" at bounding box center [505, 324] width 44 height 12
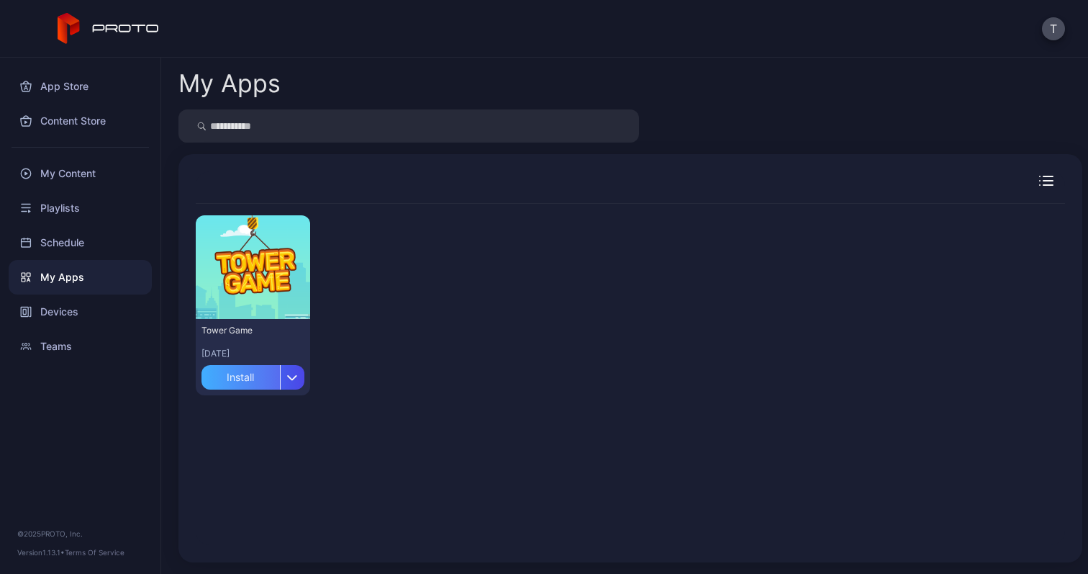
click at [247, 380] on div "Install" at bounding box center [240, 377] width 78 height 24
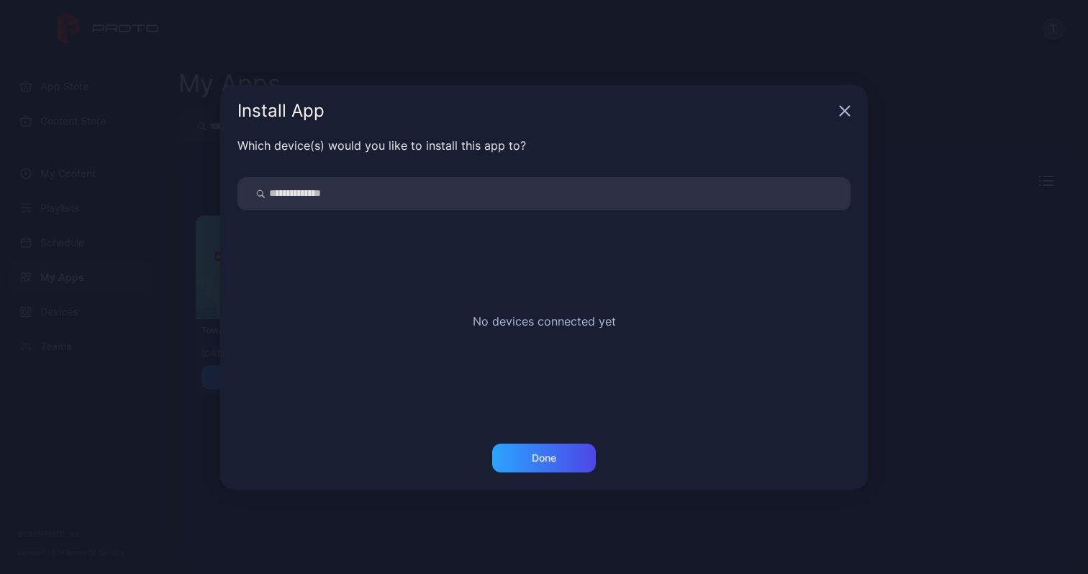
click at [537, 191] on input "search" at bounding box center [543, 193] width 613 height 33
click at [851, 112] on div "Install App" at bounding box center [544, 111] width 648 height 52
click at [846, 112] on icon "button" at bounding box center [844, 110] width 9 height 9
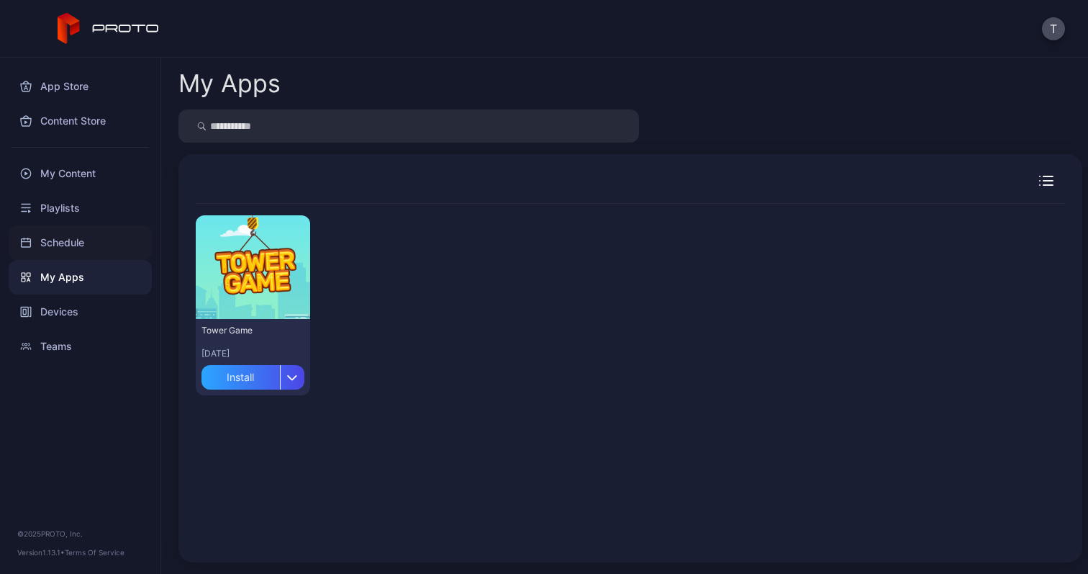
click at [85, 247] on div "Schedule" at bounding box center [80, 242] width 143 height 35
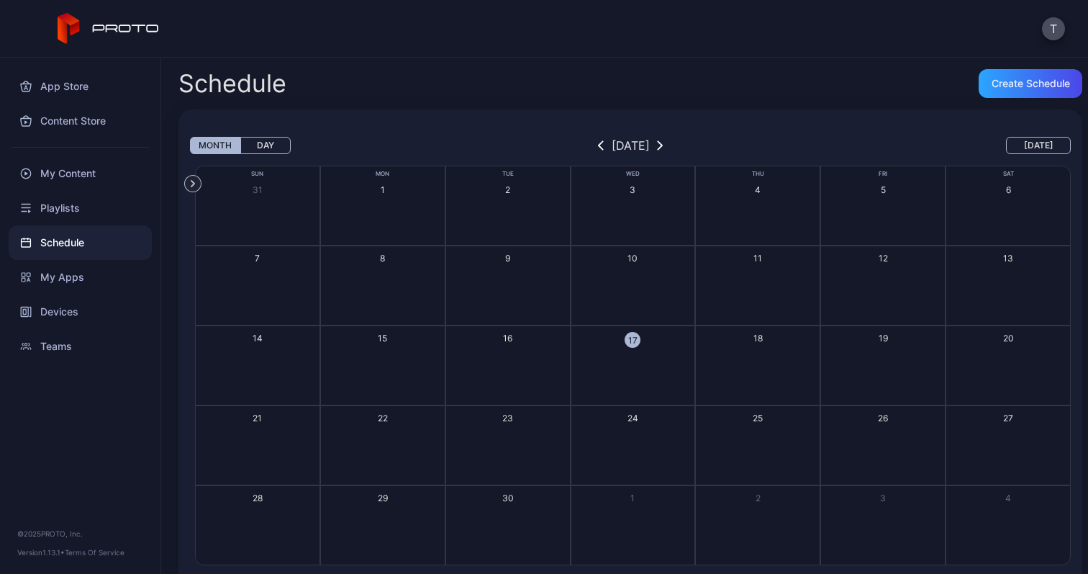
click at [86, 225] on div "Schedule" at bounding box center [80, 242] width 143 height 35
click at [90, 206] on div "Playlists" at bounding box center [80, 208] width 143 height 35
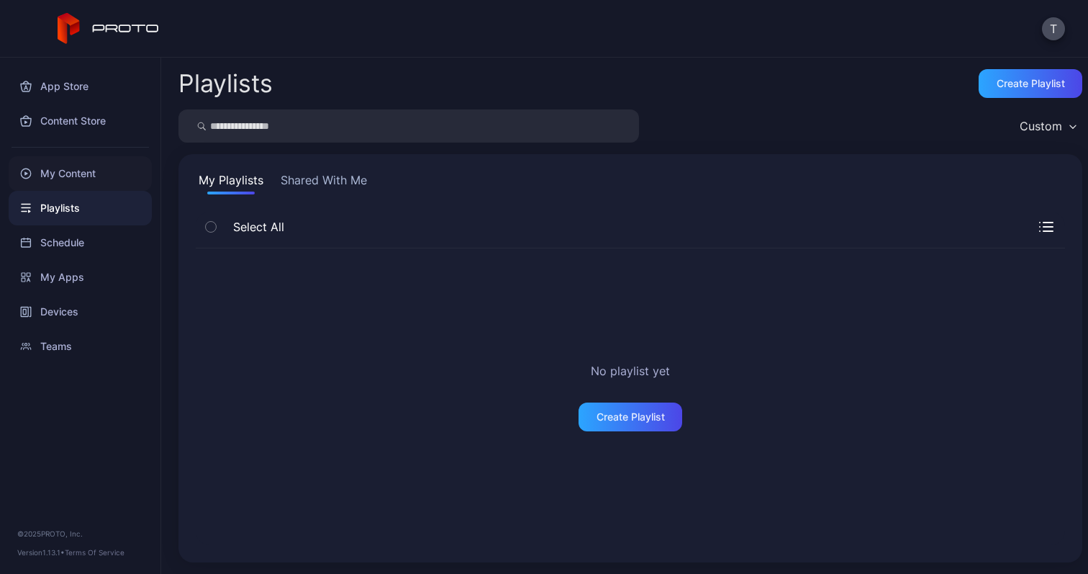
click at [95, 180] on div "My Content" at bounding box center [80, 173] width 143 height 35
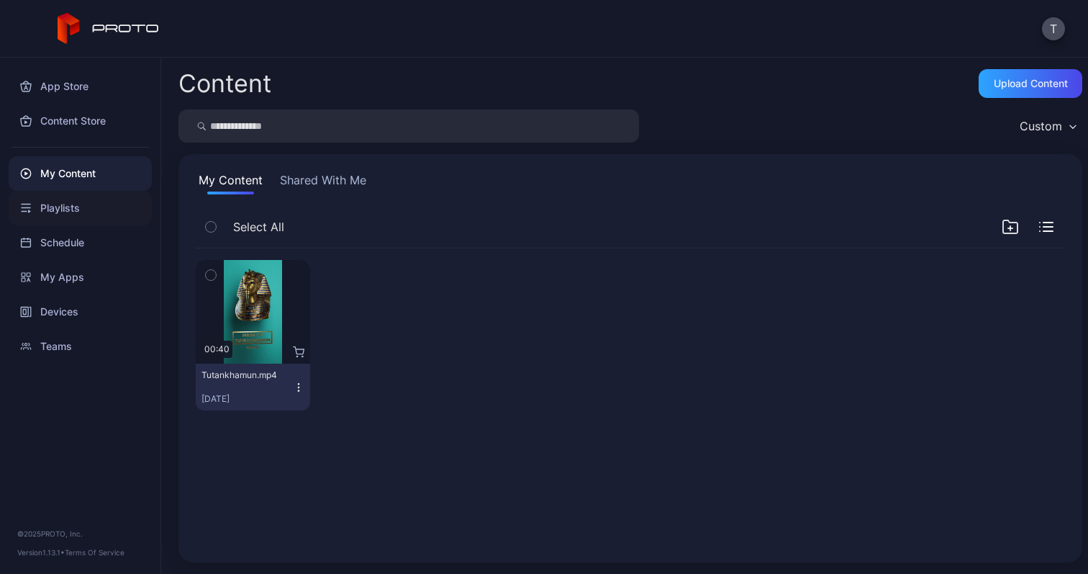
click at [89, 209] on div "Playlists" at bounding box center [80, 208] width 143 height 35
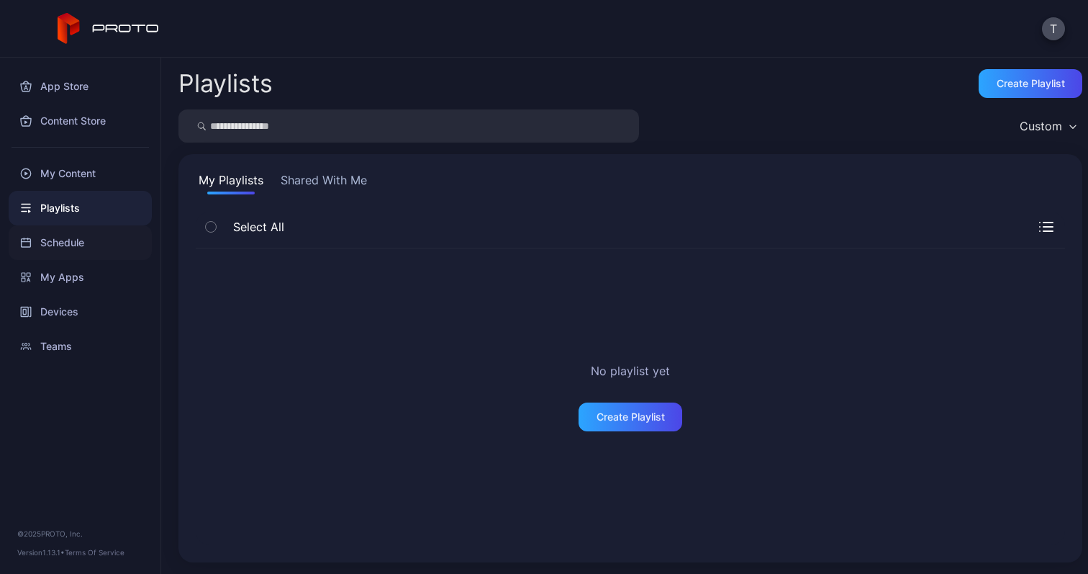
click at [91, 235] on div "Schedule" at bounding box center [80, 242] width 143 height 35
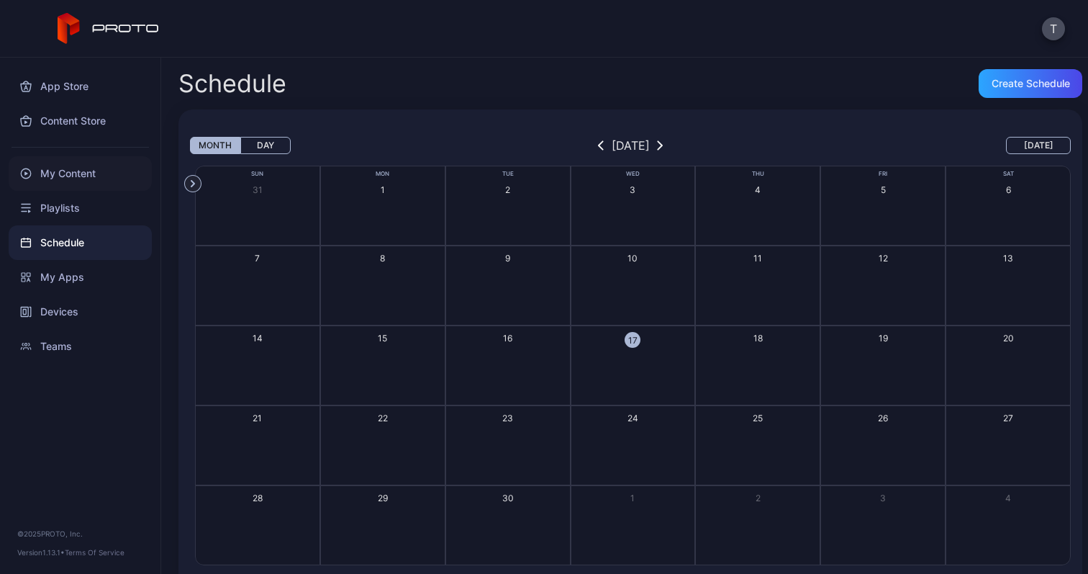
click at [104, 183] on div "My Content" at bounding box center [80, 173] width 143 height 35
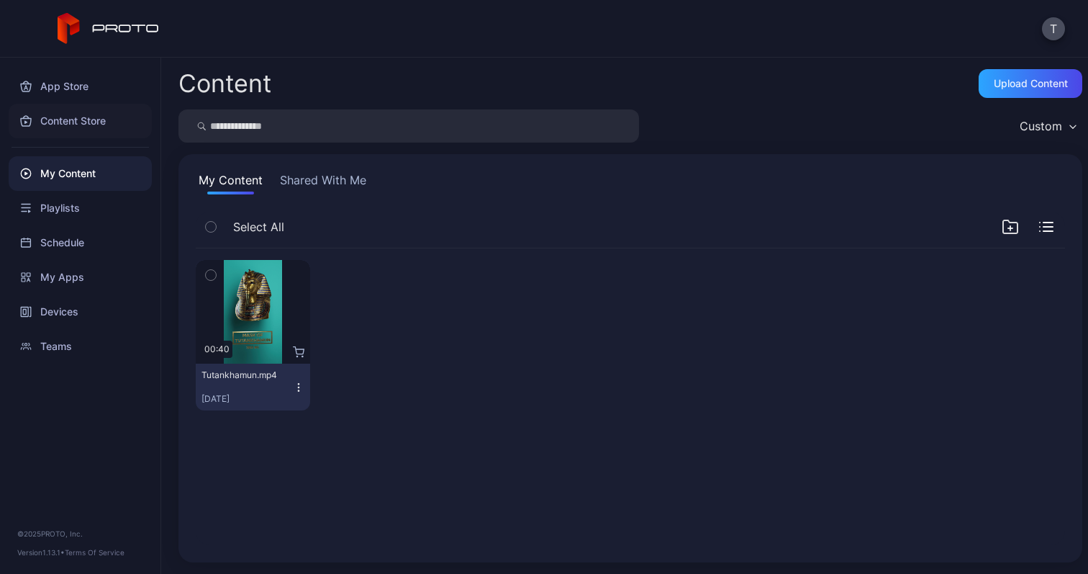
click at [108, 117] on div "Content Store" at bounding box center [80, 121] width 143 height 35
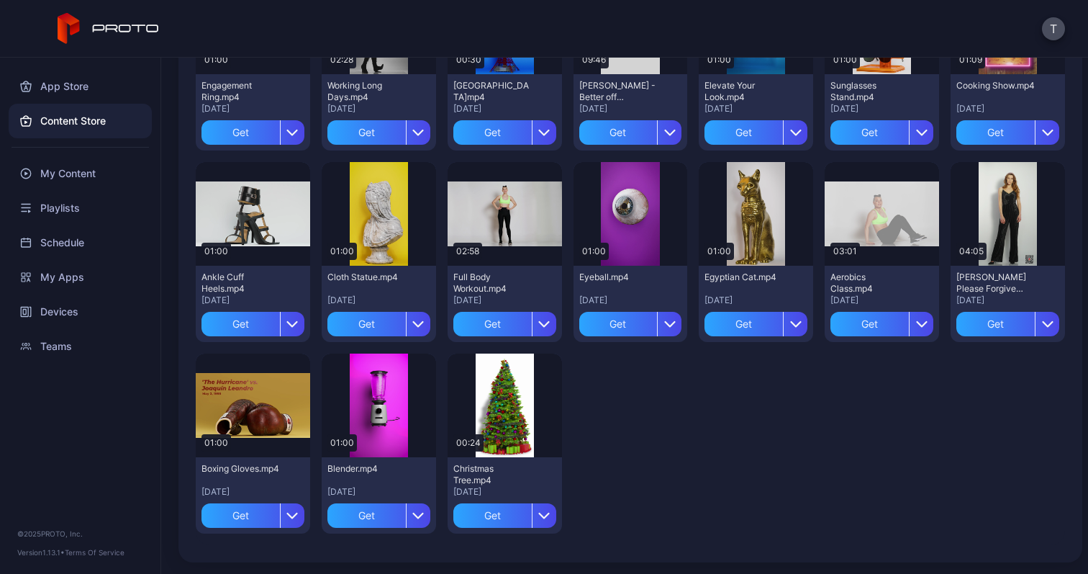
scroll to position [2137, 0]
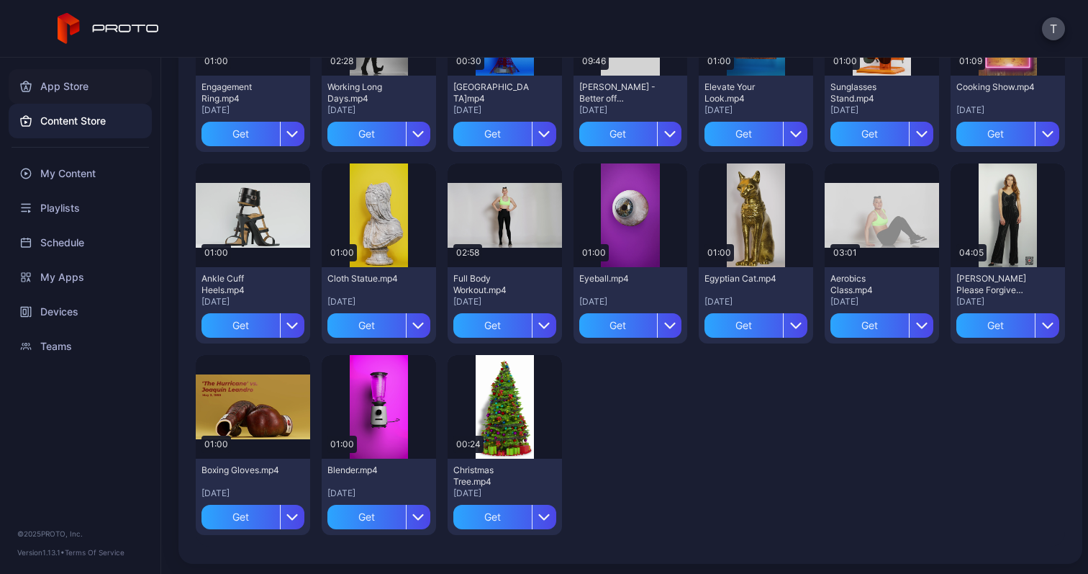
click at [112, 86] on div "App Store" at bounding box center [80, 86] width 143 height 35
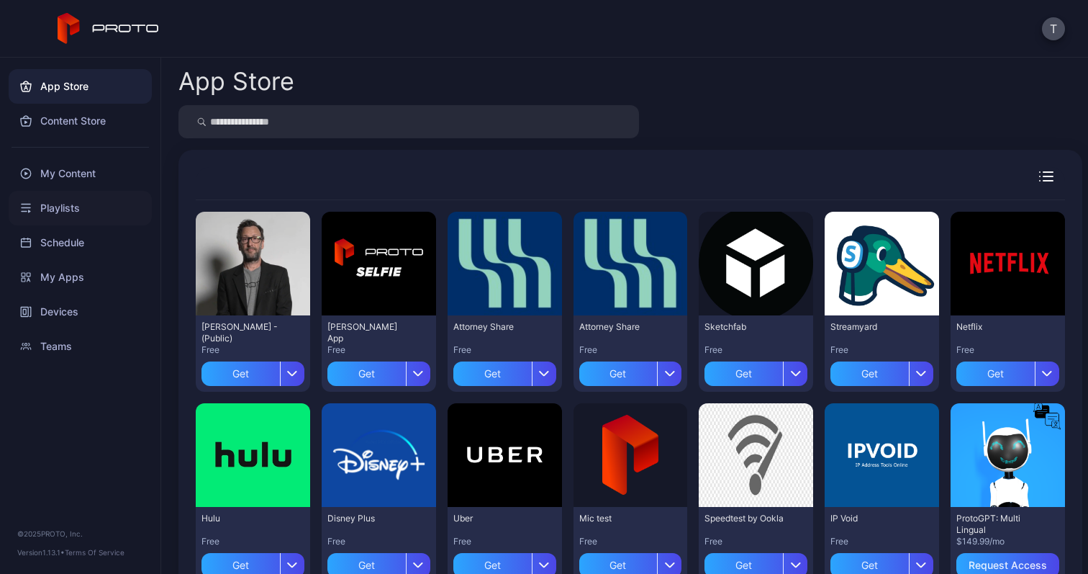
click at [101, 191] on div "Playlists" at bounding box center [80, 208] width 143 height 35
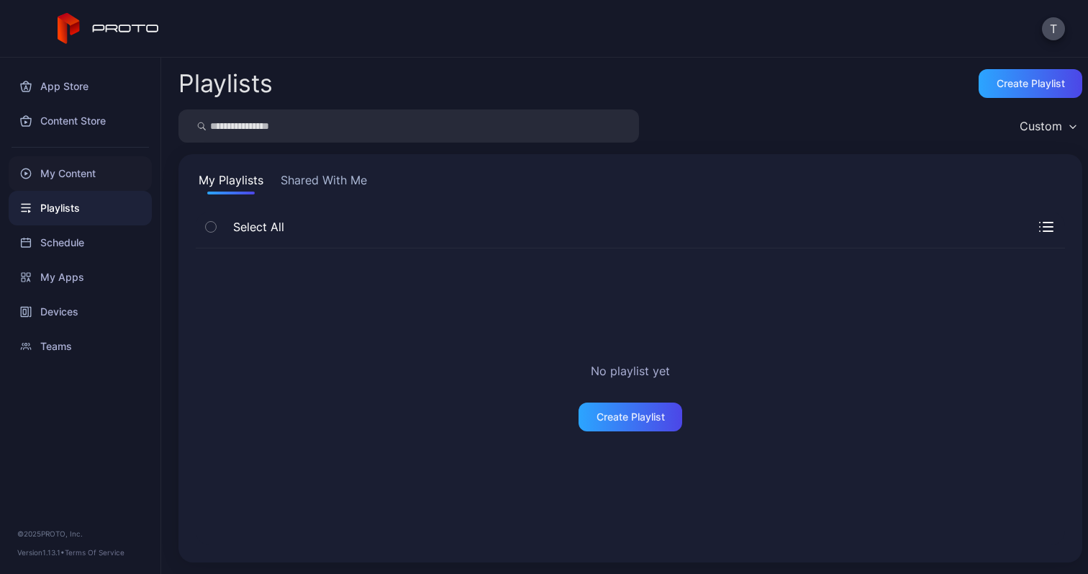
click at [104, 176] on div "My Content" at bounding box center [80, 173] width 143 height 35
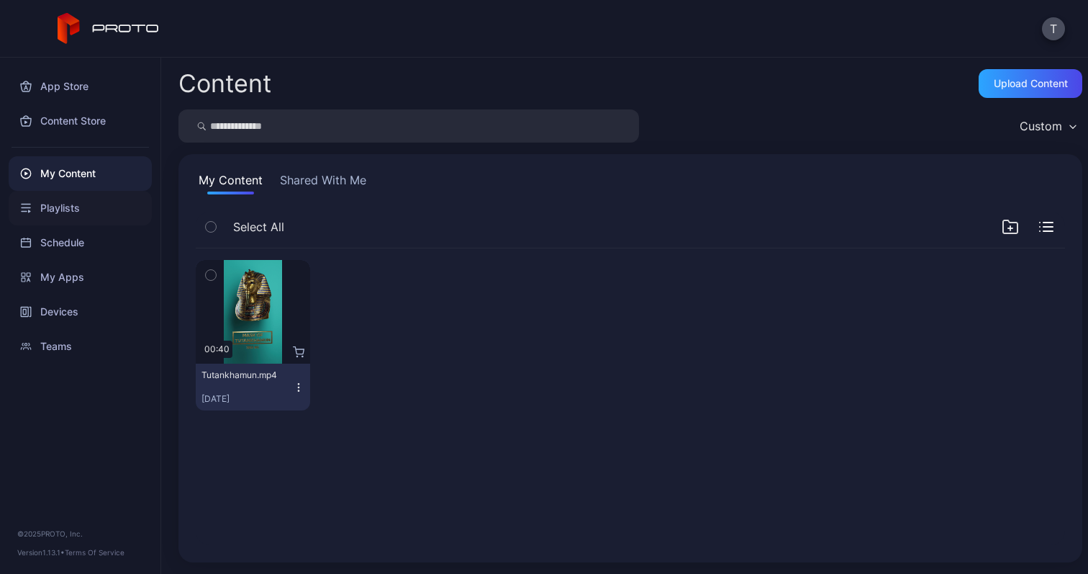
click at [92, 201] on div "Playlists" at bounding box center [80, 208] width 143 height 35
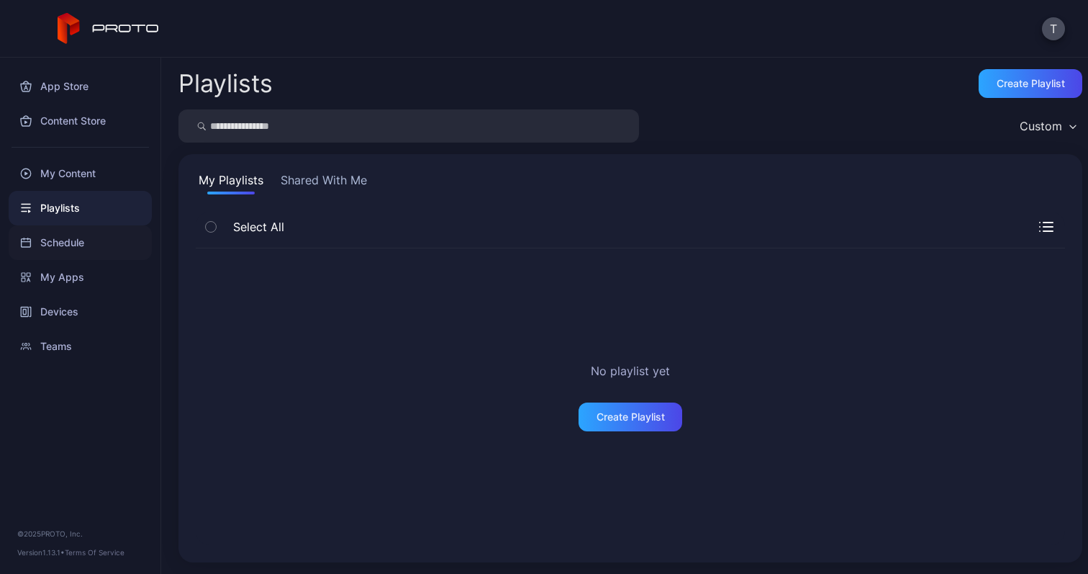
click at [99, 247] on div "Schedule" at bounding box center [80, 242] width 143 height 35
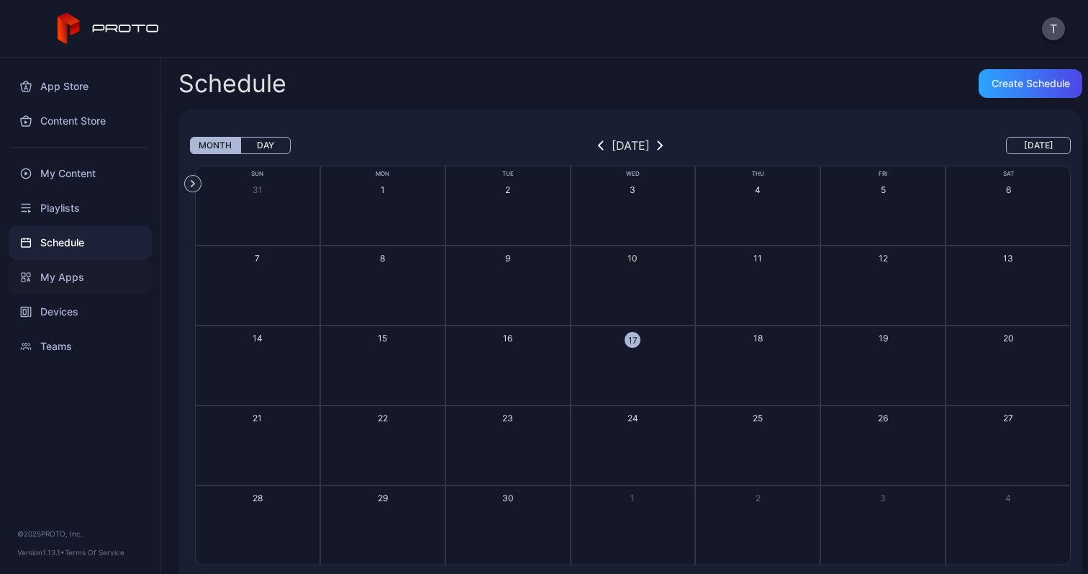
click at [103, 280] on div "My Apps" at bounding box center [80, 277] width 143 height 35
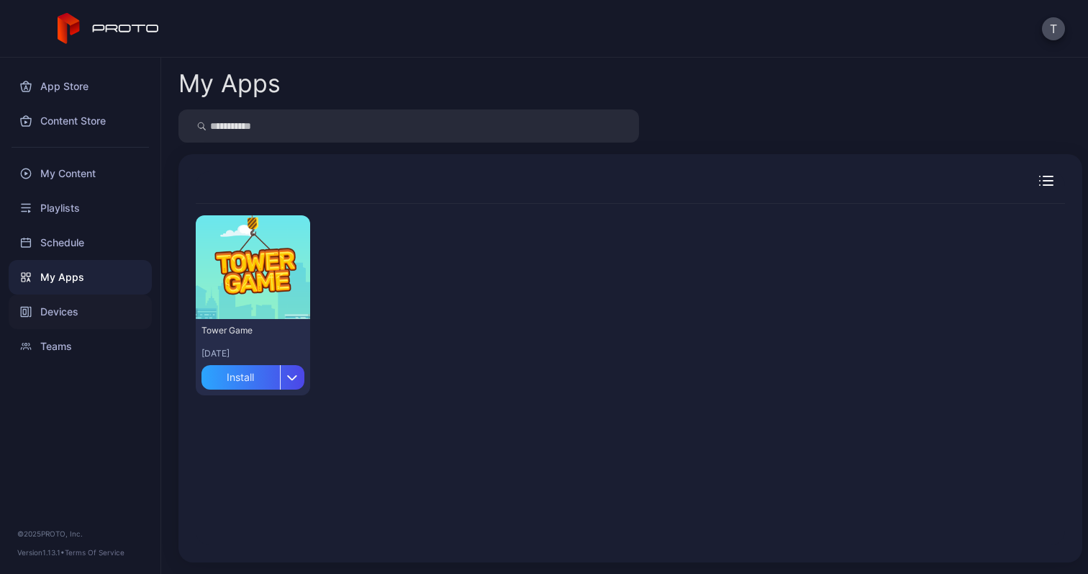
click at [83, 319] on div "Devices" at bounding box center [80, 311] width 143 height 35
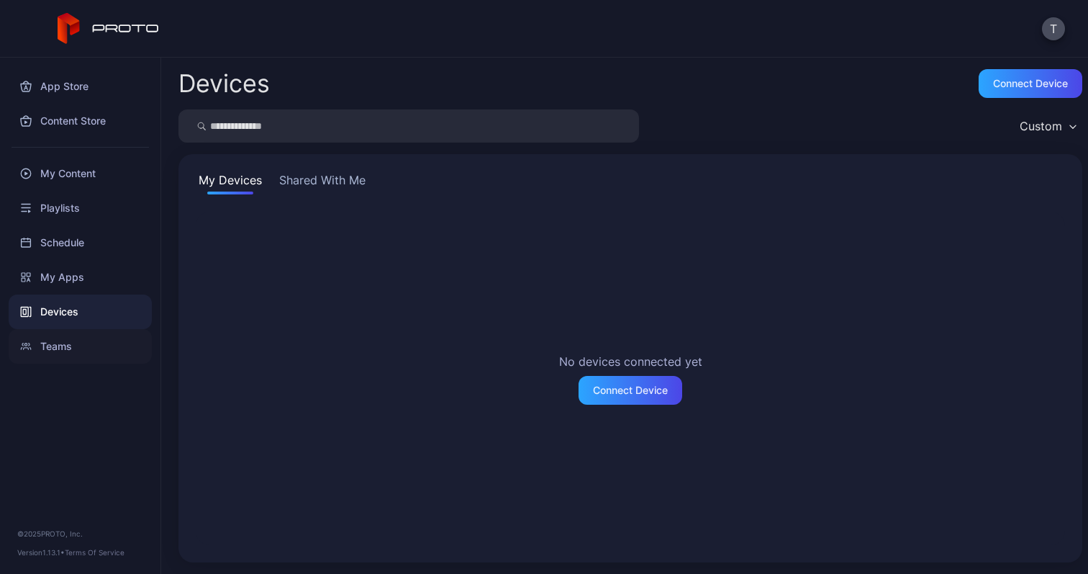
click at [89, 350] on div "Teams" at bounding box center [80, 346] width 143 height 35
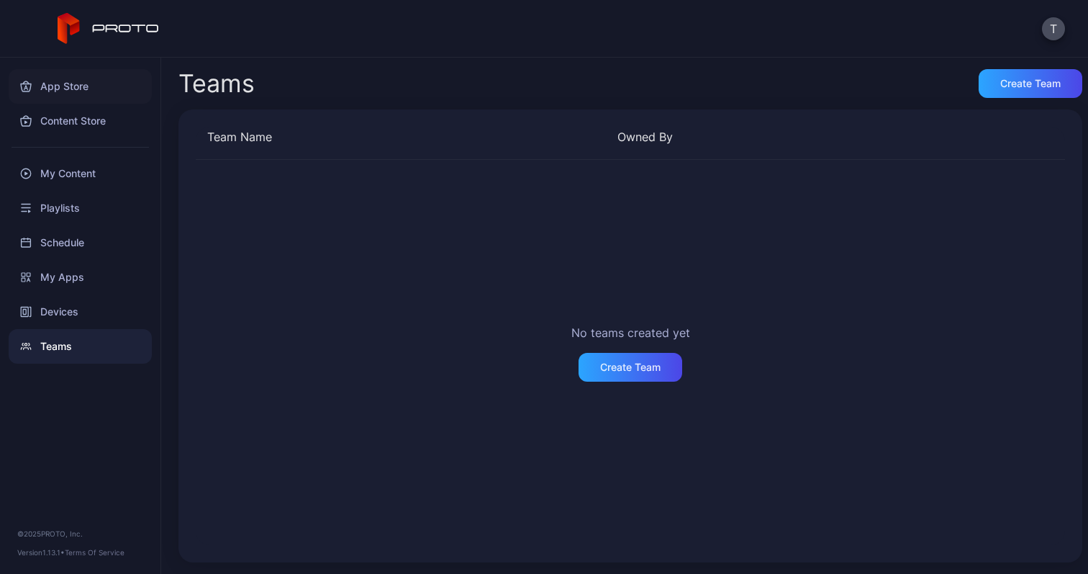
click at [86, 83] on div "App Store" at bounding box center [80, 86] width 143 height 35
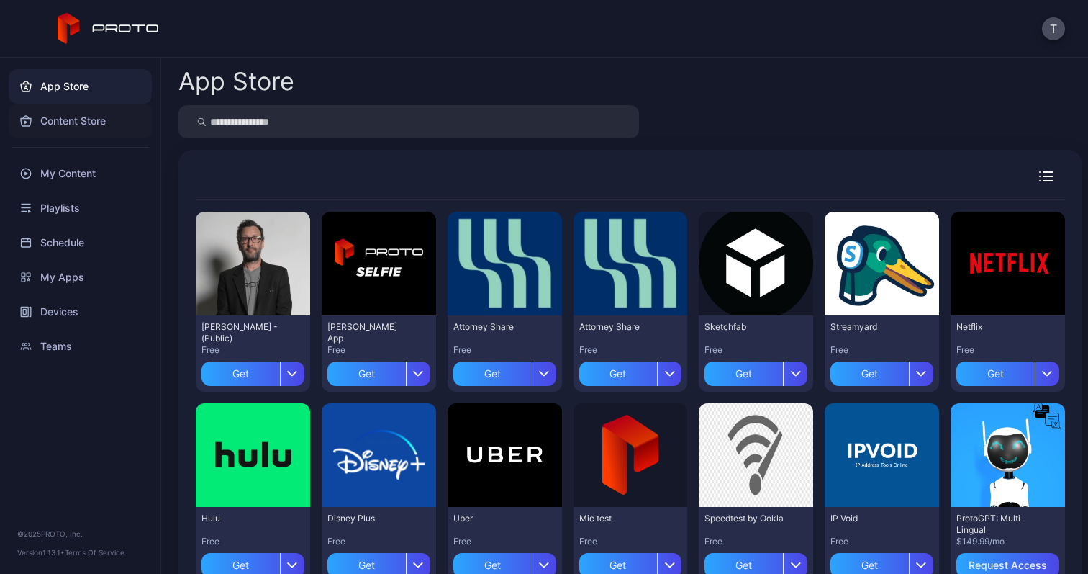
click at [114, 130] on div "Content Store" at bounding box center [80, 121] width 143 height 35
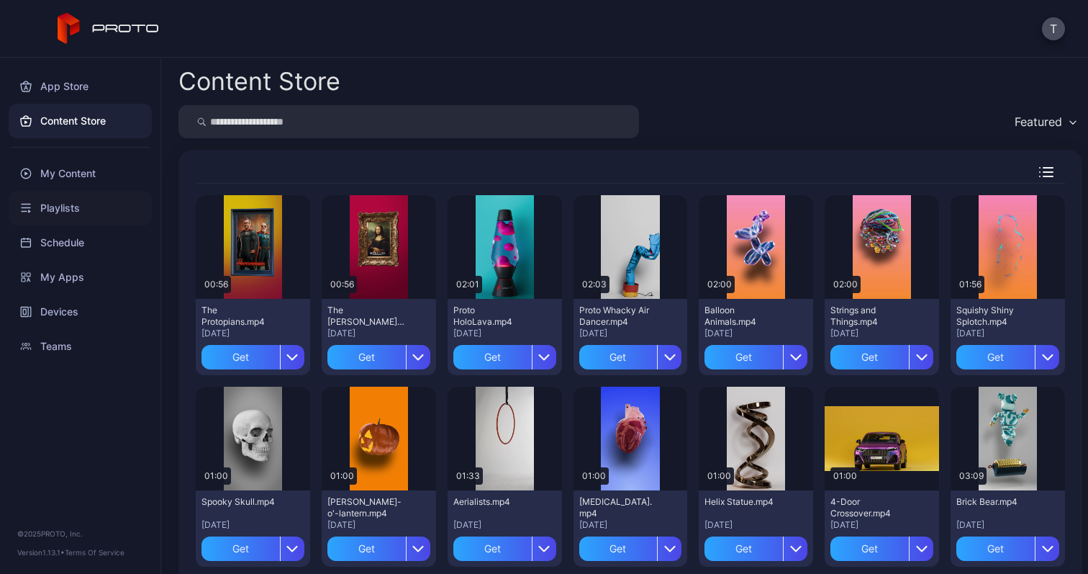
click at [100, 202] on div "Playlists" at bounding box center [80, 208] width 143 height 35
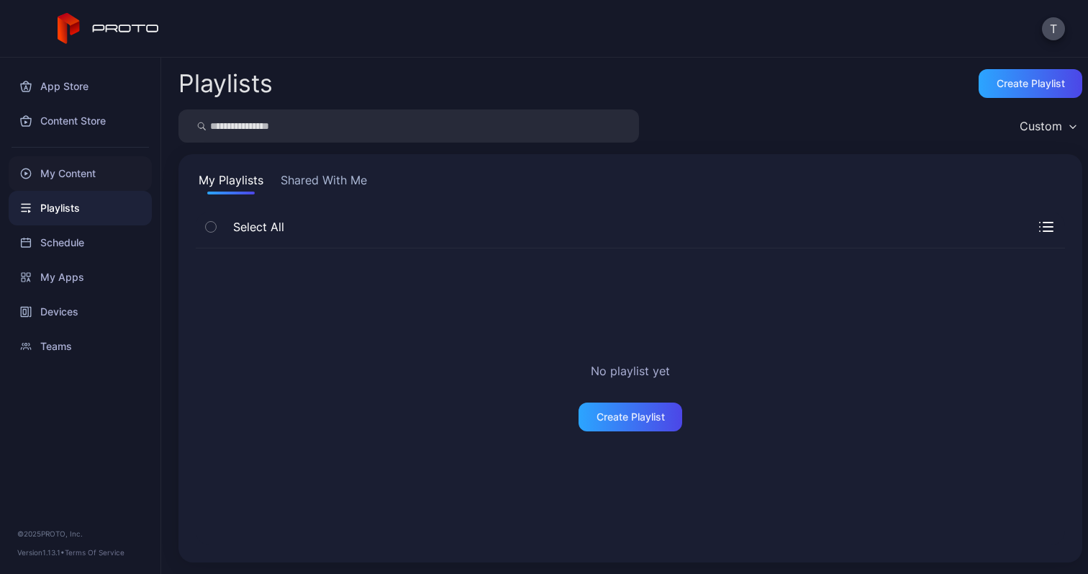
click at [103, 176] on div "My Content" at bounding box center [80, 173] width 143 height 35
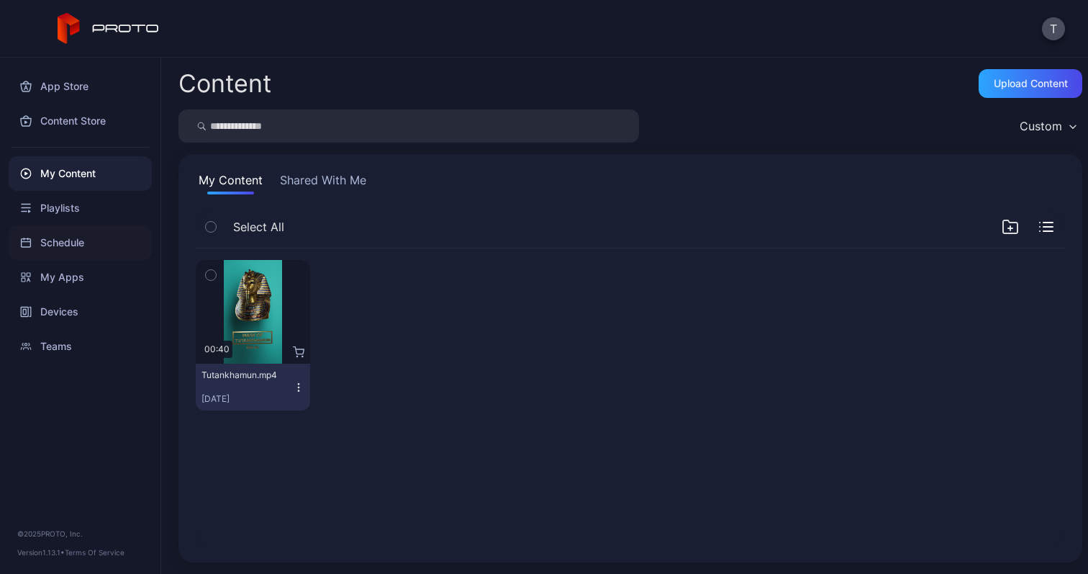
click at [98, 225] on div "Schedule" at bounding box center [80, 242] width 143 height 35
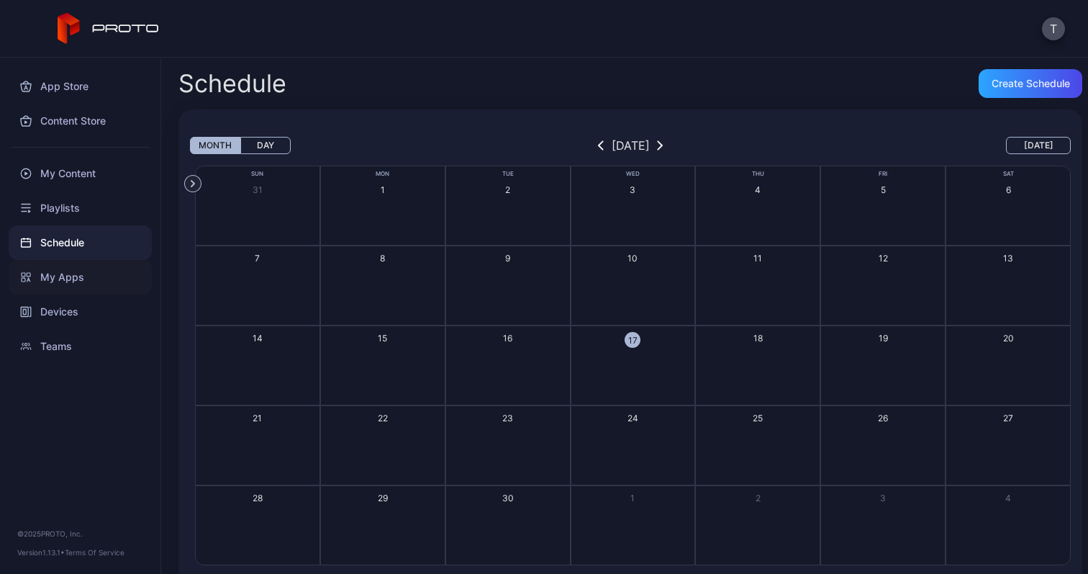
click at [99, 263] on div "My Apps" at bounding box center [80, 277] width 143 height 35
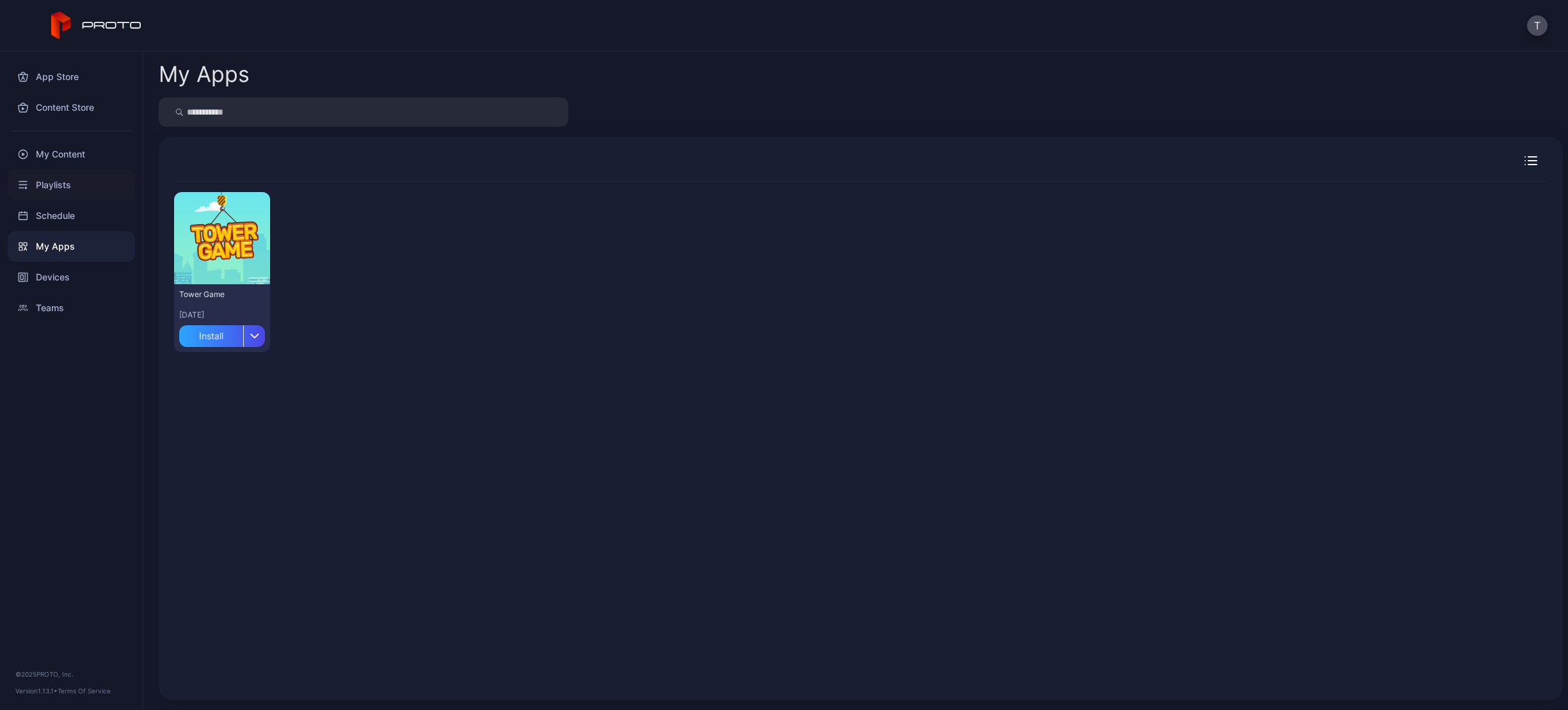
click at [53, 183] on div "Playlists" at bounding box center [71, 185] width 127 height 31
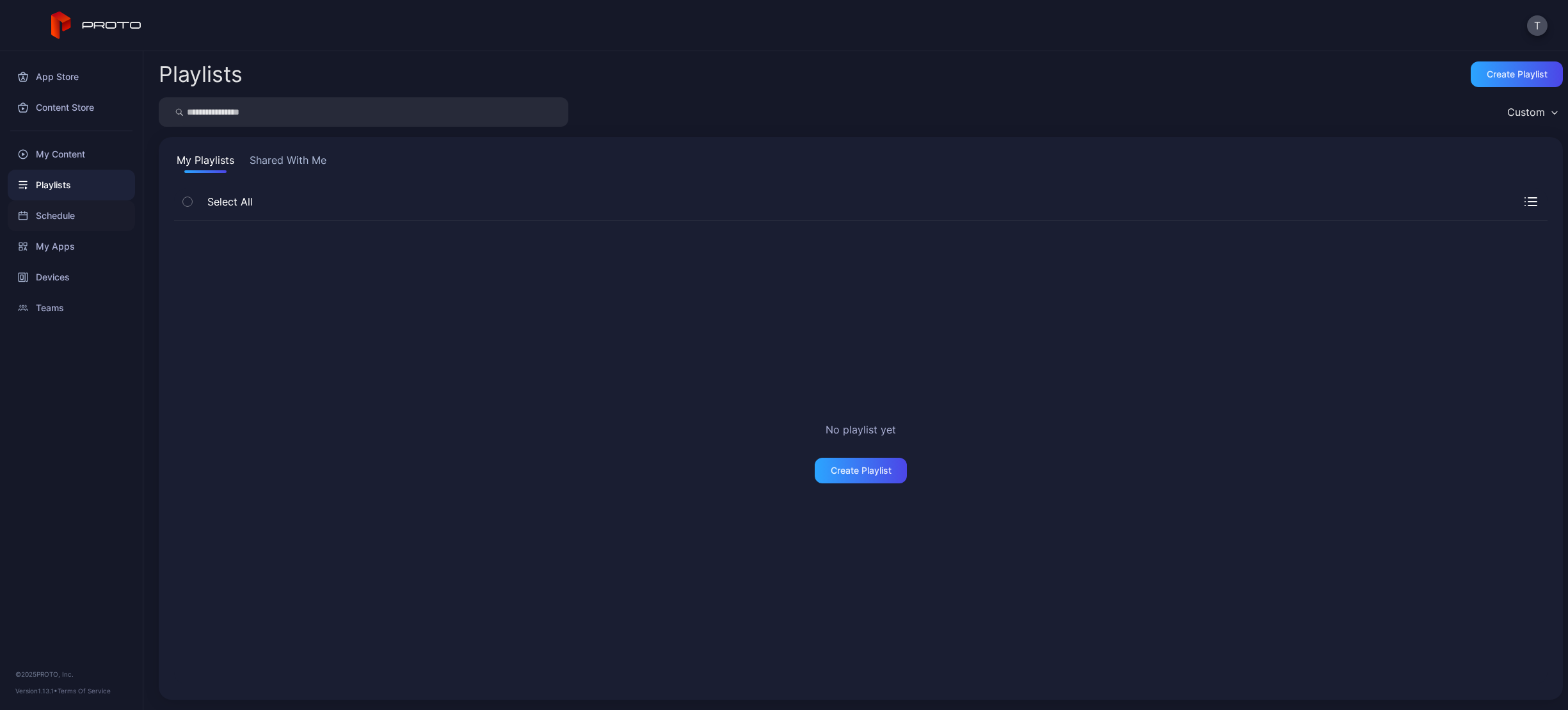
click at [75, 221] on div "Schedule" at bounding box center [71, 215] width 127 height 31
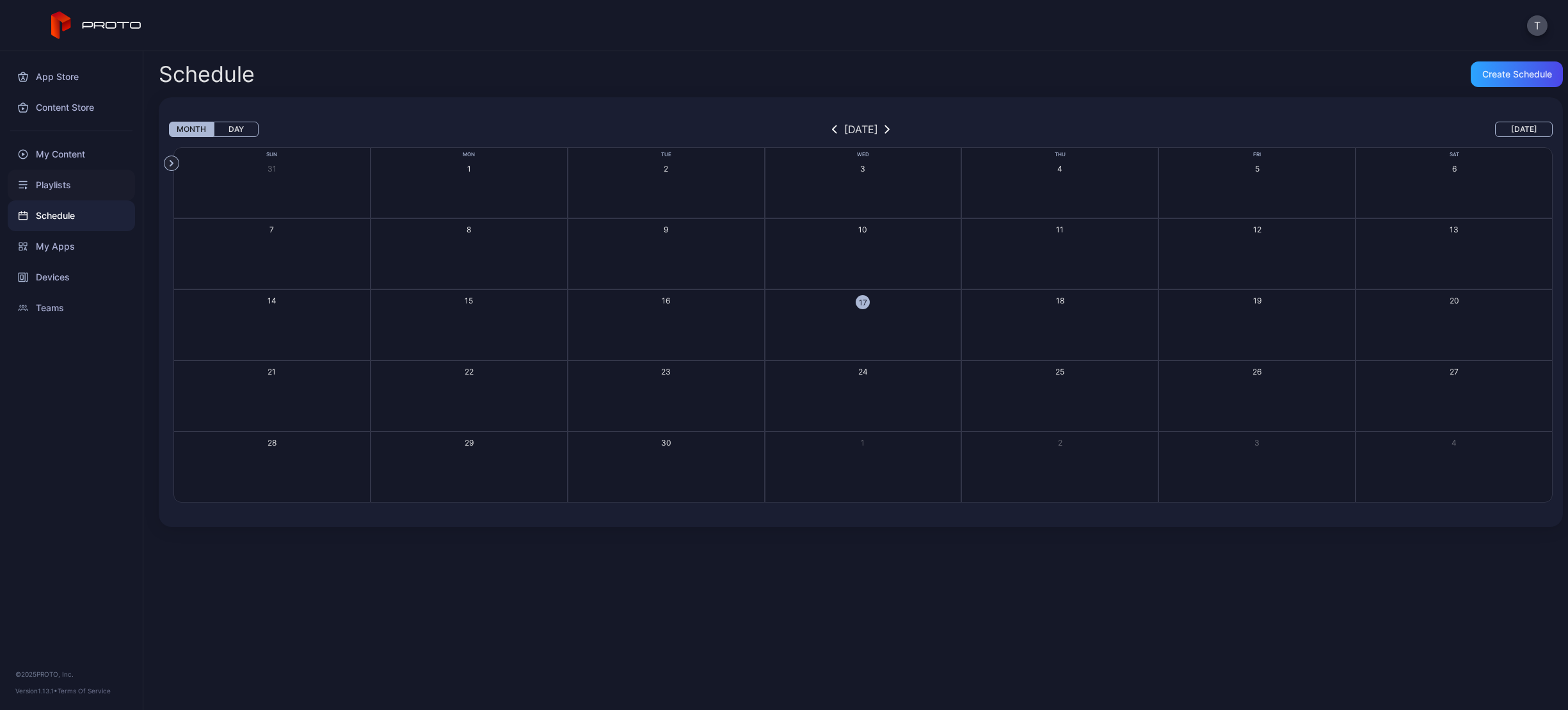
click at [60, 180] on div "Playlists" at bounding box center [71, 185] width 127 height 31
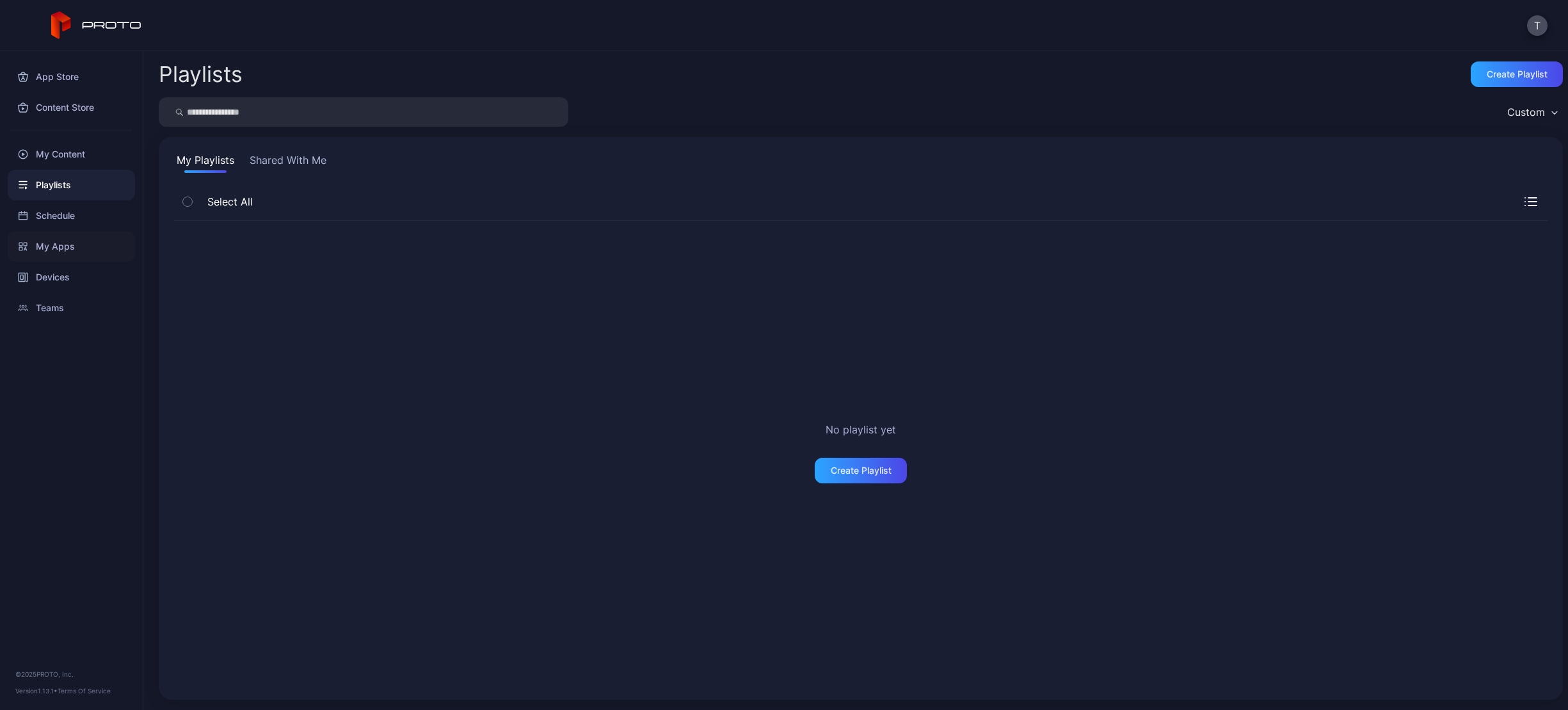
click at [74, 232] on div "My Apps" at bounding box center [71, 246] width 127 height 31
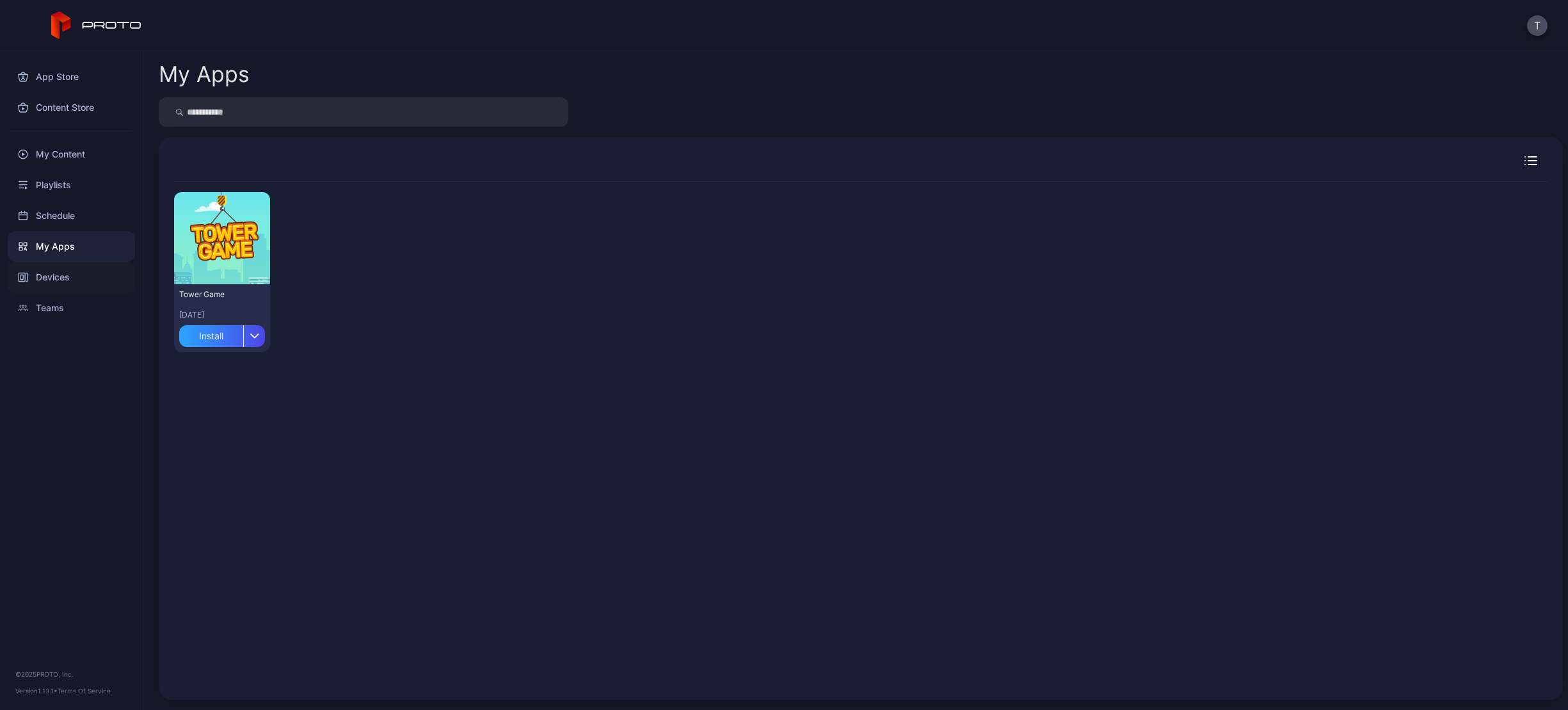
click at [74, 275] on div "Devices" at bounding box center [71, 277] width 127 height 31
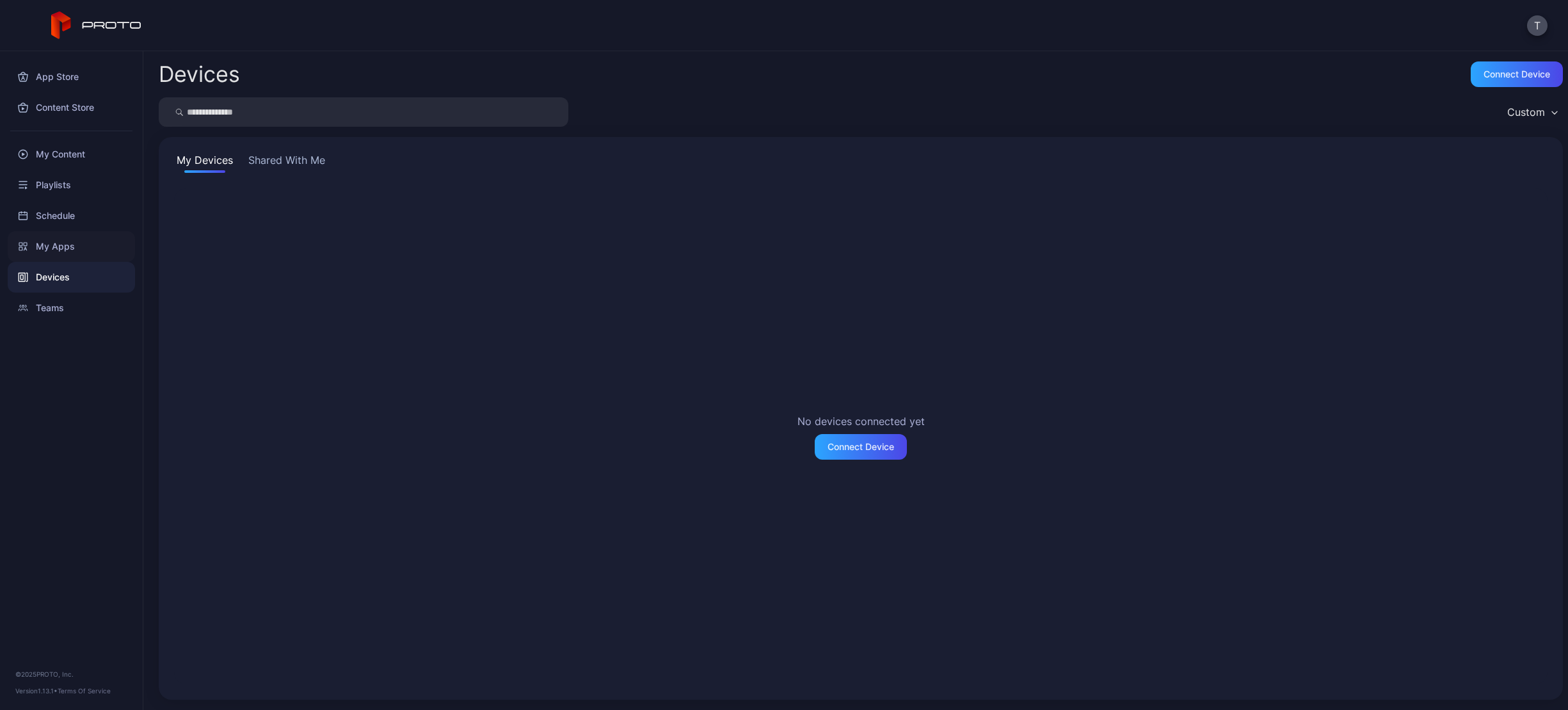
click at [61, 249] on div "My Apps" at bounding box center [71, 246] width 127 height 31
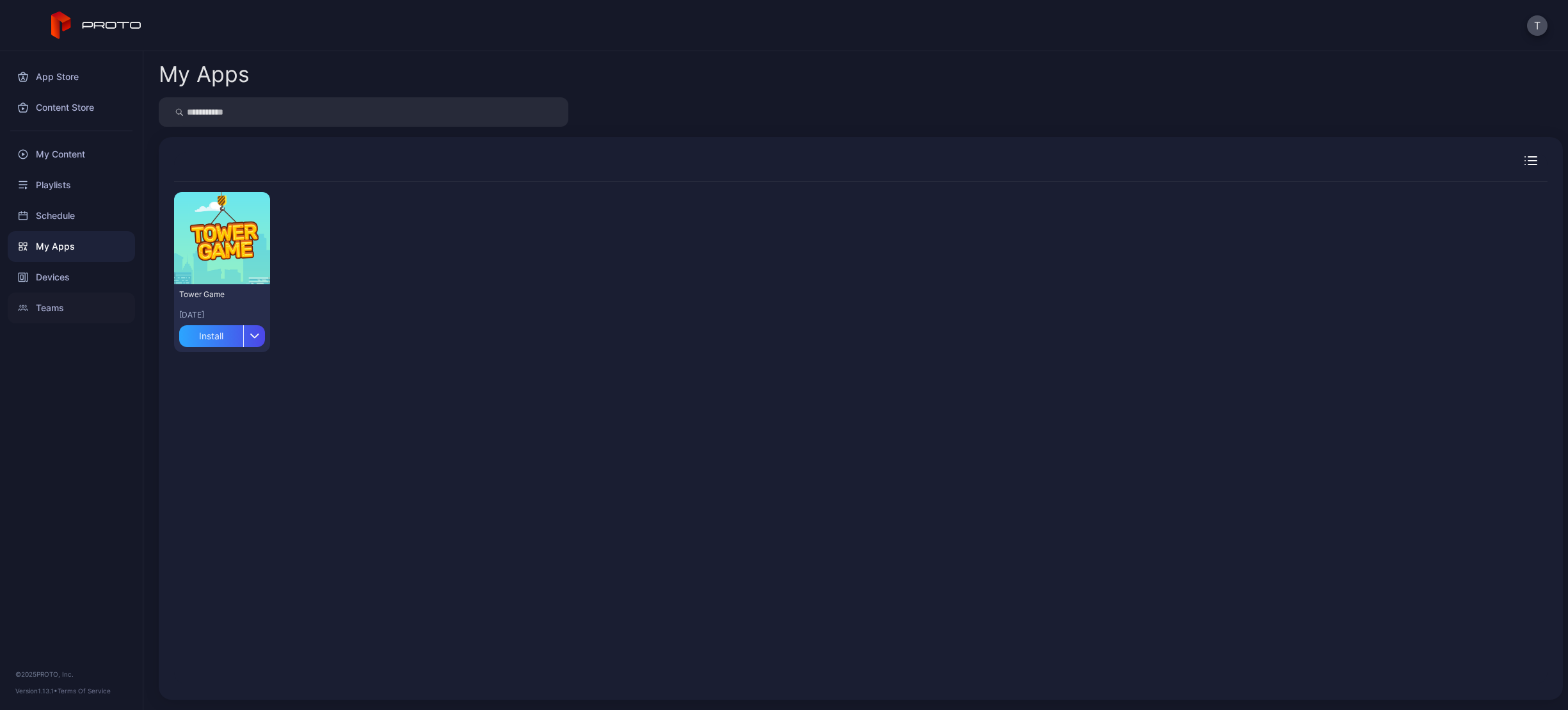
click at [83, 300] on div "Teams" at bounding box center [71, 308] width 127 height 31
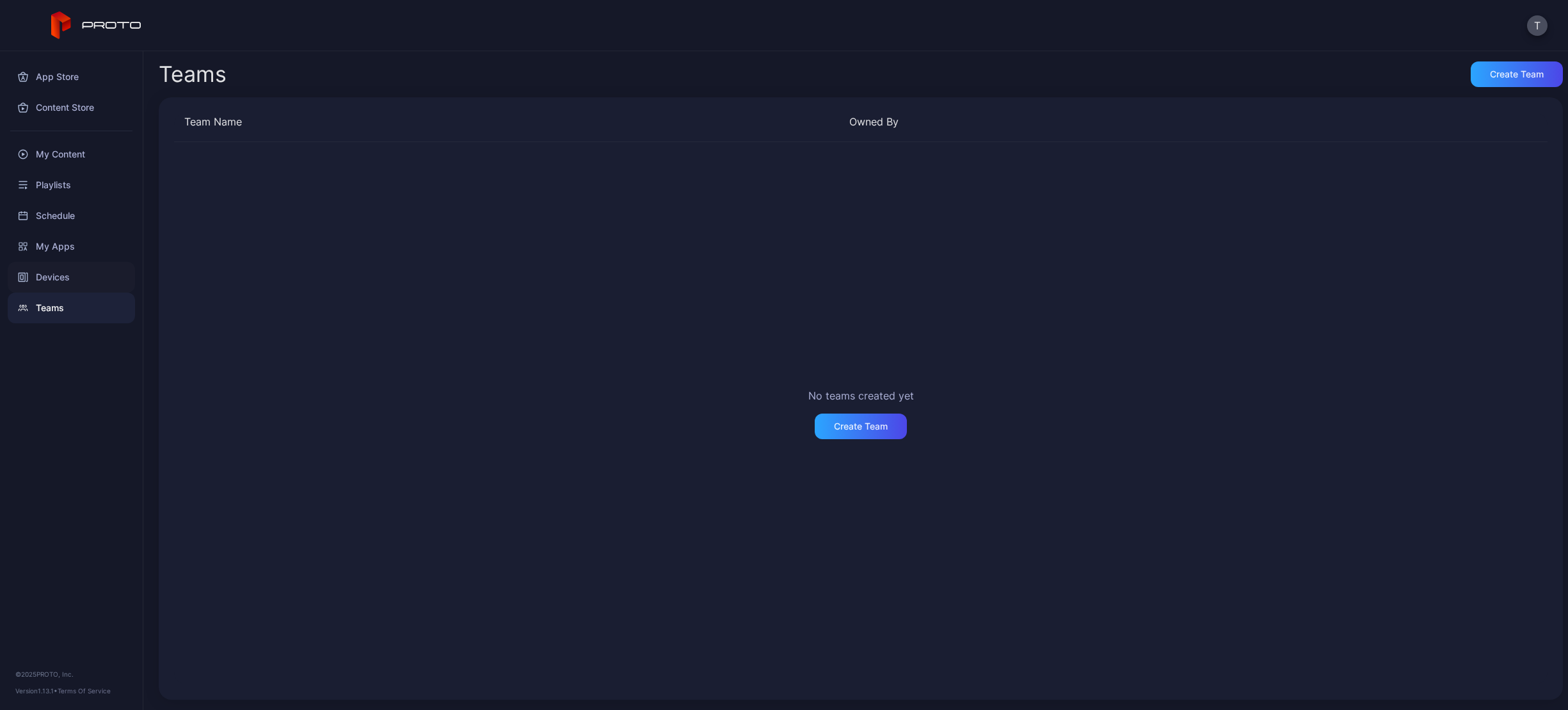
click at [92, 268] on div "Devices" at bounding box center [71, 277] width 127 height 31
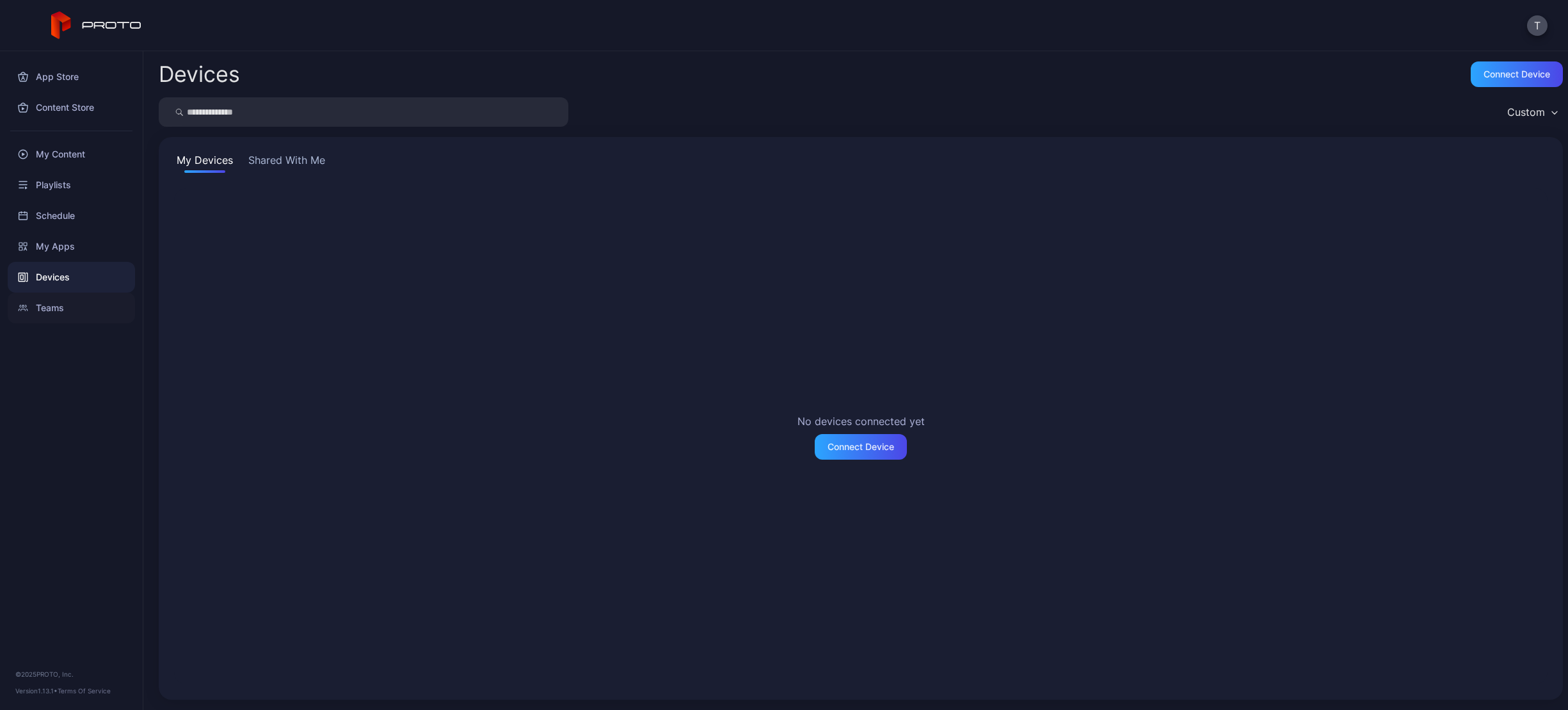
click at [88, 295] on div "Teams" at bounding box center [71, 308] width 127 height 31
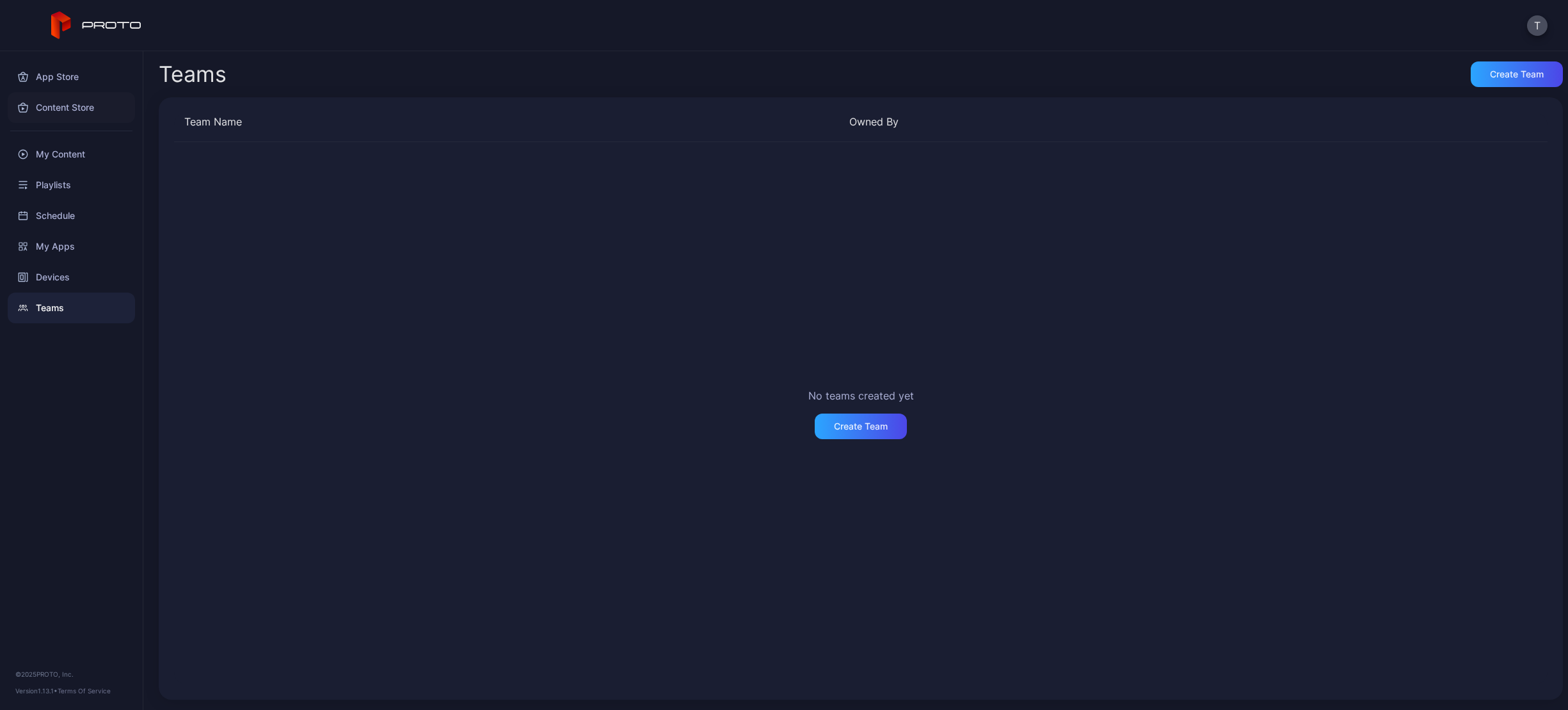
click at [104, 107] on div "Content Store" at bounding box center [71, 108] width 127 height 31
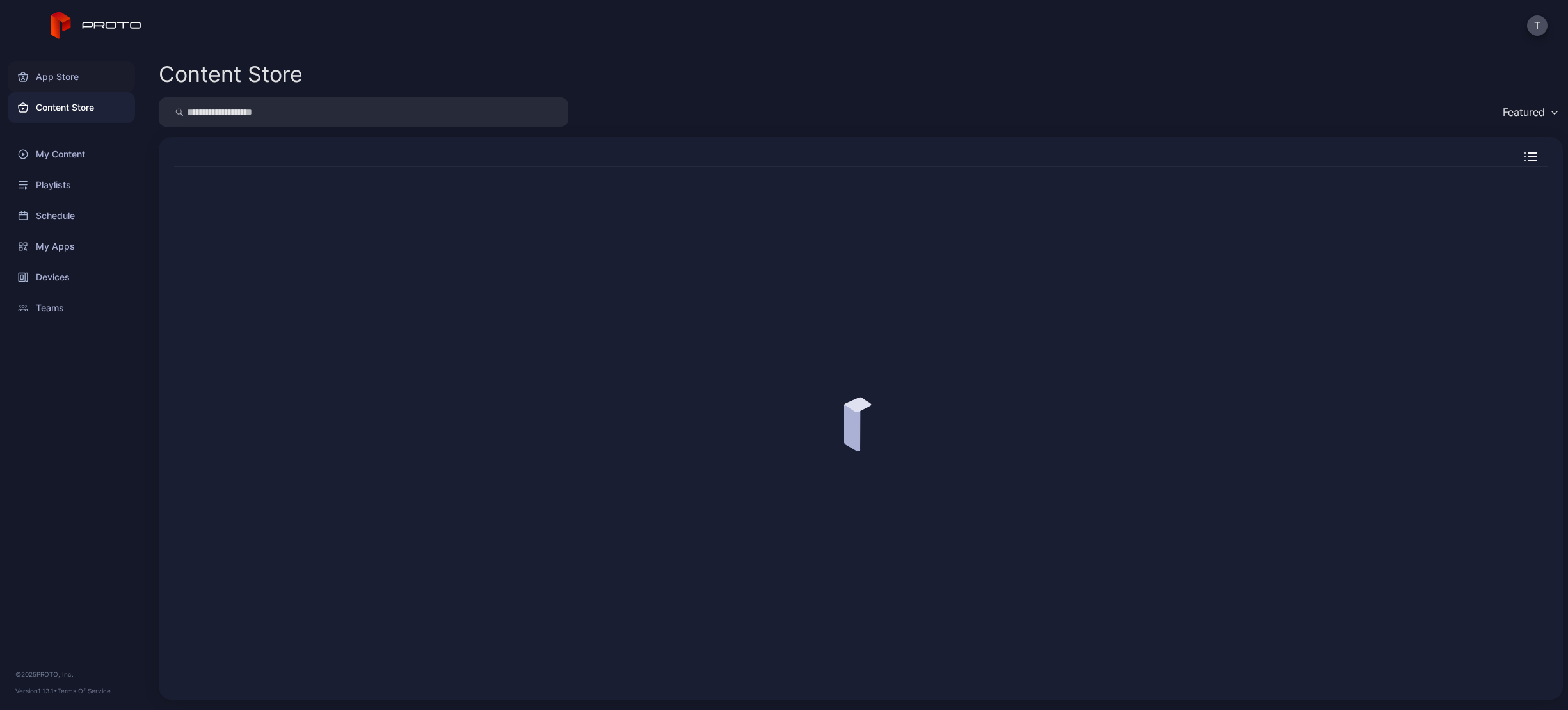
click at [100, 84] on div "App Store" at bounding box center [71, 77] width 127 height 31
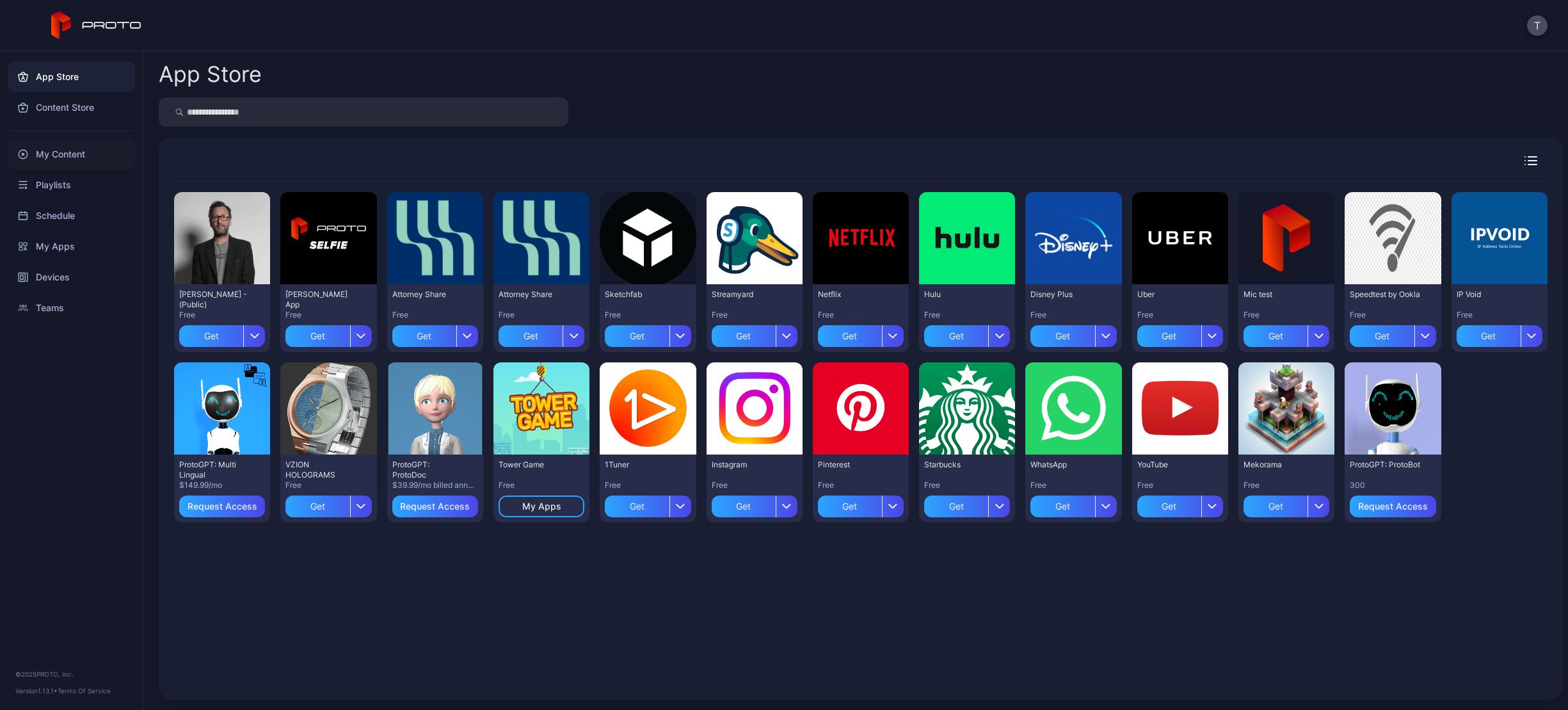
click at [101, 157] on div "My Content" at bounding box center [71, 154] width 127 height 31
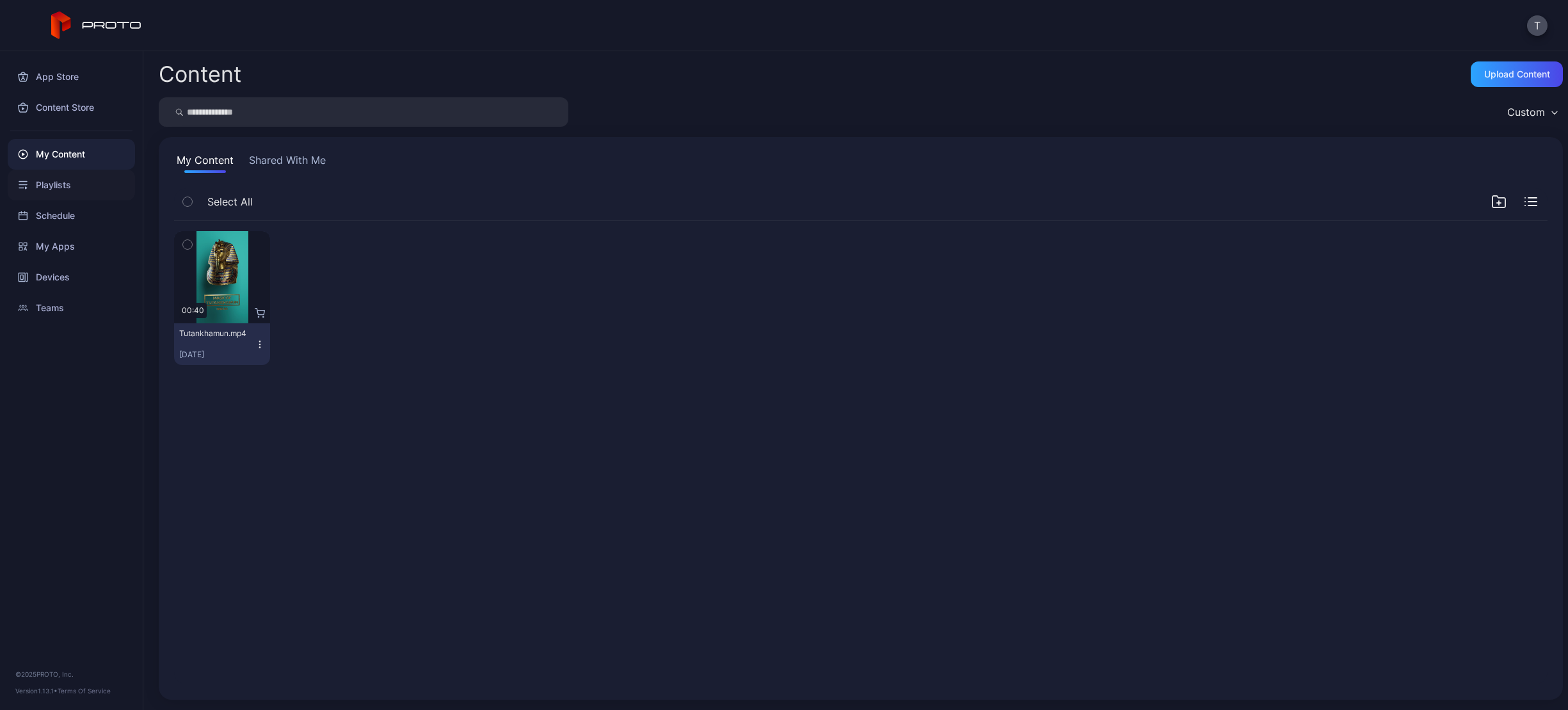
click at [93, 189] on div "Playlists" at bounding box center [71, 185] width 127 height 31
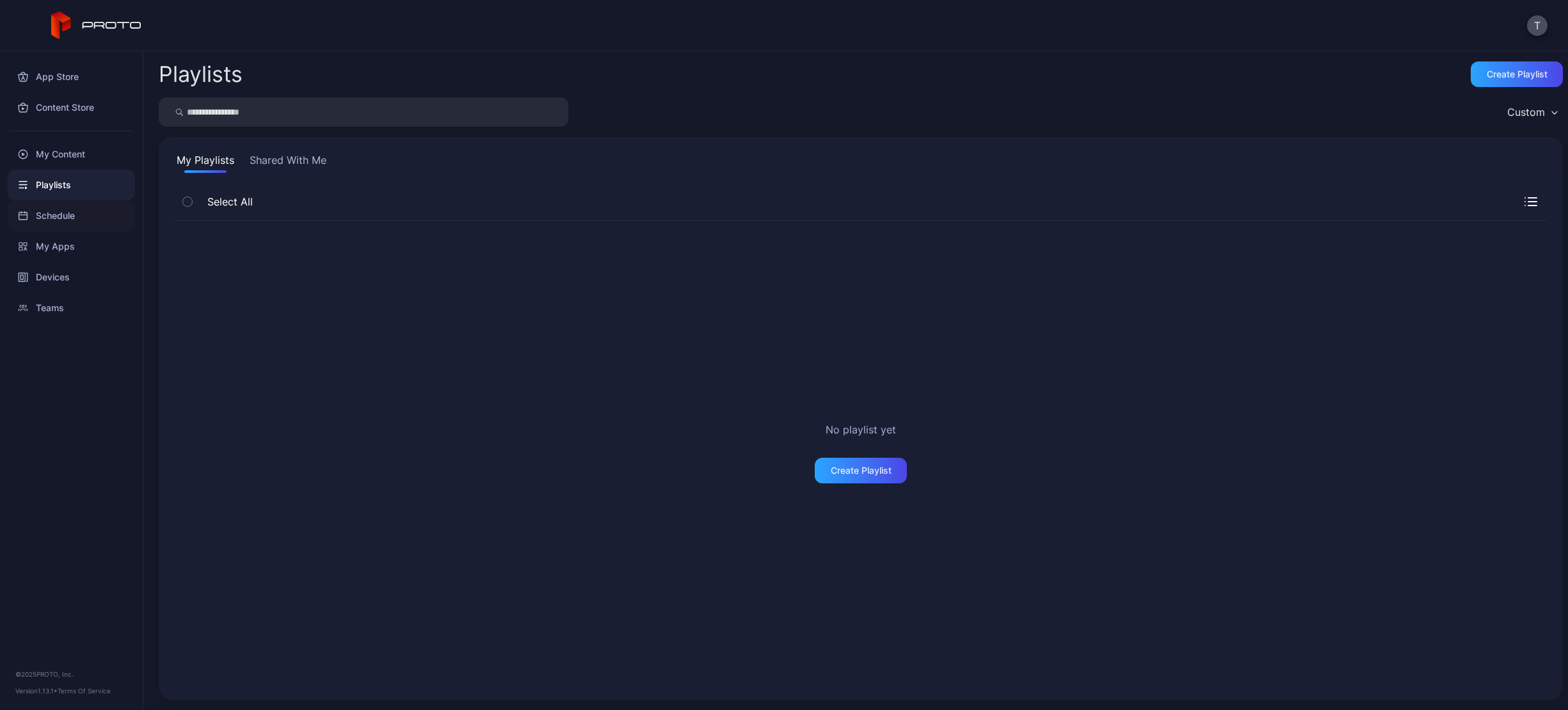
click at [96, 212] on div "Schedule" at bounding box center [71, 215] width 127 height 31
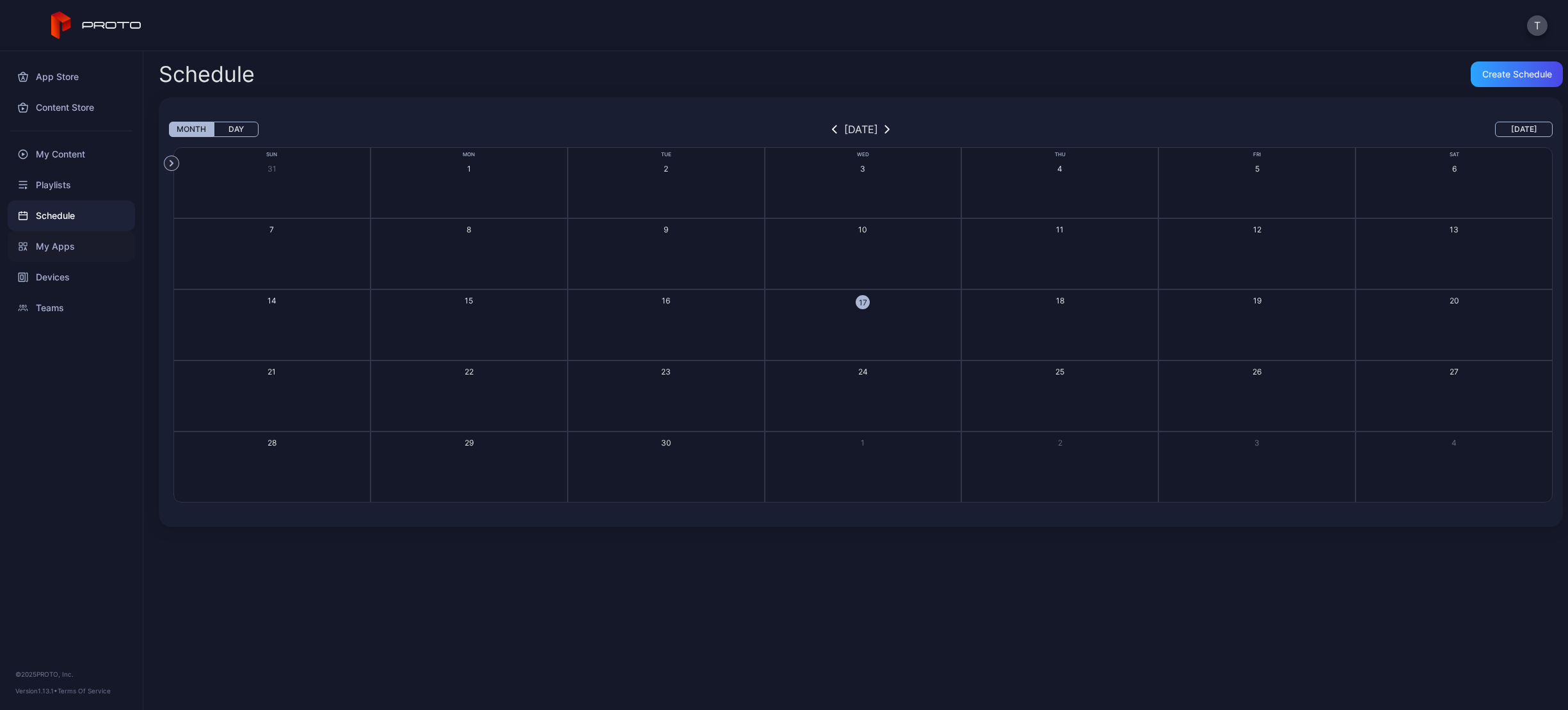
click at [94, 243] on div "My Apps" at bounding box center [71, 246] width 127 height 31
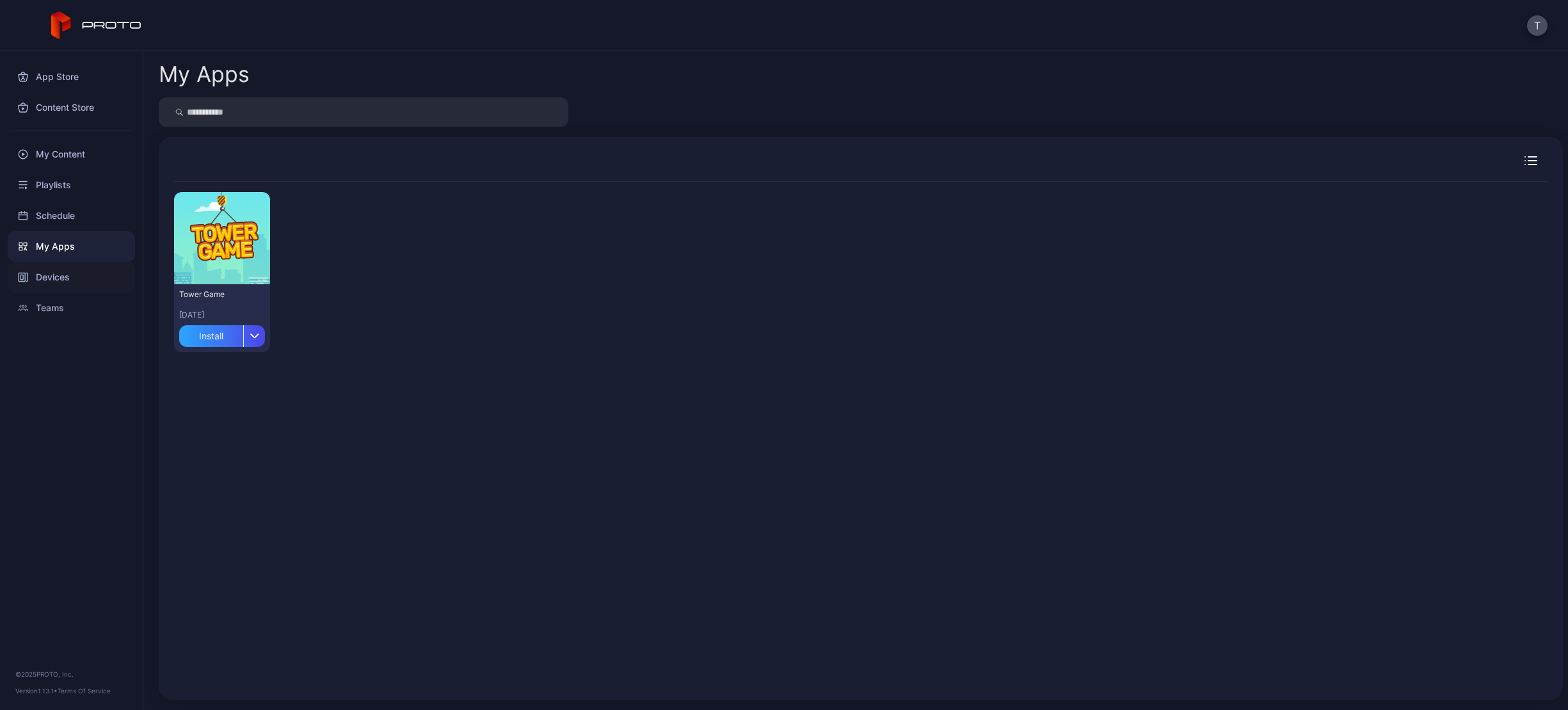
click at [92, 276] on div "Devices" at bounding box center [71, 277] width 127 height 31
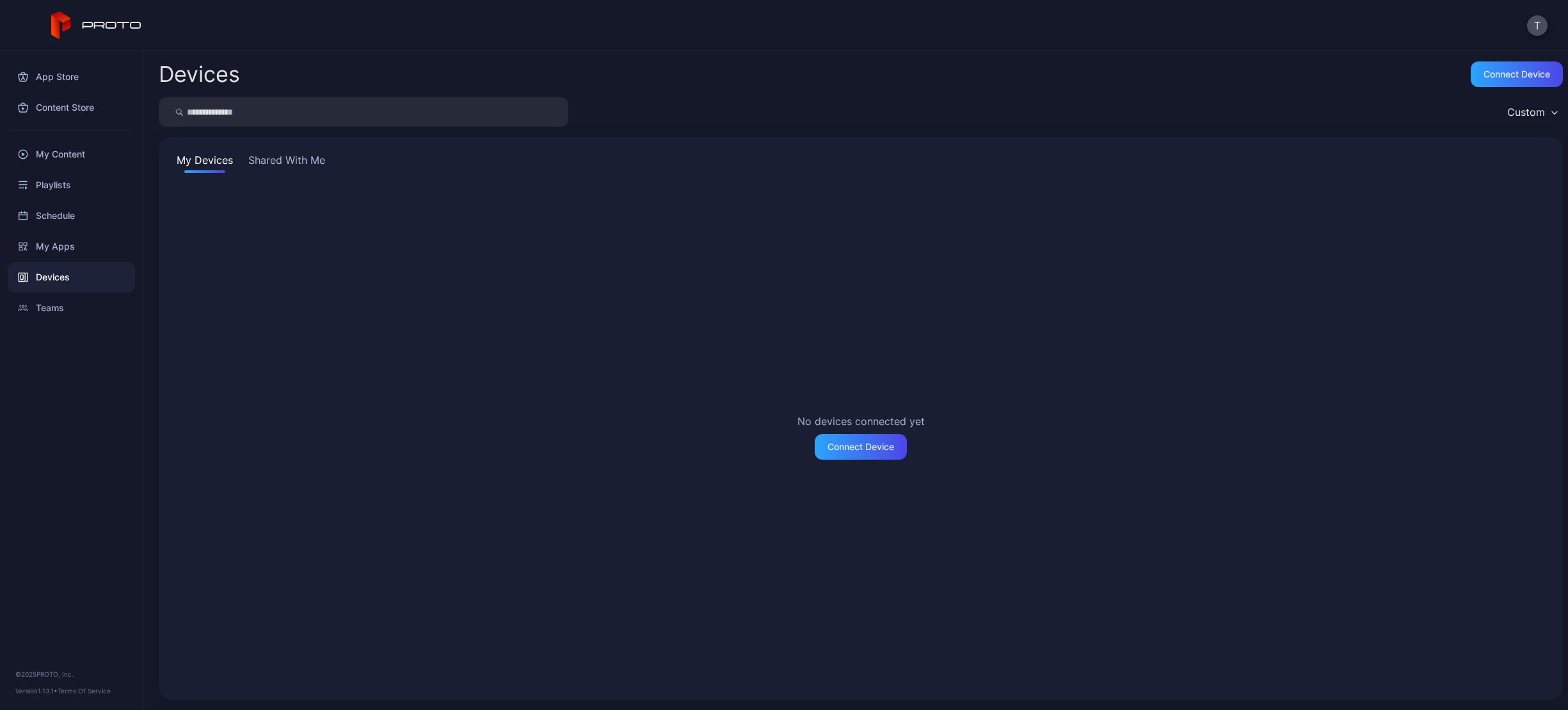
click at [312, 152] on button "Shared With Me" at bounding box center [286, 162] width 82 height 20
click at [205, 163] on button "My Devices" at bounding box center [205, 162] width 61 height 20
